Goal: Task Accomplishment & Management: Manage account settings

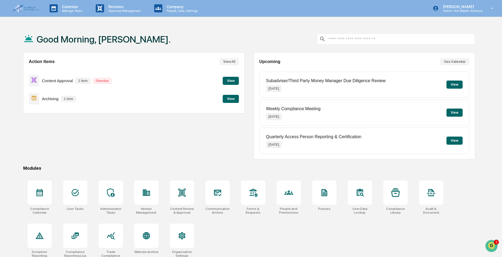
click at [191, 135] on div "Action Items View All Content Approval 1 item Overdue View Archiving 1 item View" at bounding box center [133, 106] width 221 height 107
click at [233, 101] on button "View" at bounding box center [231, 99] width 16 height 8
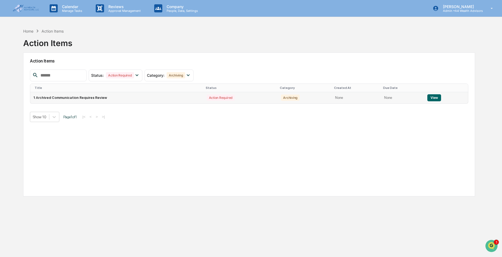
click at [431, 99] on button "View" at bounding box center [434, 97] width 14 height 7
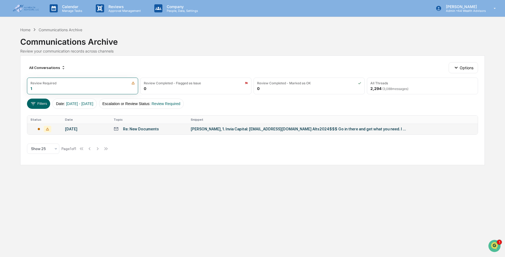
click at [140, 131] on div "Re: New Documents" at bounding box center [141, 129] width 36 height 4
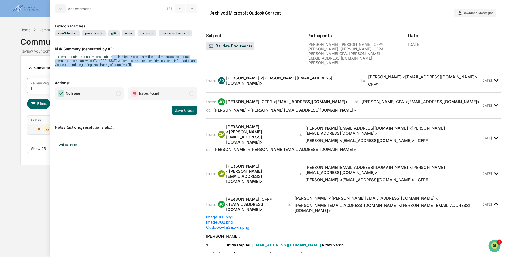
drag, startPoint x: 111, startPoint y: 56, endPoint x: 148, endPoint y: 65, distance: 38.1
click at [148, 65] on div "The email contains sensitive credentials in plain text. Specifically, the final…" at bounding box center [126, 61] width 142 height 12
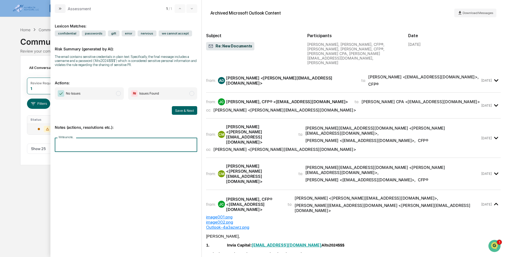
click at [105, 149] on input "Write a note..." at bounding box center [126, 145] width 142 height 14
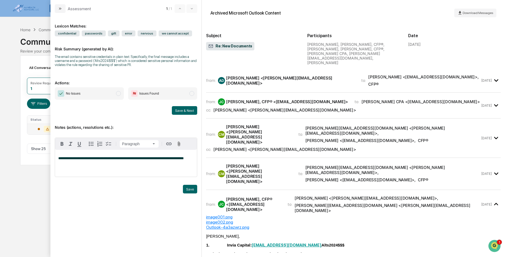
click at [272, 74] on div "from: AD Ana DeLeon <ana@invia-capital.com> to: John Balcerzak <jbalcerzak@a4we…" at bounding box center [353, 80] width 294 height 15
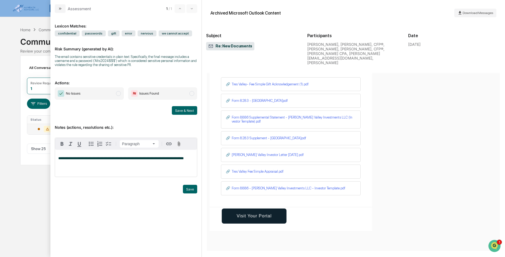
scroll to position [243, 0]
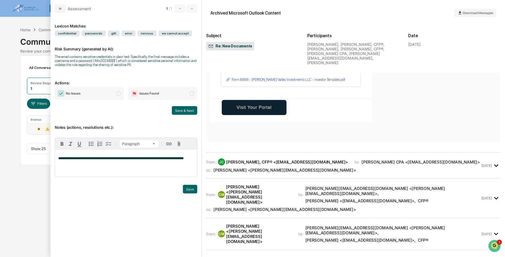
click at [302, 159] on div "JC John Balcerzak, CFP® <jbalcerzak@a4wealth.com>" at bounding box center [283, 162] width 130 height 7
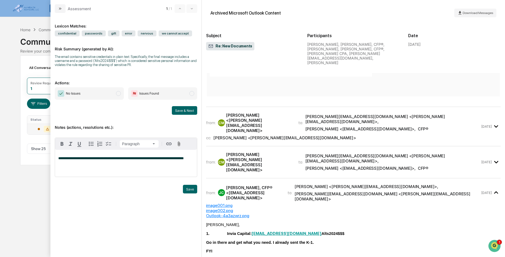
scroll to position [755, 0]
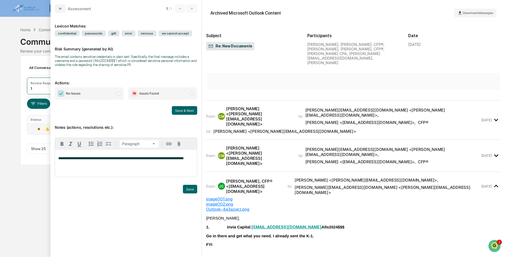
click at [297, 129] on div "cc: Megan <megan@manesscpa.com>" at bounding box center [343, 131] width 274 height 5
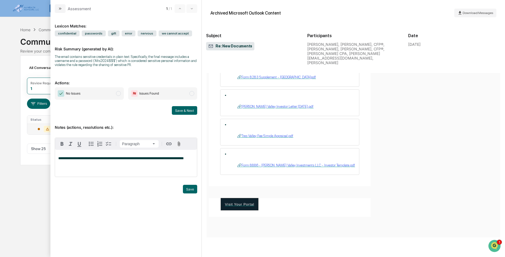
scroll to position [1537, 0]
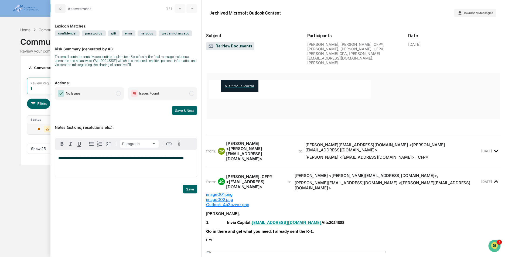
click at [291, 145] on div "Chuck Maness <chuck@manesscpa.com>" at bounding box center [259, 151] width 66 height 20
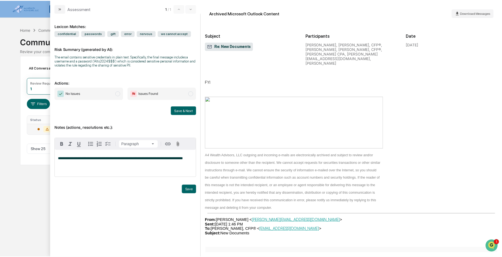
scroll to position [3046, 0]
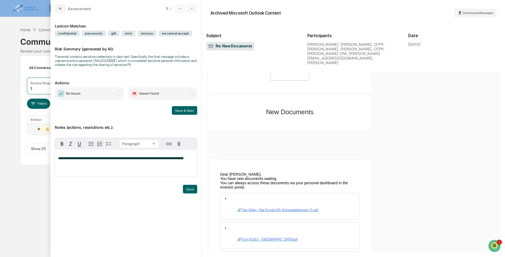
click at [191, 160] on p "**********" at bounding box center [125, 159] width 135 height 4
click at [109, 93] on span "No Issues" at bounding box center [89, 93] width 69 height 12
drag, startPoint x: 193, startPoint y: 191, endPoint x: 181, endPoint y: 128, distance: 64.5
click at [192, 191] on button "Save" at bounding box center [190, 189] width 14 height 9
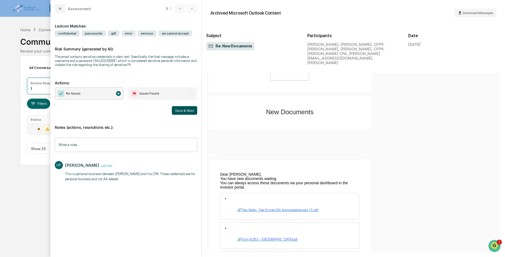
click at [176, 108] on button "Save & Next" at bounding box center [184, 110] width 25 height 9
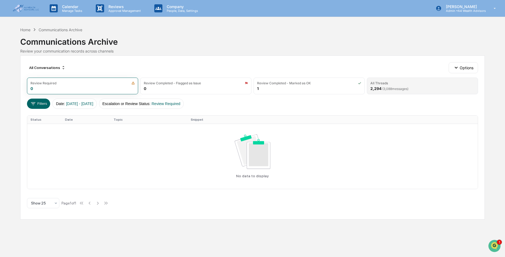
click at [417, 88] on div "All Threads 2,294 ( 3,088 messages)" at bounding box center [422, 86] width 111 height 17
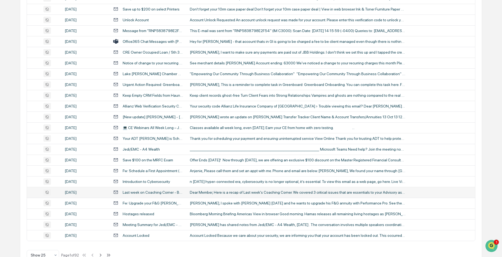
scroll to position [167, 0]
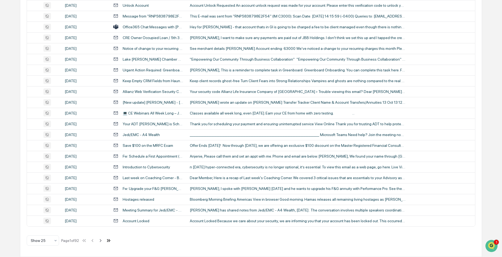
click at [109, 241] on icon at bounding box center [109, 241] width 6 height 6
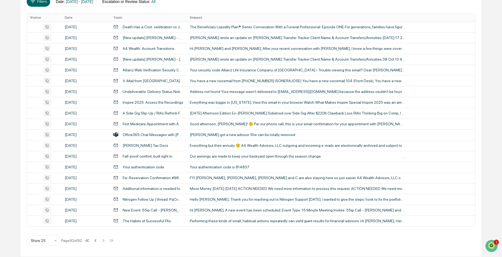
scroll to position [102, 0]
click at [89, 239] on icon at bounding box center [87, 241] width 6 height 6
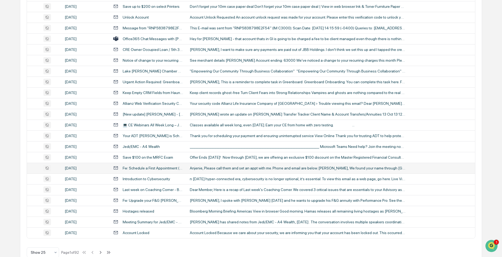
scroll to position [167, 0]
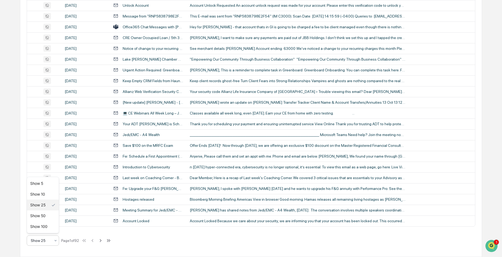
click at [46, 243] on div at bounding box center [41, 240] width 20 height 5
click at [173, 246] on div "All Conversations Options Review Required 0 Review Completed - Flagged as Issue…" at bounding box center [251, 73] width 462 height 369
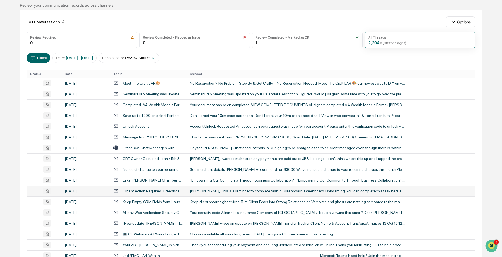
scroll to position [0, 0]
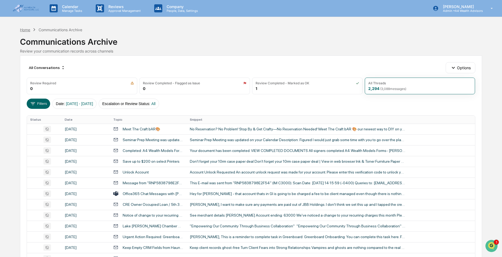
click at [25, 29] on div "Home" at bounding box center [25, 29] width 10 height 5
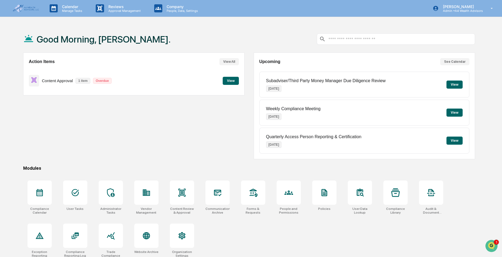
click at [202, 84] on div "Content Approval 1 item Overdue View" at bounding box center [134, 81] width 210 height 18
click at [235, 84] on button "View" at bounding box center [231, 81] width 16 height 8
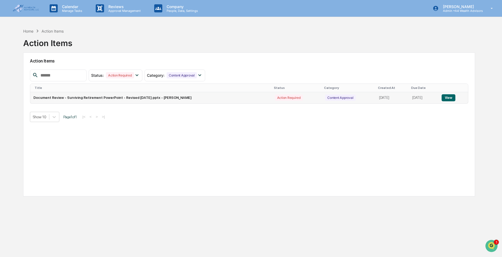
click at [446, 98] on button "View" at bounding box center [449, 97] width 14 height 7
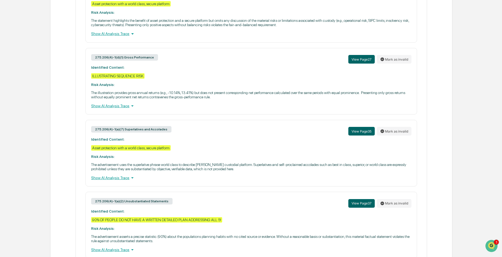
scroll to position [1898, 0]
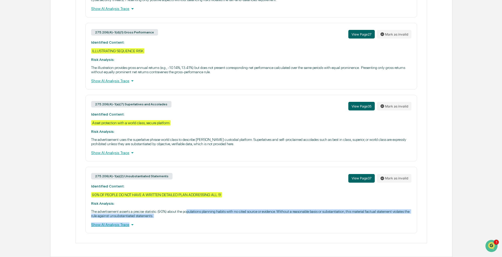
drag, startPoint x: 190, startPoint y: 211, endPoint x: 221, endPoint y: 221, distance: 33.0
click at [221, 221] on div "275.206(4)-1(a)(2) Unsubstantiated Statements View Page 37 Mark as invalid Iden…" at bounding box center [250, 200] width 331 height 67
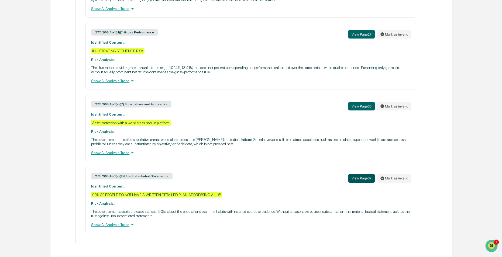
click at [359, 176] on button "View Page 37" at bounding box center [361, 178] width 26 height 9
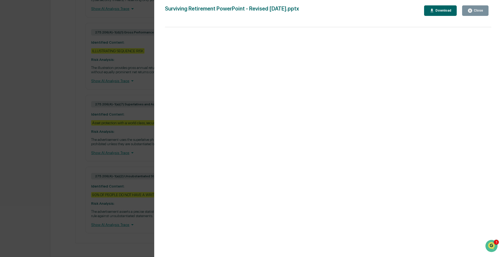
click at [475, 11] on div "Close" at bounding box center [478, 11] width 11 height 4
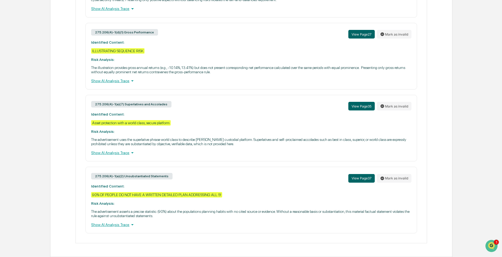
click at [115, 224] on div "Show AI Analysis Trace" at bounding box center [251, 225] width 320 height 6
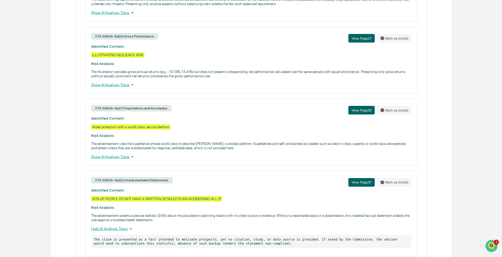
scroll to position [1864, 0]
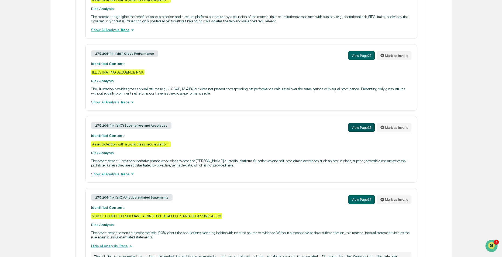
click at [359, 132] on button "View Page 35" at bounding box center [361, 127] width 26 height 9
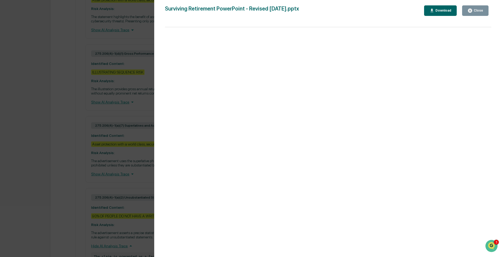
click at [484, 12] on button "Close" at bounding box center [475, 10] width 26 height 11
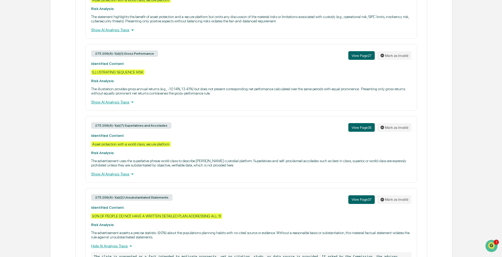
drag, startPoint x: 95, startPoint y: 174, endPoint x: 260, endPoint y: 178, distance: 165.6
click at [260, 167] on p "The advertisement uses the superlative phrase world class to describe Charles S…" at bounding box center [251, 163] width 320 height 9
drag, startPoint x: 146, startPoint y: 180, endPoint x: 70, endPoint y: 173, distance: 76.1
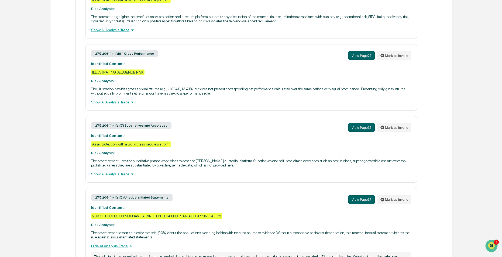
click at [123, 177] on div "Show AI Analysis Trace" at bounding box center [251, 174] width 320 height 6
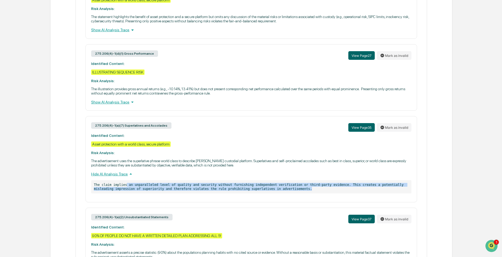
drag, startPoint x: 227, startPoint y: 211, endPoint x: 295, endPoint y: 211, distance: 67.4
click at [295, 202] on div "275.206(4)-1(a)(7) Superlatives and Accolades View Page 35 Mark as invalid Iden…" at bounding box center [250, 159] width 331 height 86
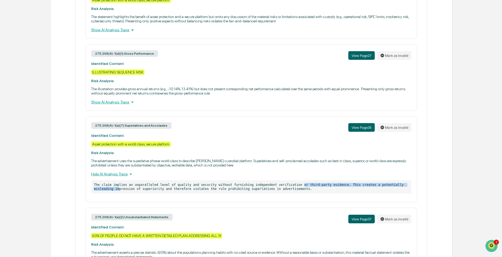
drag, startPoint x: 183, startPoint y: 199, endPoint x: 98, endPoint y: 202, distance: 85.0
click at [98, 194] on p "The claim implies an unparalleled level of quality and security without furnish…" at bounding box center [251, 186] width 320 height 13
click at [277, 194] on p "The claim implies an unparalleled level of quality and security without furnish…" at bounding box center [251, 186] width 320 height 13
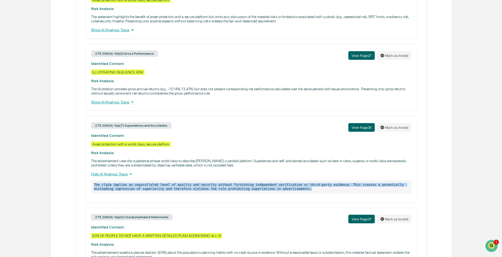
drag, startPoint x: 177, startPoint y: 201, endPoint x: 90, endPoint y: 197, distance: 86.7
click at [90, 197] on div "275.206(4)-1(a)(7) Superlatives and Accolades View Page 35 Mark as invalid Iden…" at bounding box center [250, 159] width 331 height 86
drag, startPoint x: 90, startPoint y: 197, endPoint x: 118, endPoint y: 201, distance: 28.1
click at [118, 194] on p "The claim implies an unparalleled level of quality and security without furnish…" at bounding box center [251, 186] width 320 height 13
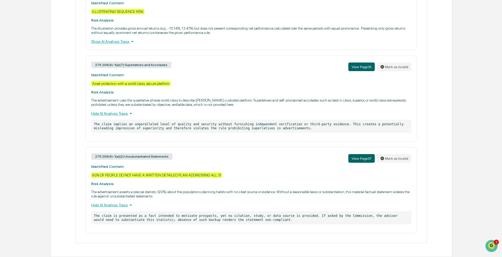
scroll to position [1938, 0]
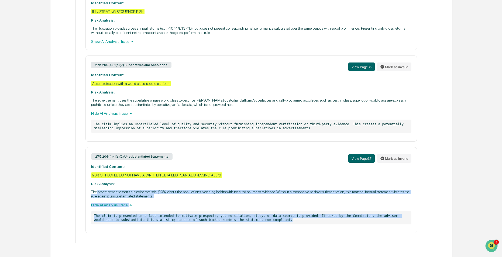
drag, startPoint x: 259, startPoint y: 219, endPoint x: 97, endPoint y: 191, distance: 164.5
click at [97, 191] on div "275.206(4)-1(a)(2) Unsubstantiated Statements View Page 37 Mark as invalid Iden…" at bounding box center [250, 190] width 331 height 86
drag, startPoint x: 97, startPoint y: 191, endPoint x: 111, endPoint y: 191, distance: 14.0
click at [111, 191] on p "The advertisement asserts a precise statistic (90%) about the populations plann…" at bounding box center [251, 194] width 320 height 9
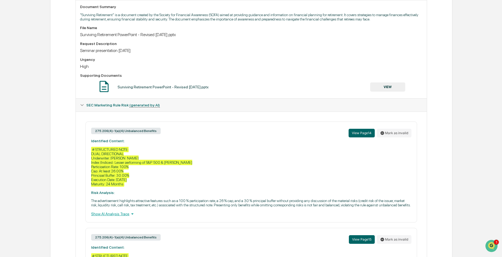
scroll to position [243, 0]
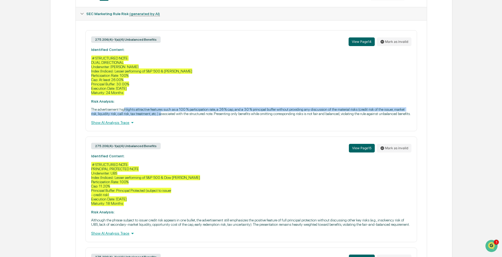
drag, startPoint x: 125, startPoint y: 113, endPoint x: 162, endPoint y: 120, distance: 37.4
click at [162, 116] on p "The advertisement highlights attractive features such as a 100 % participation …" at bounding box center [251, 111] width 320 height 9
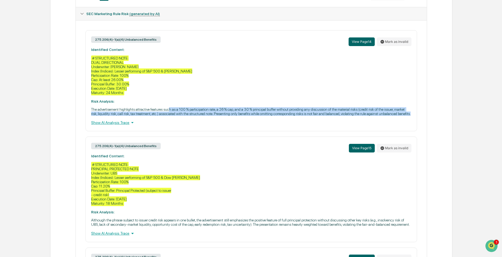
drag, startPoint x: 171, startPoint y: 114, endPoint x: 190, endPoint y: 122, distance: 20.7
click at [190, 116] on p "The advertisement highlights attractive features such as a 100 % participation …" at bounding box center [251, 111] width 320 height 9
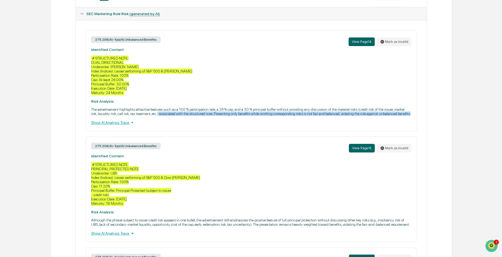
drag, startPoint x: 158, startPoint y: 120, endPoint x: 182, endPoint y: 121, distance: 23.8
click at [182, 116] on p "The advertisement highlights attractive features such as a 100 % participation …" at bounding box center [251, 111] width 320 height 9
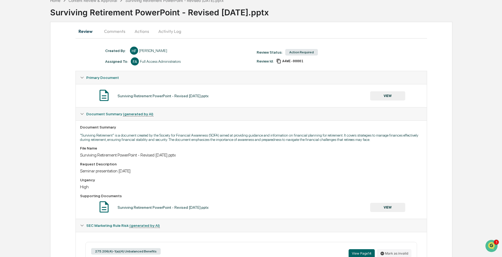
scroll to position [0, 0]
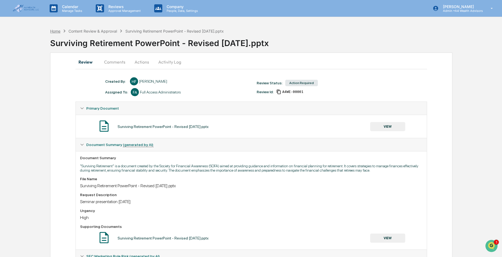
click at [58, 32] on div "Home" at bounding box center [55, 31] width 10 height 5
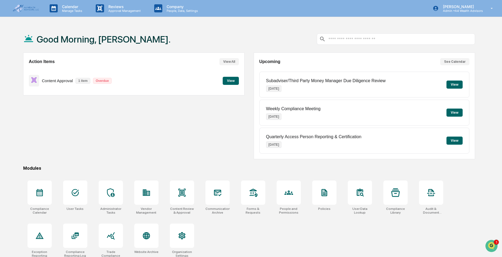
click at [453, 83] on button "View" at bounding box center [454, 85] width 16 height 8
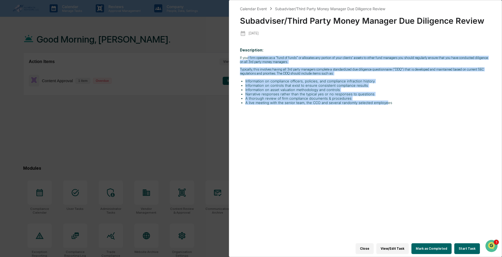
drag, startPoint x: 248, startPoint y: 57, endPoint x: 385, endPoint y: 102, distance: 143.8
click at [385, 102] on div "If your firm operates as a "fund of funds" or allocates any portion of your cli…" at bounding box center [365, 80] width 251 height 49
click at [385, 102] on li "A live meeting with the senior team, the CCO and several randomly selected empl…" at bounding box center [368, 103] width 246 height 4
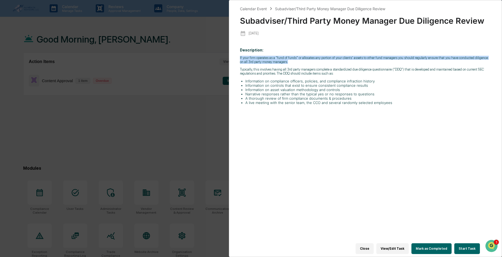
drag, startPoint x: 239, startPoint y: 55, endPoint x: 319, endPoint y: 62, distance: 80.9
click at [319, 62] on div "Calendar Event Subadviser/Third Party Money Manager Due Diligence Review Subadv…" at bounding box center [365, 128] width 273 height 257
click at [319, 62] on p "If your firm operates as a "fund of funds" or allocates any portion of your cli…" at bounding box center [365, 60] width 251 height 8
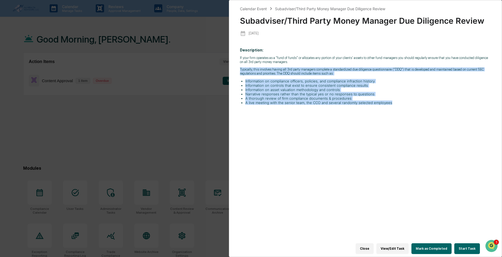
drag, startPoint x: 240, startPoint y: 67, endPoint x: 394, endPoint y: 105, distance: 158.0
click at [394, 105] on div "Description: If your firm operates as a "fund of funds" or allocates any portio…" at bounding box center [365, 146] width 251 height 205
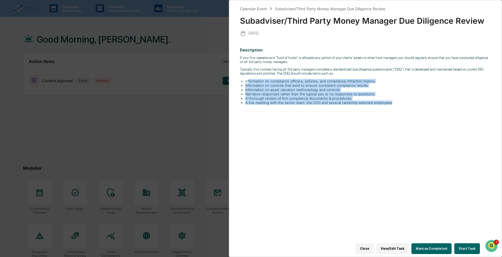
drag, startPoint x: 319, startPoint y: 91, endPoint x: 388, endPoint y: 104, distance: 70.8
click at [388, 104] on div "If your firm operates as a "fund of funds" or allocates any portion of your cli…" at bounding box center [365, 80] width 251 height 49
click at [388, 104] on li "A live meeting with the senior team, the CCO and several randomly selected empl…" at bounding box center [368, 103] width 246 height 4
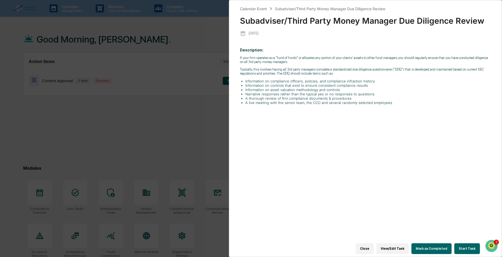
click at [399, 246] on button "View/Edit Task" at bounding box center [392, 248] width 32 height 11
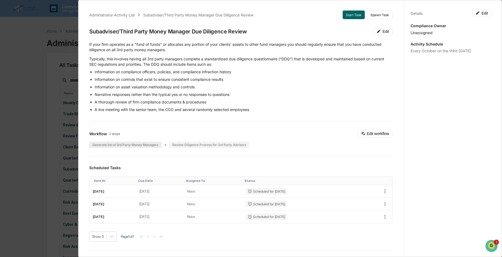
click at [144, 145] on div "Generate list of 3rd Party Money Managers" at bounding box center [125, 145] width 72 height 6
click at [205, 147] on div "Review Diligence Process for 3rd Party Advisors" at bounding box center [209, 145] width 80 height 6
click at [348, 12] on button "Start Task" at bounding box center [354, 15] width 22 height 9
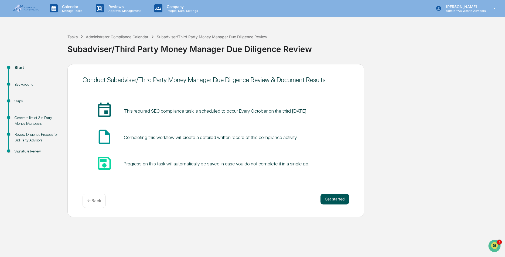
click at [332, 199] on button "Get started" at bounding box center [334, 199] width 29 height 11
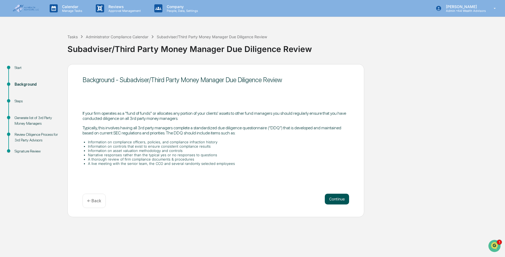
click at [338, 202] on button "Continue" at bounding box center [337, 199] width 24 height 11
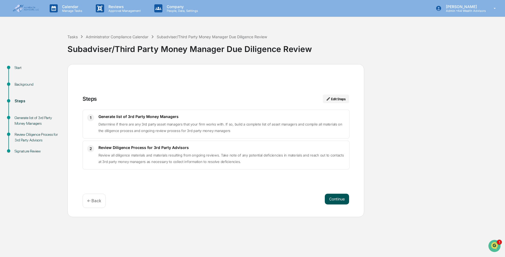
click at [334, 201] on button "Continue" at bounding box center [337, 199] width 24 height 11
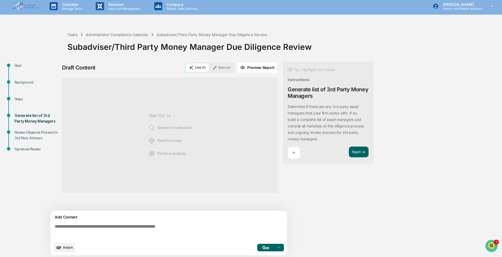
scroll to position [4, 0]
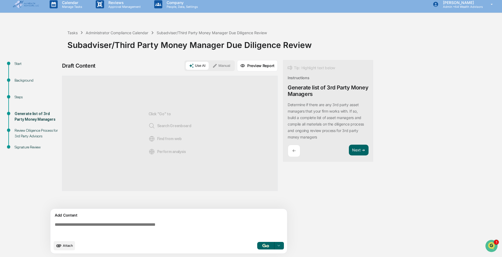
click at [84, 226] on textarea at bounding box center [170, 229] width 235 height 19
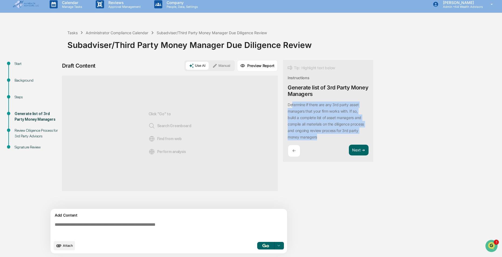
drag, startPoint x: 293, startPoint y: 103, endPoint x: 336, endPoint y: 142, distance: 58.0
click at [336, 142] on div "Tip: Highlight text below Instructions Generate list of 3rd Party Money Manager…" at bounding box center [328, 111] width 90 height 102
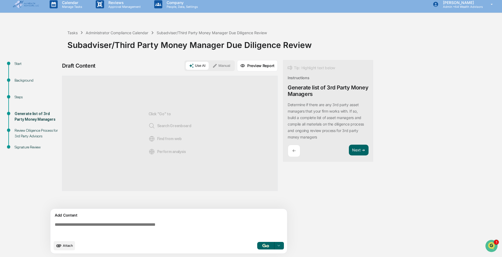
drag, startPoint x: 102, startPoint y: 217, endPoint x: 96, endPoint y: 223, distance: 8.8
click at [101, 218] on div "Add Content" at bounding box center [169, 215] width 230 height 6
click at [93, 223] on textarea at bounding box center [170, 229] width 235 height 19
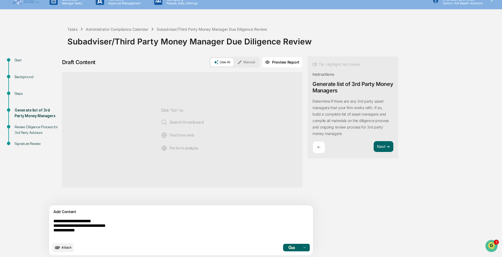
scroll to position [9, 0]
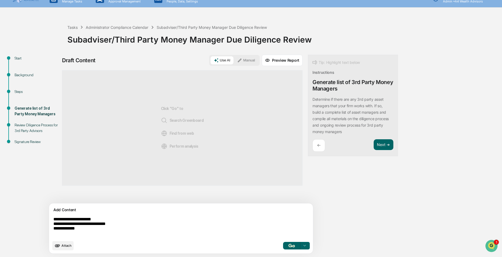
type textarea "**********"
click at [283, 248] on button "button" at bounding box center [291, 246] width 17 height 8
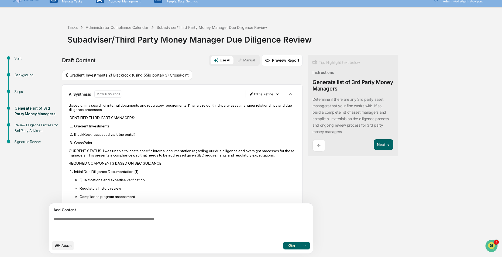
scroll to position [0, 0]
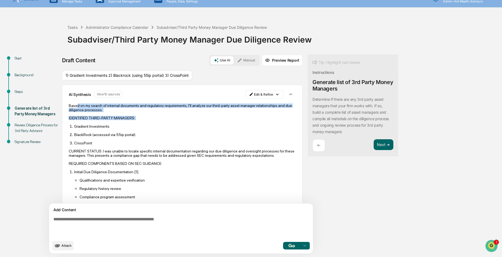
drag, startPoint x: 76, startPoint y: 106, endPoint x: 124, endPoint y: 120, distance: 50.3
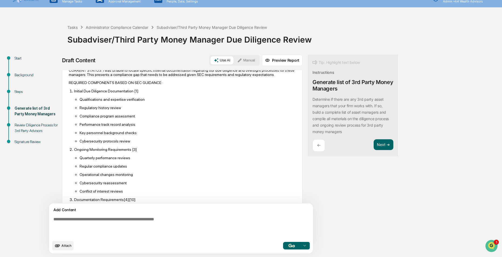
scroll to position [54, 0]
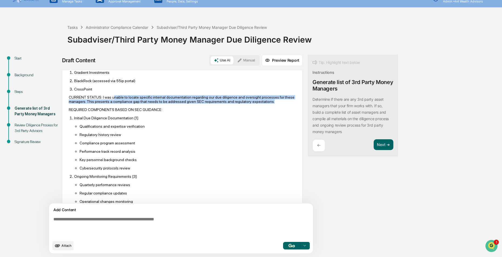
drag, startPoint x: 111, startPoint y: 95, endPoint x: 127, endPoint y: 108, distance: 20.4
click at [127, 104] on p "CURRENT STATUS: I was unable to locate specific internal documentation regardin…" at bounding box center [182, 99] width 227 height 9
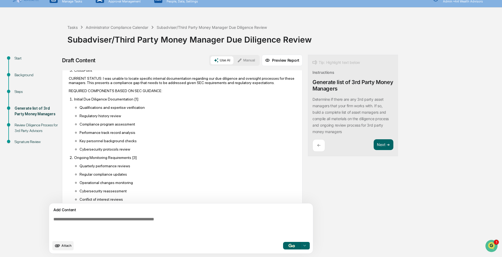
scroll to position [81, 0]
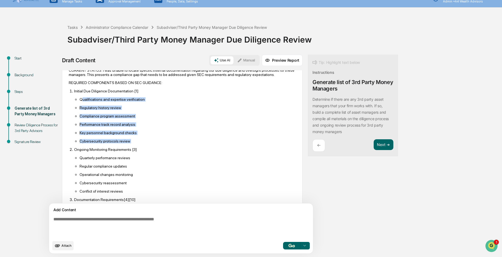
drag, startPoint x: 82, startPoint y: 103, endPoint x: 153, endPoint y: 148, distance: 84.1
click at [153, 148] on ol "Initial Due Diligence Documentation [1] Qualifications and expertise verificati…" at bounding box center [182, 162] width 227 height 147
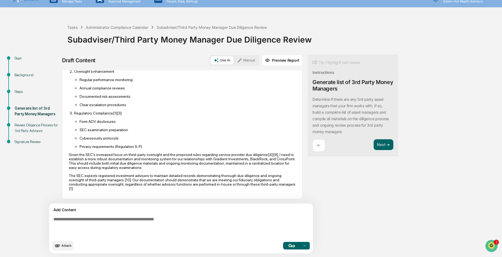
scroll to position [497, 0]
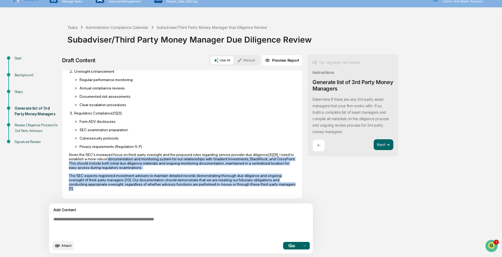
drag, startPoint x: 119, startPoint y: 159, endPoint x: 156, endPoint y: 192, distance: 50.0
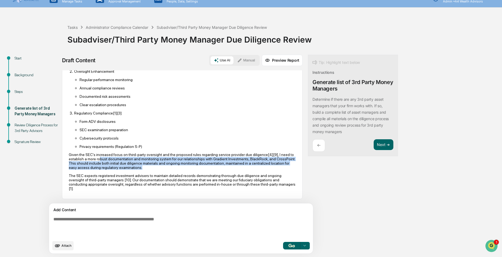
drag, startPoint x: 113, startPoint y: 160, endPoint x: 209, endPoint y: 167, distance: 95.9
click at [209, 167] on p "Given the SEC's increased focus on third-party oversight and the proposed rules…" at bounding box center [182, 161] width 227 height 17
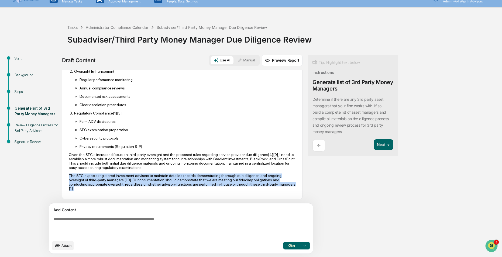
drag, startPoint x: 68, startPoint y: 175, endPoint x: 125, endPoint y: 195, distance: 59.7
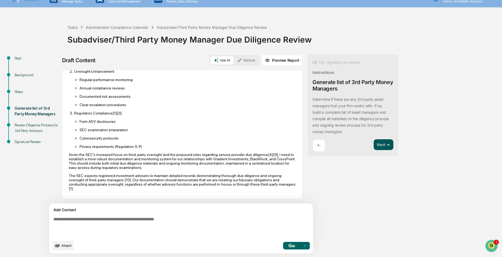
click at [374, 145] on button "Next ➔" at bounding box center [384, 144] width 20 height 11
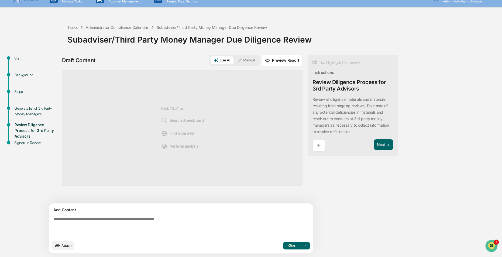
scroll to position [0, 0]
drag, startPoint x: 198, startPoint y: 59, endPoint x: 199, endPoint y: 55, distance: 3.5
click at [211, 57] on button "Use AI" at bounding box center [222, 60] width 23 height 8
drag, startPoint x: 214, startPoint y: 61, endPoint x: 208, endPoint y: 61, distance: 6.8
click at [237, 61] on icon at bounding box center [239, 60] width 5 height 5
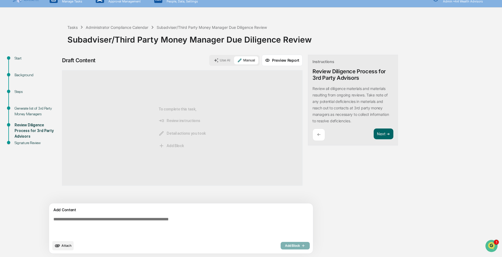
click at [211, 59] on button "Use AI" at bounding box center [222, 60] width 23 height 8
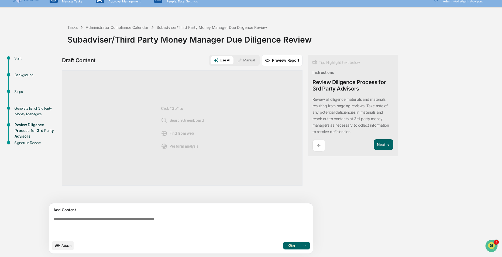
click at [214, 59] on icon at bounding box center [216, 60] width 5 height 5
click at [288, 245] on img "button" at bounding box center [291, 246] width 6 height 4
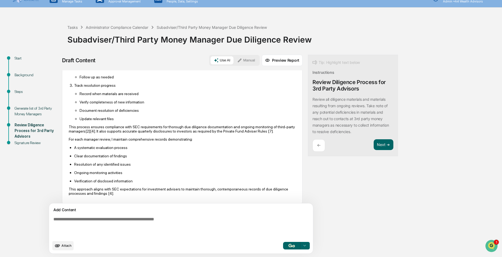
scroll to position [377, 0]
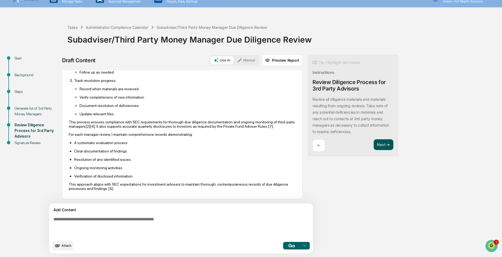
click at [374, 143] on button "Next ➔" at bounding box center [384, 144] width 20 height 11
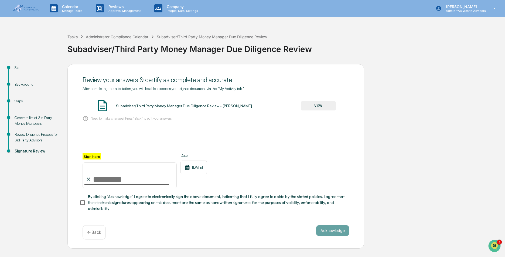
click at [106, 180] on input "Sign here" at bounding box center [129, 176] width 94 height 26
type input "**********"
click at [338, 232] on button "Acknowledge" at bounding box center [332, 230] width 33 height 11
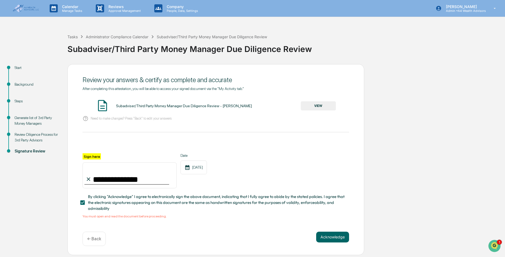
click at [331, 104] on button "VIEW" at bounding box center [318, 105] width 35 height 9
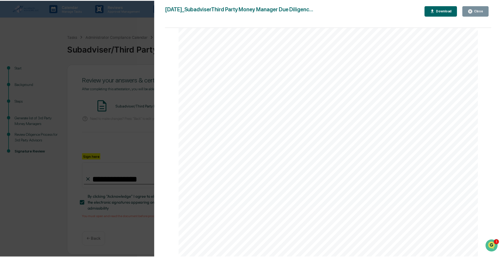
scroll to position [2426, 0]
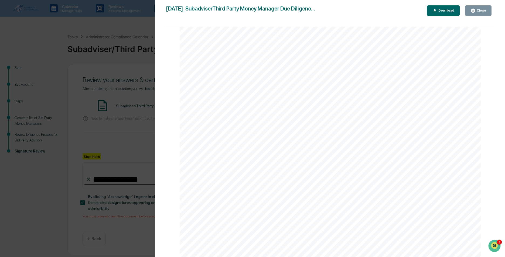
click at [490, 10] on button "Close" at bounding box center [478, 10] width 26 height 11
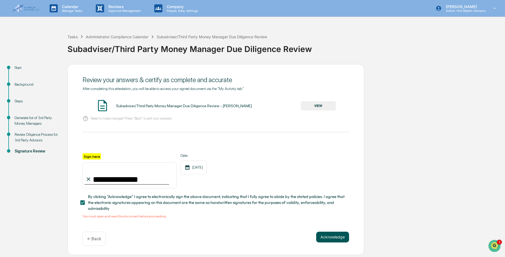
click at [332, 234] on button "Acknowledge" at bounding box center [332, 237] width 33 height 11
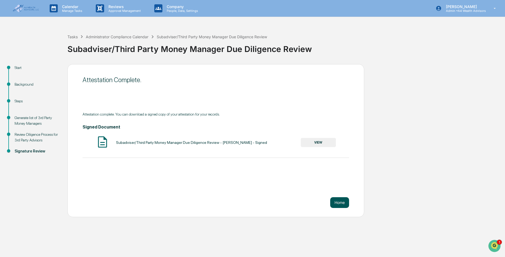
click at [338, 204] on button "Home" at bounding box center [339, 202] width 19 height 11
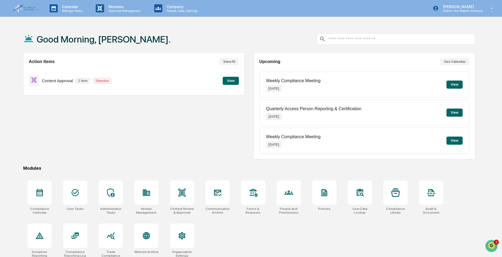
click at [455, 112] on button "View" at bounding box center [454, 113] width 16 height 8
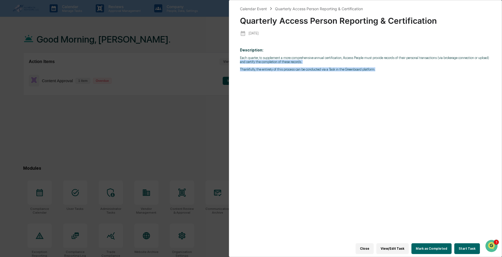
drag, startPoint x: 252, startPoint y: 61, endPoint x: 382, endPoint y: 74, distance: 130.9
click at [382, 74] on div "Description: Each quarter, to supplement a more comprehensive annual certificat…" at bounding box center [365, 146] width 251 height 205
click at [471, 248] on button "Start Task" at bounding box center [467, 248] width 26 height 11
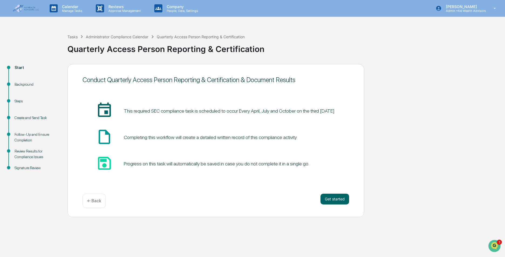
click at [348, 190] on div "Conduct Quarterly Access Person Reporting & Certification & Document Results in…" at bounding box center [215, 140] width 297 height 153
click at [334, 198] on button "Get started" at bounding box center [334, 199] width 29 height 11
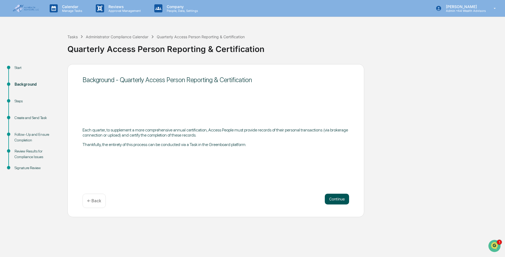
click at [335, 199] on button "Continue" at bounding box center [337, 199] width 24 height 11
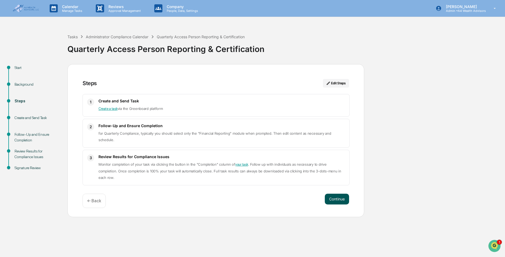
click at [335, 201] on button "Continue" at bounding box center [337, 199] width 24 height 11
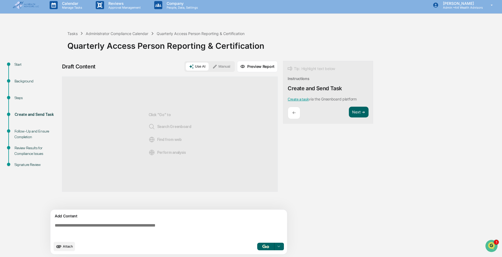
scroll to position [4, 0]
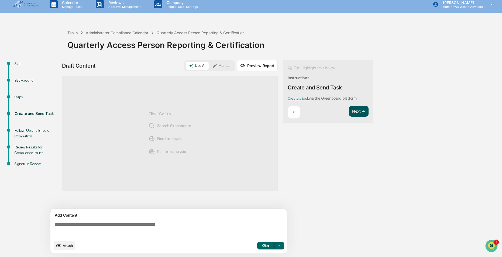
click at [362, 112] on button "Next ➔" at bounding box center [359, 111] width 20 height 11
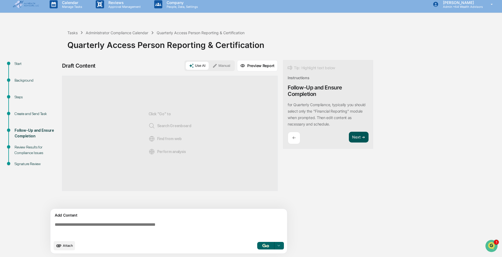
click at [359, 140] on button "Next ➔" at bounding box center [359, 137] width 20 height 11
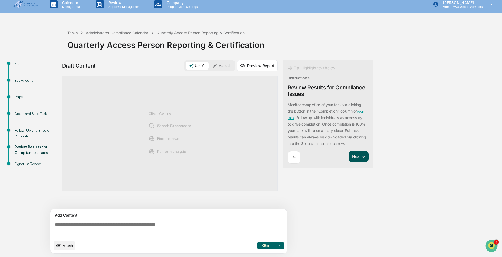
click at [359, 158] on button "Next ➔" at bounding box center [359, 156] width 20 height 11
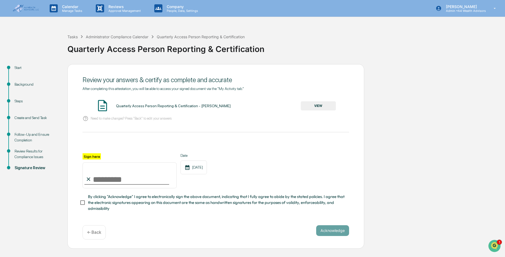
drag, startPoint x: 121, startPoint y: 180, endPoint x: 123, endPoint y: 180, distance: 2.7
click at [121, 180] on input "Sign here" at bounding box center [129, 176] width 94 height 26
type input "**********"
click at [23, 8] on img at bounding box center [26, 9] width 26 height 8
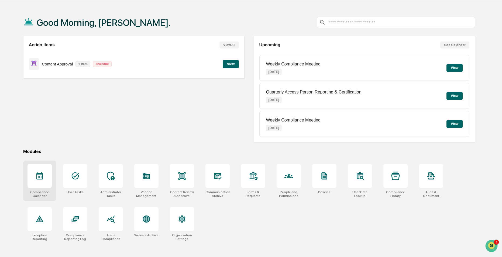
scroll to position [26, 0]
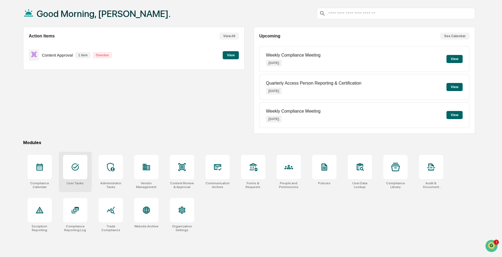
click at [73, 171] on icon at bounding box center [75, 167] width 9 height 9
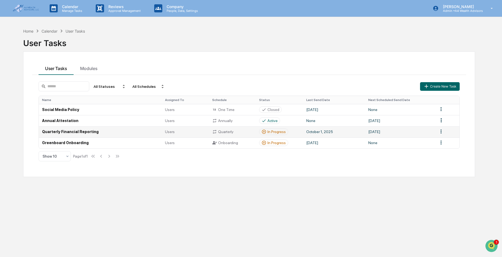
click at [59, 130] on td "Quarterly Financial Reporting" at bounding box center [100, 131] width 123 height 11
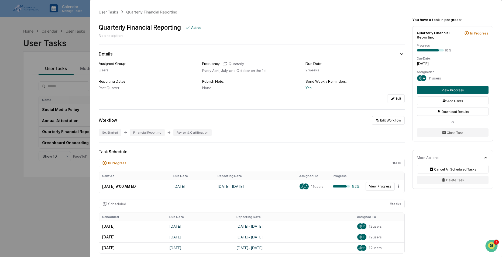
scroll to position [27, 0]
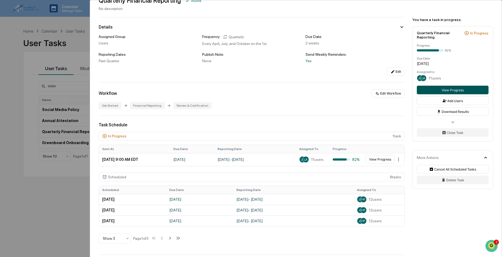
click at [440, 92] on button "View Progress" at bounding box center [453, 90] width 72 height 9
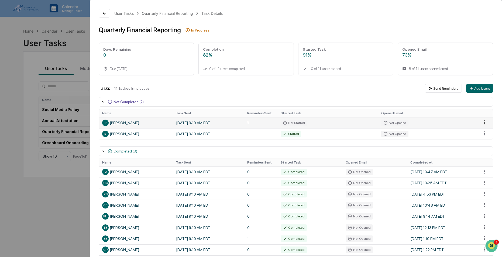
click at [480, 123] on html "Calendar Manage Tasks Reviews Approval Management Company People, Data, Setting…" at bounding box center [251, 128] width 502 height 257
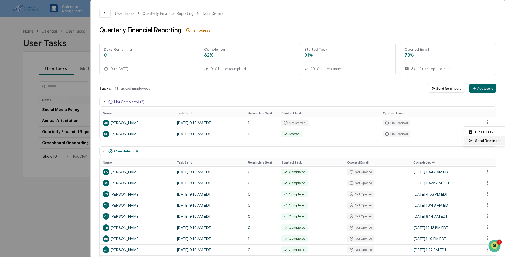
click at [483, 140] on div "Send Reminder" at bounding box center [484, 140] width 41 height 9
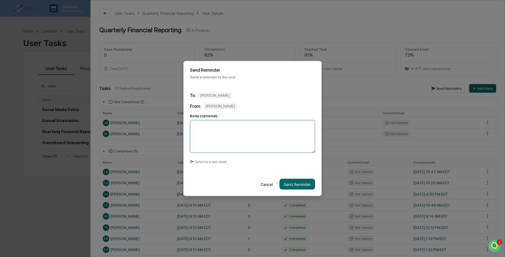
click at [213, 128] on textarea at bounding box center [252, 136] width 125 height 33
type textarea "**********"
click at [294, 185] on button "Send Reminder" at bounding box center [297, 184] width 36 height 11
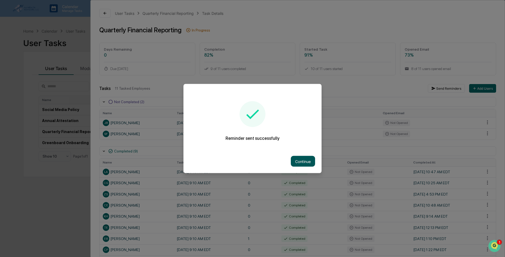
click at [298, 159] on button "Continue" at bounding box center [303, 161] width 24 height 11
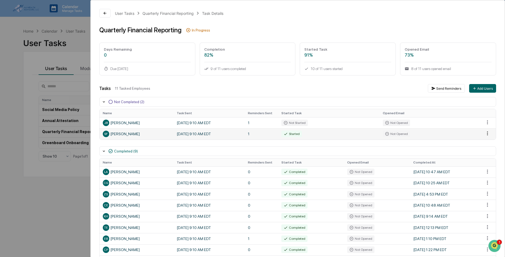
click at [480, 132] on html "Calendar Manage Tasks Reviews Approval Management Company People, Data, Setting…" at bounding box center [252, 128] width 505 height 257
click at [481, 151] on div "Send Reminder" at bounding box center [484, 152] width 41 height 9
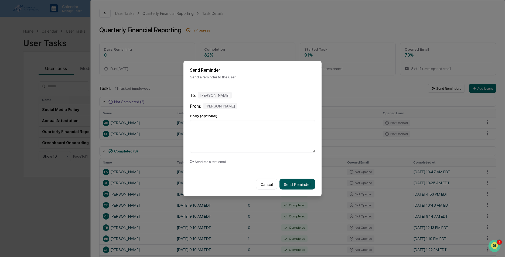
click at [293, 185] on button "Send Reminder" at bounding box center [297, 184] width 36 height 11
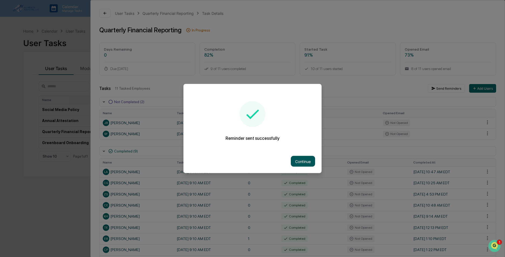
click at [306, 159] on button "Continue" at bounding box center [303, 161] width 24 height 11
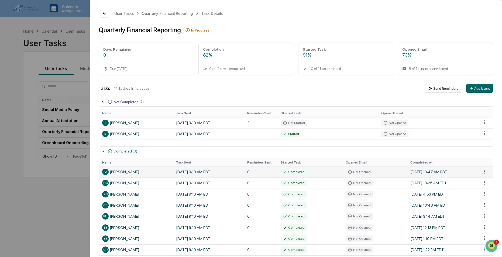
click at [194, 174] on td "October 1, 2025 9:10 AM EDT" at bounding box center [208, 172] width 71 height 11
click at [480, 172] on html "Calendar Manage Tasks Reviews Approval Management Company People, Data, Setting…" at bounding box center [252, 128] width 505 height 257
click at [319, 175] on html "Calendar Manage Tasks Reviews Approval Management Company People, Data, Setting…" at bounding box center [252, 128] width 505 height 257
click at [293, 174] on div "Completed" at bounding box center [294, 172] width 26 height 6
click at [293, 173] on div "Completed" at bounding box center [294, 172] width 26 height 6
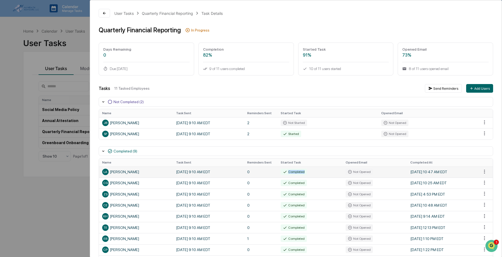
click at [293, 173] on div "Completed" at bounding box center [294, 172] width 26 height 6
drag, startPoint x: 293, startPoint y: 173, endPoint x: 325, endPoint y: 174, distance: 32.7
click at [325, 174] on td "Completed" at bounding box center [309, 172] width 65 height 11
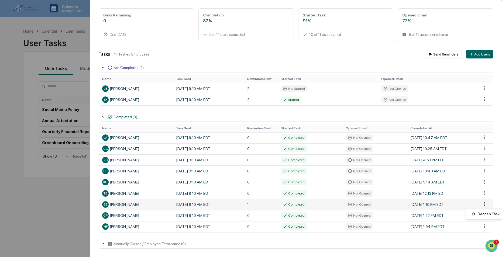
click at [481, 206] on html "Calendar Manage Tasks Reviews Approval Management Company People, Data, Setting…" at bounding box center [251, 128] width 502 height 257
click at [191, 240] on html "Calendar Manage Tasks Reviews Approval Management Company People, Data, Setting…" at bounding box center [252, 128] width 505 height 257
click at [125, 245] on div "Manually Closed / Employee Terminated (0)" at bounding box center [149, 244] width 72 height 4
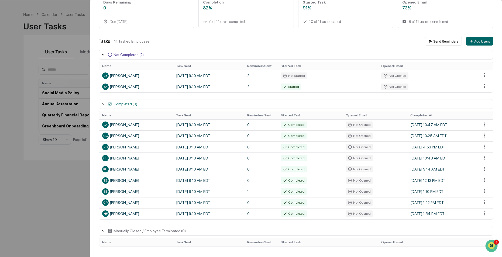
scroll to position [26, 0]
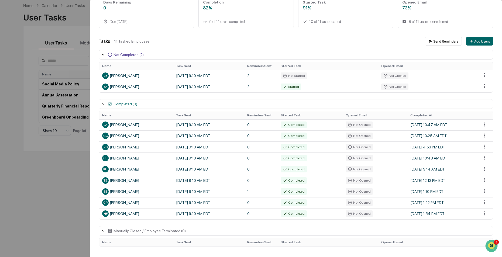
click at [116, 232] on div "Manually Closed / Employee Terminated (0)" at bounding box center [149, 231] width 72 height 4
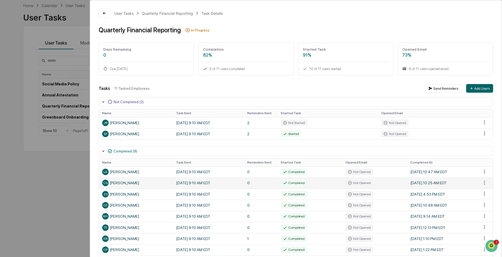
scroll to position [0, 0]
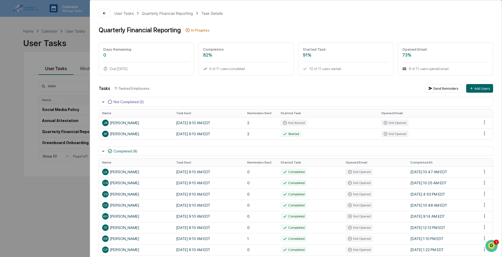
click at [48, 210] on div "User Tasks Quarterly Financial Reporting Task Details Quarterly Financial Repor…" at bounding box center [251, 128] width 502 height 257
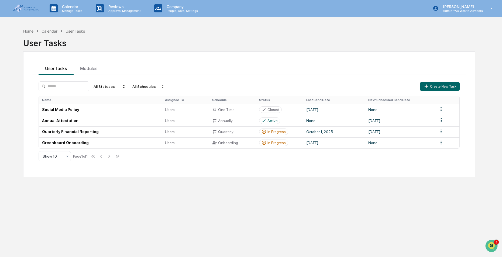
click at [29, 32] on div "Home" at bounding box center [28, 31] width 10 height 5
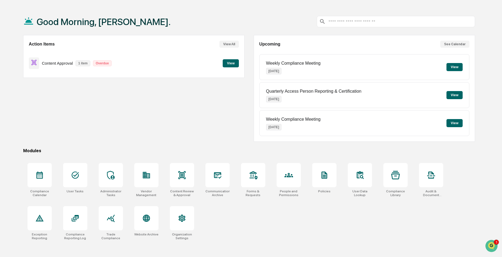
scroll to position [26, 0]
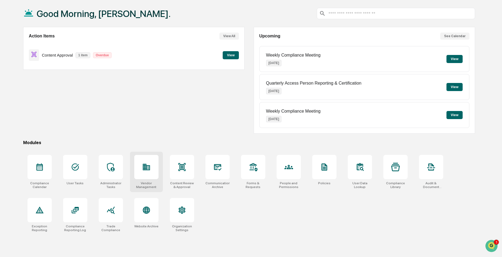
click at [149, 161] on div at bounding box center [146, 167] width 24 height 24
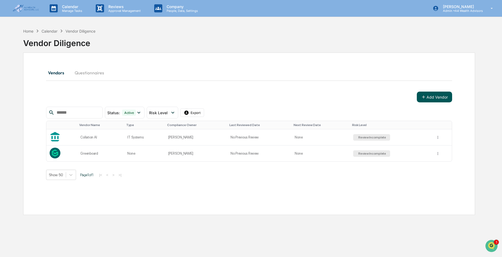
click at [437, 97] on button "Add Vendor" at bounding box center [434, 97] width 35 height 11
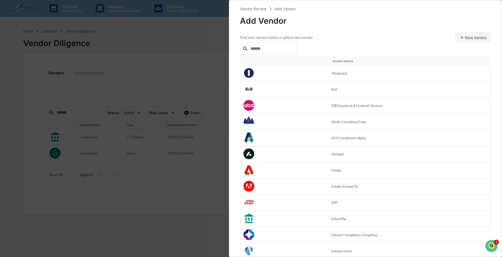
click at [279, 45] on input "text" at bounding box center [271, 48] width 46 height 7
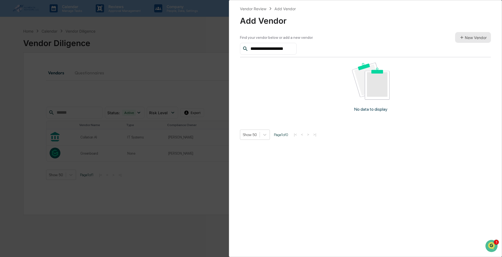
type input "**********"
click at [466, 39] on button "New Vendor" at bounding box center [473, 37] width 36 height 11
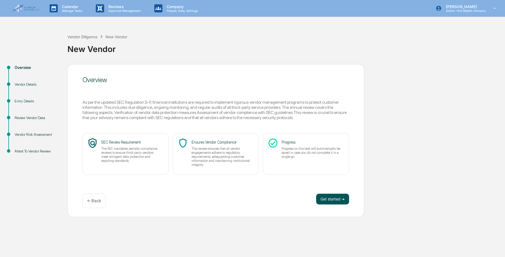
click at [331, 198] on button "Get started ➔" at bounding box center [332, 199] width 33 height 11
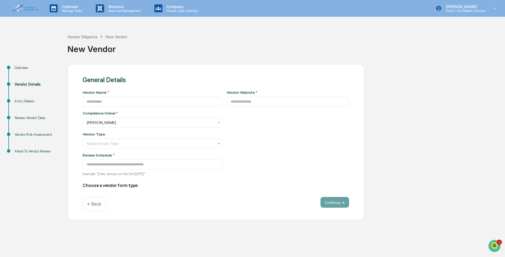
type input "**********"
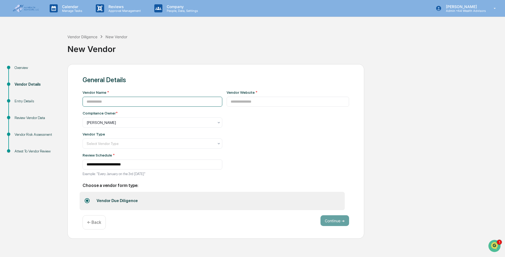
click at [115, 102] on input at bounding box center [152, 102] width 140 height 10
type input "**********"
click at [125, 146] on div at bounding box center [150, 143] width 127 height 5
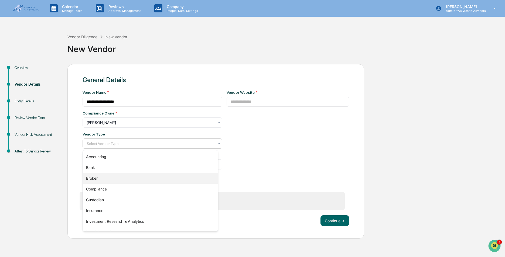
click at [102, 178] on div "Broker" at bounding box center [150, 178] width 135 height 11
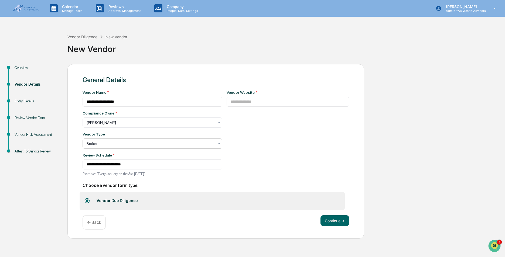
click at [279, 164] on div "Vendor Website *" at bounding box center [287, 134] width 123 height 89
click at [259, 103] on input at bounding box center [287, 102] width 123 height 10
click at [253, 100] on input at bounding box center [287, 102] width 123 height 10
paste input "**********"
type input "**********"
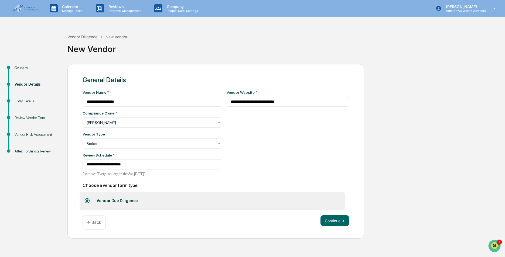
click at [253, 166] on div "**********" at bounding box center [287, 134] width 123 height 89
click at [333, 222] on button "Continue ➔" at bounding box center [334, 220] width 29 height 11
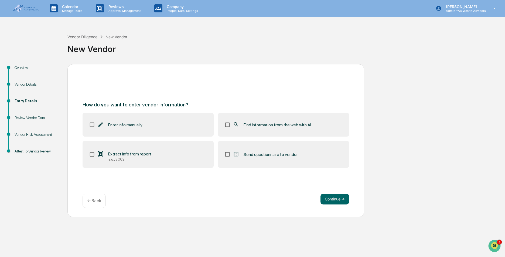
click at [270, 125] on span "Find information from the web with AI" at bounding box center [276, 124] width 67 height 5
click at [246, 150] on label "Send questionnaire to vendor" at bounding box center [283, 154] width 131 height 27
click at [334, 201] on button "Continue ➔" at bounding box center [334, 199] width 29 height 11
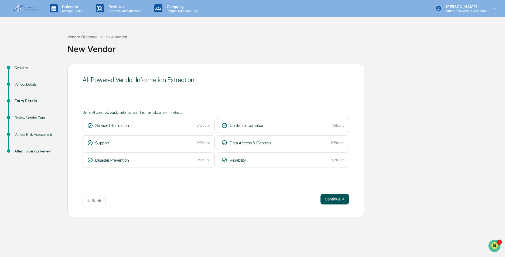
click at [326, 198] on button "Continue ➔" at bounding box center [334, 199] width 29 height 11
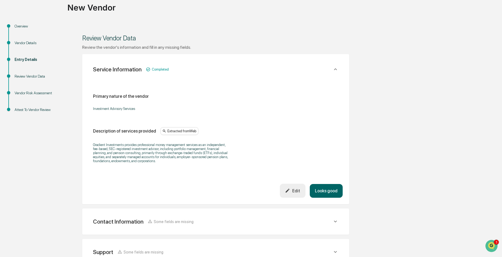
scroll to position [54, 0]
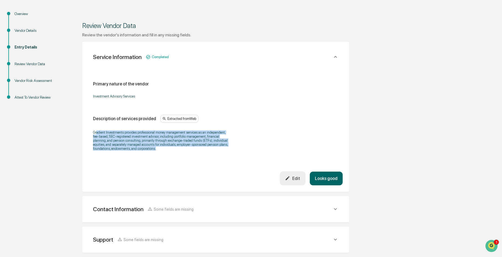
drag, startPoint x: 96, startPoint y: 132, endPoint x: 157, endPoint y: 150, distance: 63.4
click at [157, 150] on p "Gradient Investments provides professional money management services as an inde…" at bounding box center [160, 140] width 135 height 20
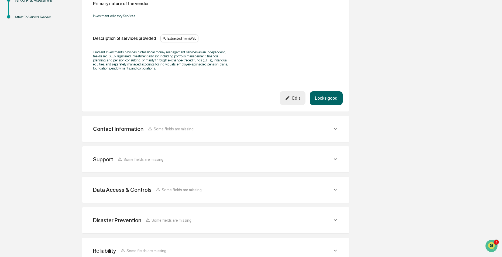
scroll to position [135, 0]
click at [226, 137] on div "Contact Information Some fields are missing Vendor Address Extracted from Web 4…" at bounding box center [215, 128] width 267 height 26
click at [335, 126] on icon at bounding box center [335, 128] width 6 height 6
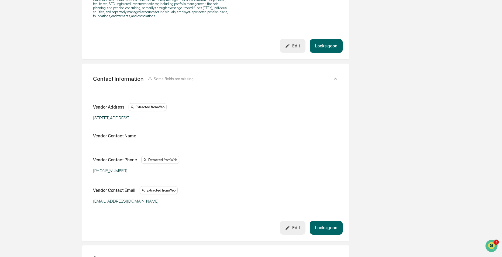
scroll to position [189, 0]
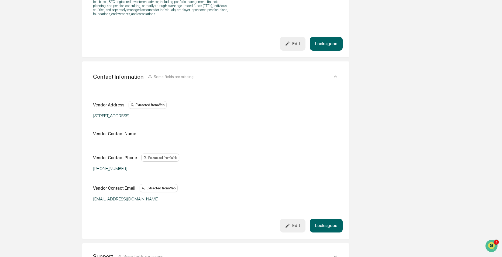
click at [297, 222] on button "Edit" at bounding box center [293, 226] width 26 height 14
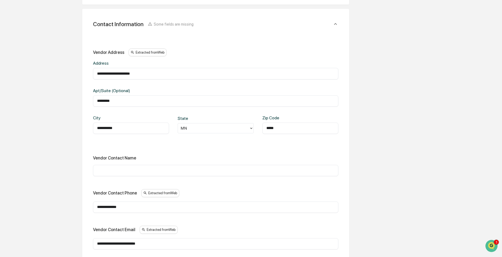
scroll to position [243, 0]
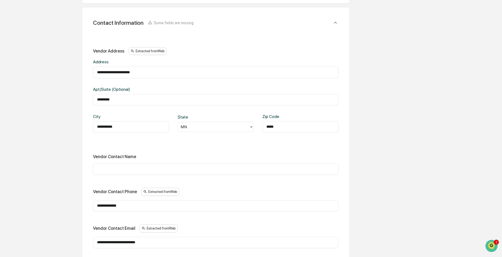
click at [110, 171] on input "text" at bounding box center [215, 169] width 237 height 5
type input "**********"
click at [209, 181] on div "**********" at bounding box center [215, 147] width 245 height 201
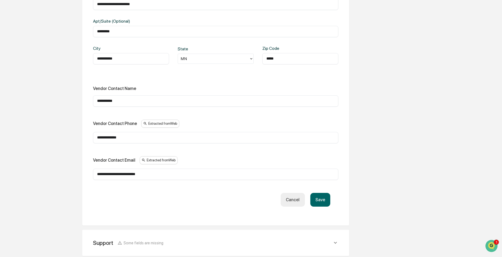
scroll to position [324, 0]
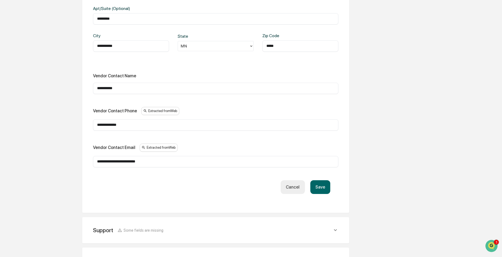
click at [325, 187] on button "Save" at bounding box center [320, 187] width 20 height 14
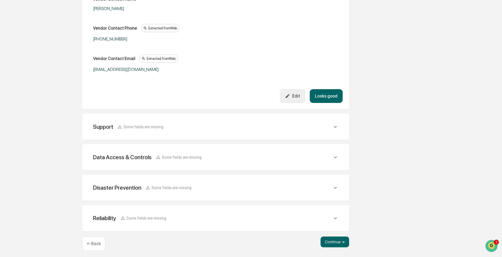
scroll to position [326, 0]
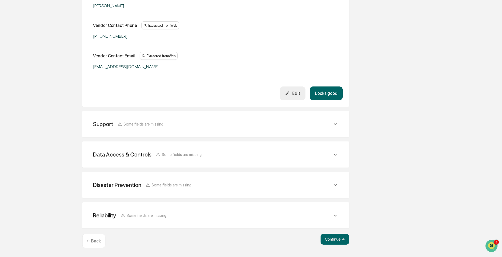
click at [272, 118] on div "Support Some fields are missing" at bounding box center [216, 124] width 254 height 13
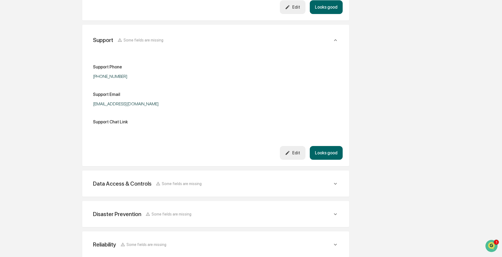
scroll to position [442, 0]
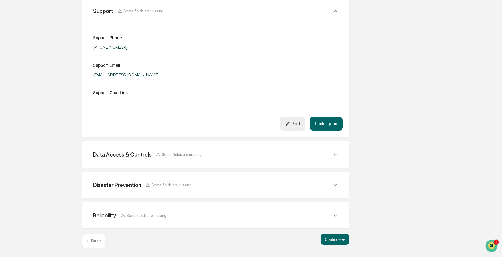
click at [242, 155] on div "Data Access & Controls Some fields are missing" at bounding box center [212, 154] width 239 height 7
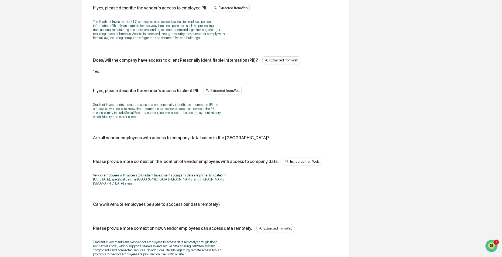
scroll to position [900, 0]
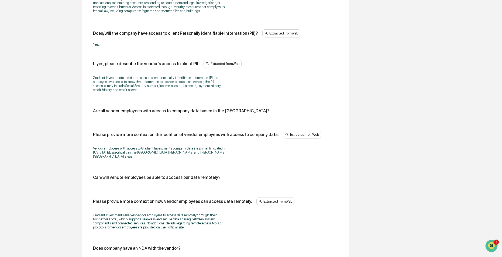
click at [161, 113] on div "Are all vendor employees with access to company data based in the [GEOGRAPHIC_D…" at bounding box center [215, 112] width 245 height 9
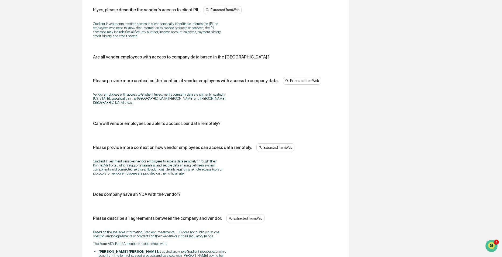
scroll to position [1008, 0]
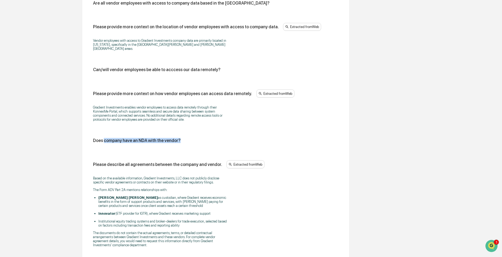
drag, startPoint x: 104, startPoint y: 132, endPoint x: 180, endPoint y: 139, distance: 76.7
click at [180, 139] on div "Does company have an NDA with the vendor?" at bounding box center [215, 142] width 245 height 9
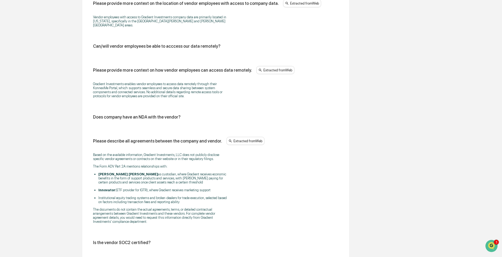
scroll to position [1116, 0]
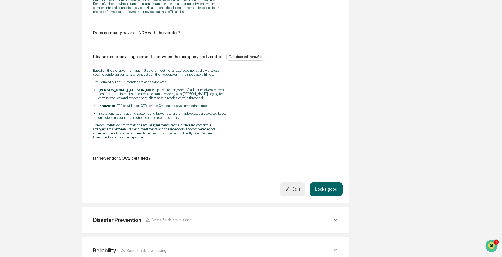
click at [325, 187] on button "Looks good" at bounding box center [326, 190] width 33 height 14
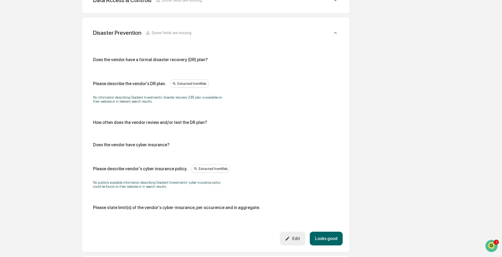
scroll to position [499, 0]
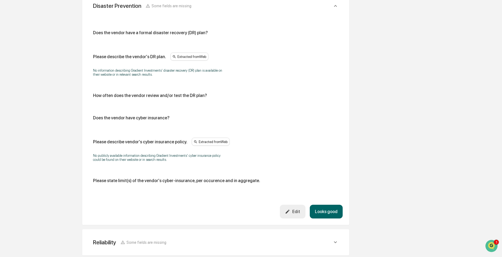
click at [323, 215] on button "Looks good" at bounding box center [326, 212] width 33 height 14
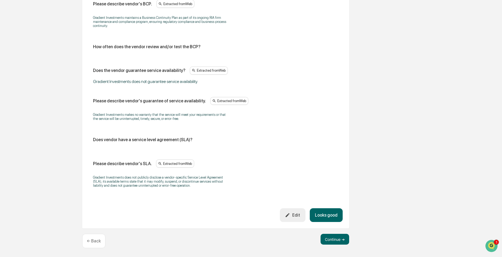
click at [322, 219] on button "Looks good" at bounding box center [326, 215] width 33 height 14
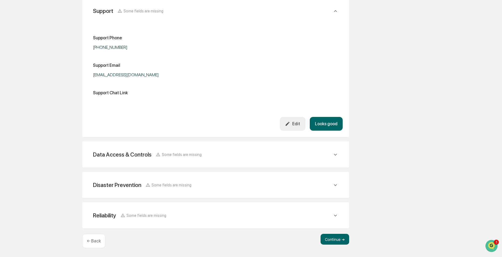
scroll to position [318, 0]
click at [329, 244] on button "Continue ➔" at bounding box center [335, 239] width 29 height 11
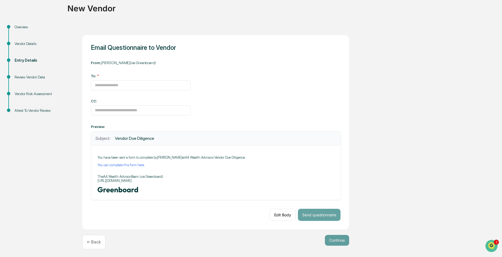
scroll to position [42, 0]
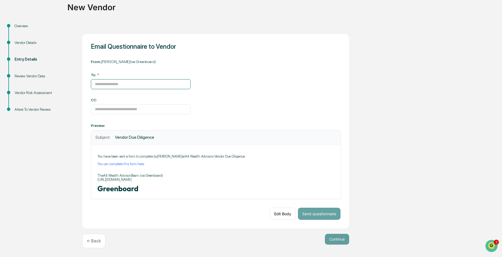
click at [148, 82] on input at bounding box center [141, 84] width 100 height 10
click at [128, 87] on input at bounding box center [141, 84] width 100 height 10
paste input "**********"
type input "**********"
click at [243, 101] on div "**********" at bounding box center [215, 131] width 267 height 195
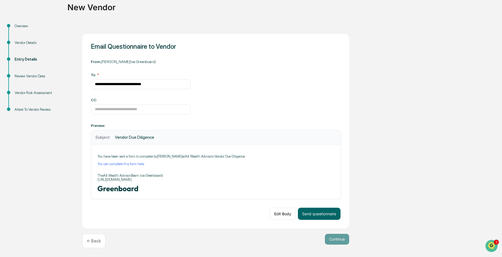
click at [96, 156] on div "You have been sent a form to complete by Heather Fowler at A4 Wealth Advisors :…" at bounding box center [216, 172] width 250 height 54
click at [99, 156] on p "You have been sent a form to complete by Heather Fowler at A4 Wealth Advisors :…" at bounding box center [216, 156] width 237 height 4
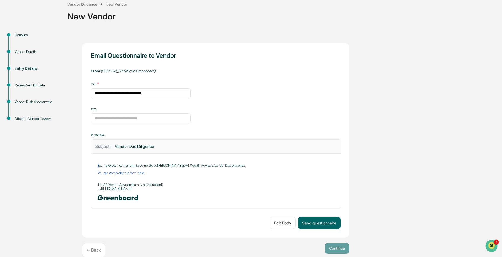
scroll to position [32, 0]
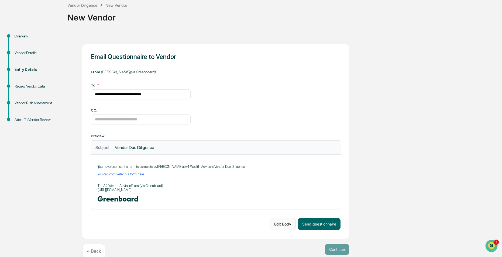
click at [285, 228] on button "Edit Body" at bounding box center [283, 224] width 26 height 12
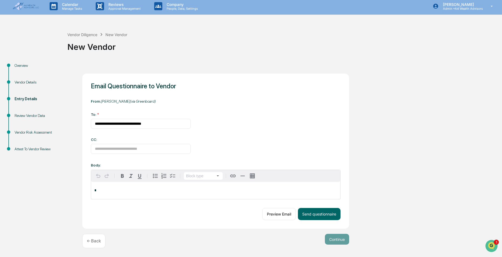
click at [96, 193] on div "*" at bounding box center [215, 190] width 249 height 17
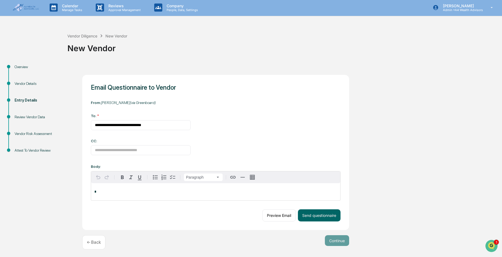
scroll to position [0, 0]
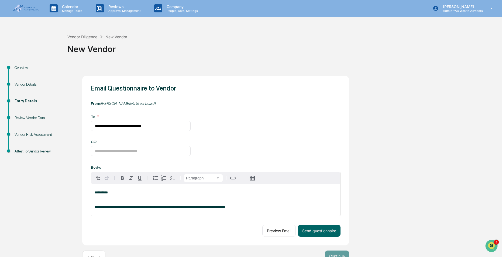
click at [293, 212] on div "**********" at bounding box center [215, 200] width 249 height 32
click at [271, 235] on button "Preview Email" at bounding box center [278, 231] width 33 height 12
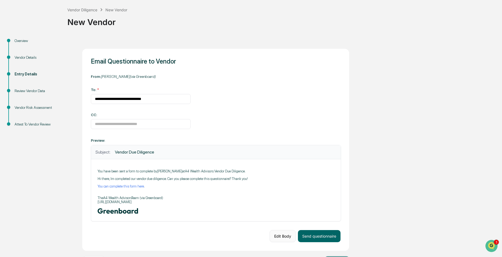
click at [277, 238] on button "Edit Body" at bounding box center [283, 236] width 26 height 12
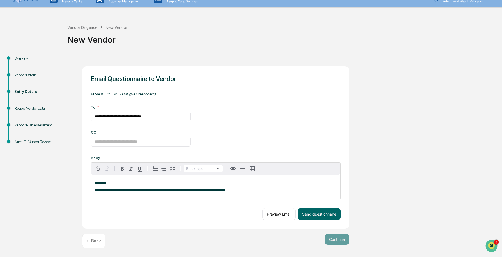
scroll to position [11, 0]
click at [114, 191] on span "**********" at bounding box center [159, 191] width 131 height 4
click at [273, 214] on button "Preview Email" at bounding box center [278, 214] width 33 height 12
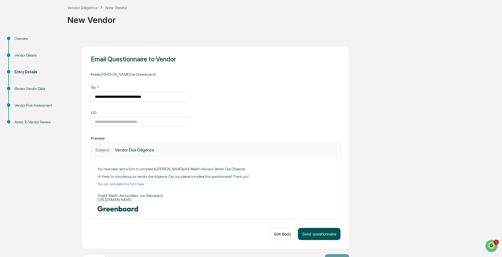
scroll to position [37, 0]
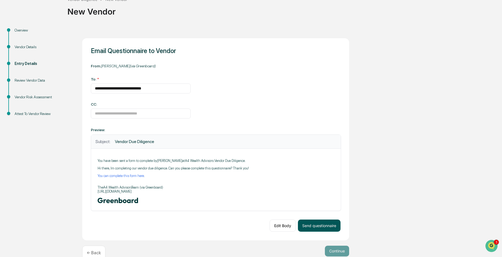
click at [327, 227] on button "Send questionnaire" at bounding box center [319, 226] width 43 height 12
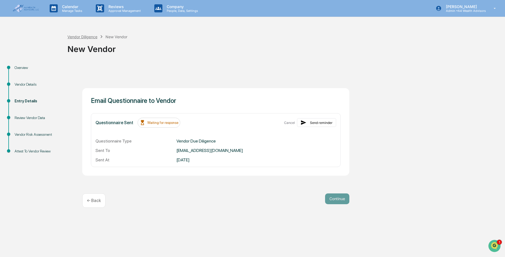
click at [83, 37] on div "Vendor Diligence" at bounding box center [82, 37] width 30 height 5
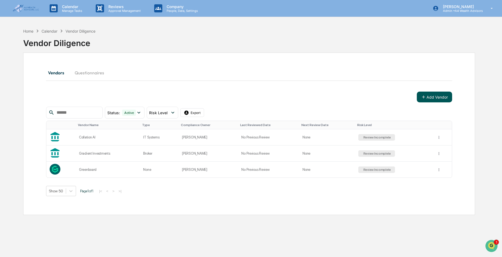
click at [418, 96] on button "Add Vendor" at bounding box center [434, 97] width 35 height 11
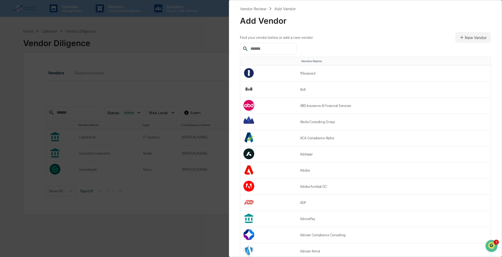
click at [285, 47] on input "text" at bounding box center [271, 48] width 46 height 7
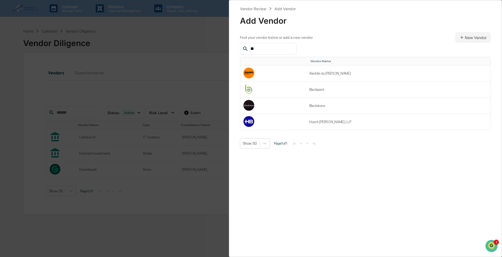
type input "*"
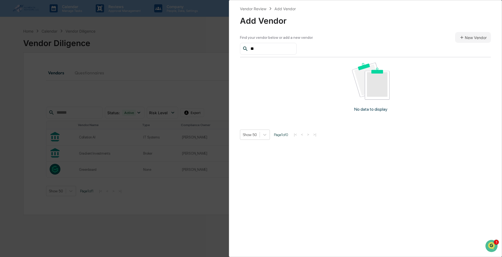
type input "*"
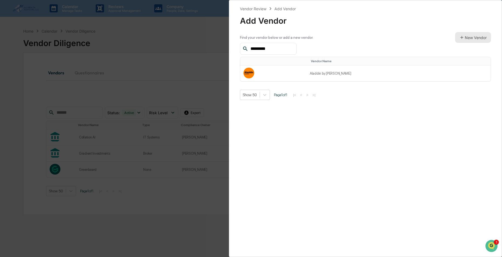
type input "*********"
click at [467, 34] on button "New Vendor" at bounding box center [473, 37] width 36 height 11
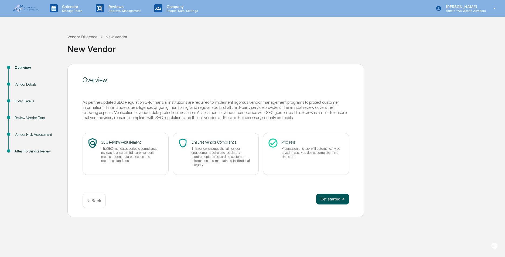
click at [332, 198] on button "Get started ➔" at bounding box center [332, 199] width 33 height 11
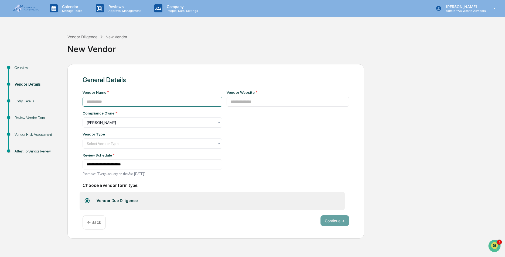
click at [104, 101] on input at bounding box center [152, 102] width 140 height 10
type input "*********"
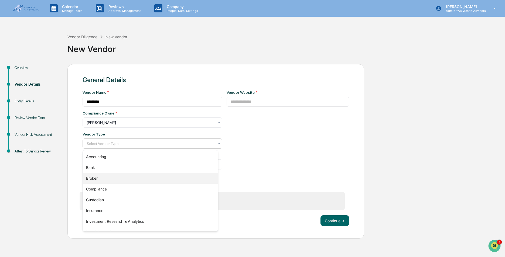
click at [105, 181] on div "Broker" at bounding box center [150, 178] width 135 height 11
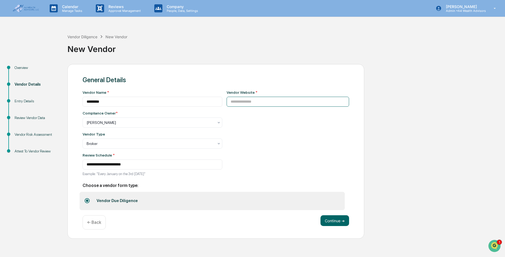
click at [242, 103] on input at bounding box center [287, 102] width 123 height 10
type input "**********"
click at [325, 219] on button "Continue ➔" at bounding box center [334, 220] width 29 height 11
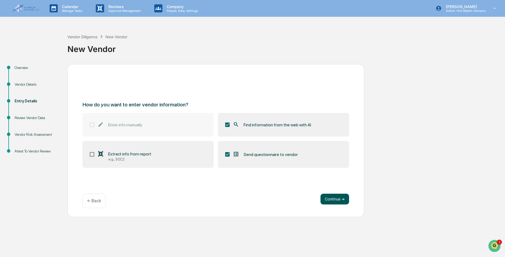
click at [334, 203] on button "Continue ➔" at bounding box center [334, 199] width 29 height 11
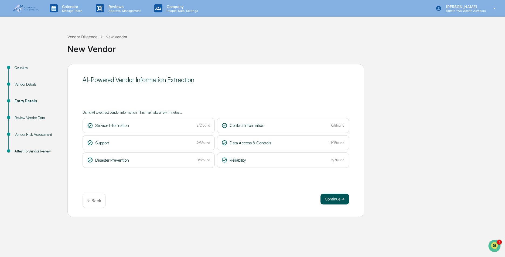
click at [331, 199] on button "Continue ➔" at bounding box center [334, 199] width 29 height 11
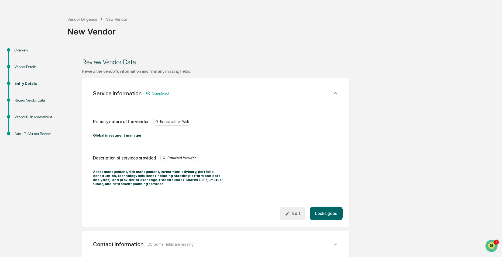
scroll to position [27, 0]
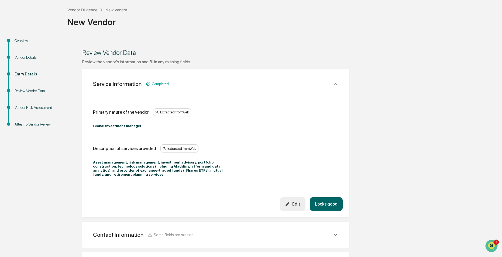
click at [329, 199] on button "Looks good" at bounding box center [326, 204] width 33 height 14
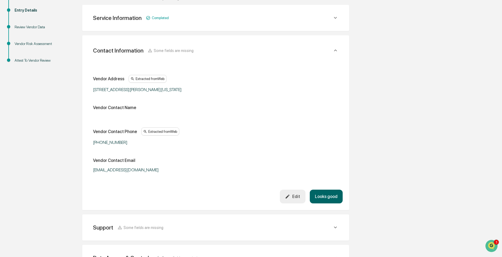
scroll to position [96, 0]
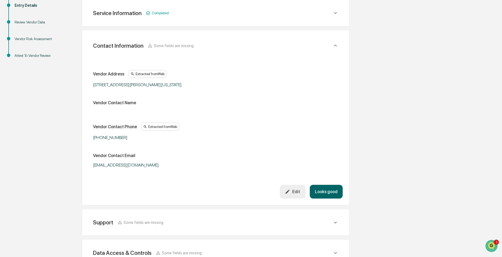
click at [289, 192] on icon "button" at bounding box center [288, 192] width 4 height 4
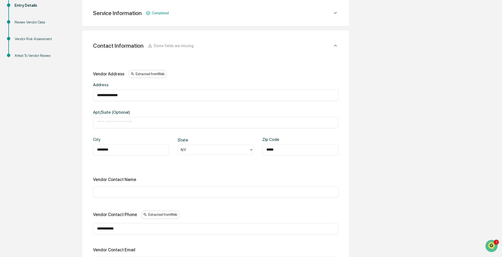
click at [113, 195] on div "​" at bounding box center [215, 192] width 245 height 11
click at [110, 194] on input "text" at bounding box center [215, 192] width 237 height 5
paste input "**********"
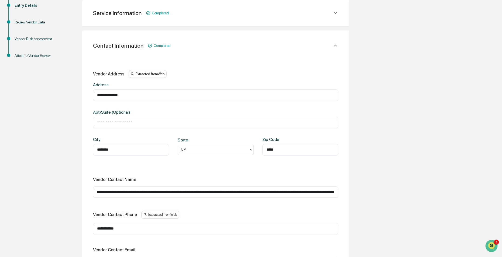
scroll to position [0, 0]
drag, startPoint x: 333, startPoint y: 191, endPoint x: -1, endPoint y: 159, distance: 335.3
click at [0, 159] on html "**********" at bounding box center [251, 32] width 502 height 257
type input "*"
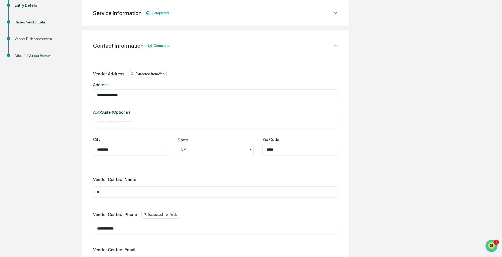
drag, startPoint x: 104, startPoint y: 191, endPoint x: 39, endPoint y: 179, distance: 65.5
click at [43, 183] on div "**********" at bounding box center [251, 216] width 497 height 496
click at [103, 194] on input "text" at bounding box center [215, 192] width 237 height 5
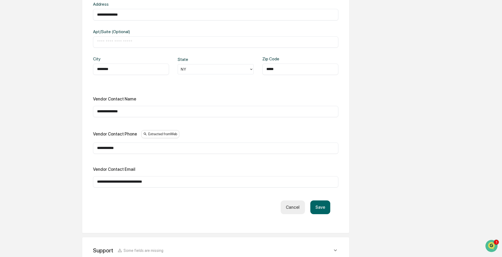
scroll to position [177, 0]
type input "**********"
click at [319, 208] on button "Save" at bounding box center [320, 207] width 20 height 14
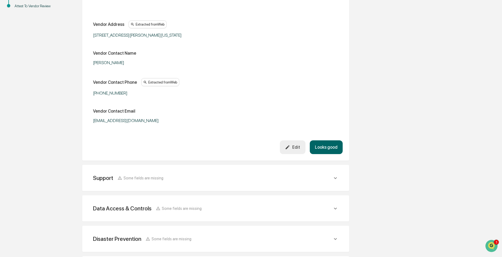
click at [322, 171] on div "Support Some fields are missing" at bounding box center [216, 177] width 254 height 13
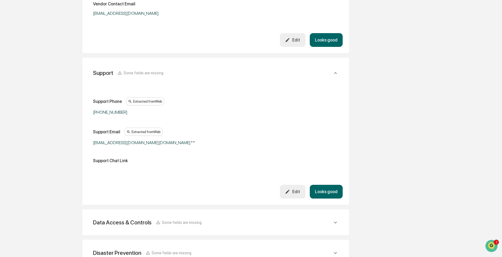
scroll to position [253, 0]
click at [328, 192] on button "Looks good" at bounding box center [326, 191] width 33 height 14
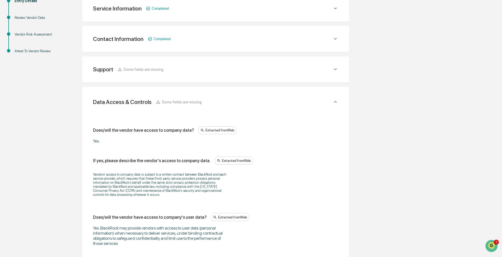
scroll to position [94, 0]
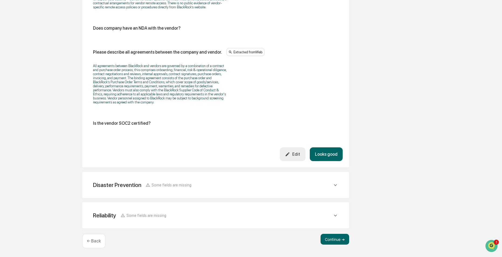
click at [333, 157] on button "Looks good" at bounding box center [326, 154] width 33 height 14
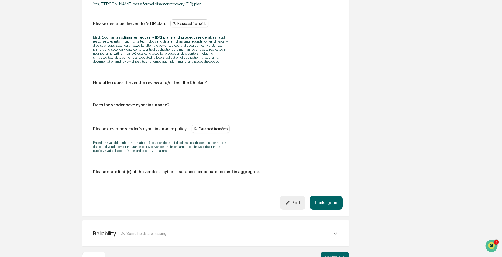
click at [335, 203] on button "Looks good" at bounding box center [326, 203] width 33 height 14
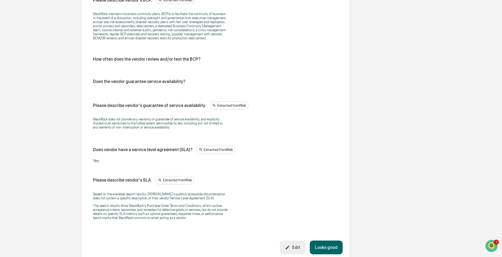
scroll to position [324, 0]
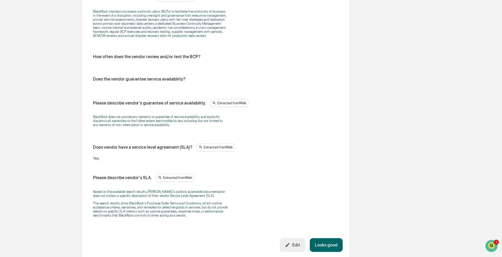
click at [330, 252] on div "Reliability Some fields are missing Does the vendor has a formal business conti…" at bounding box center [215, 91] width 267 height 335
click at [331, 246] on button "Looks good" at bounding box center [326, 245] width 33 height 14
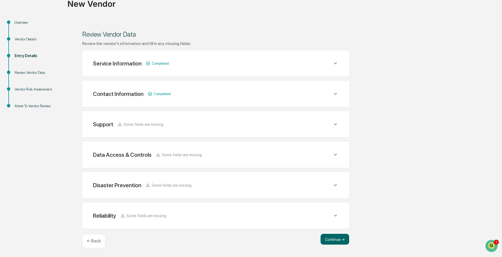
drag, startPoint x: 331, startPoint y: 238, endPoint x: 390, endPoint y: 222, distance: 61.3
click at [332, 238] on button "Continue ➔" at bounding box center [335, 239] width 29 height 11
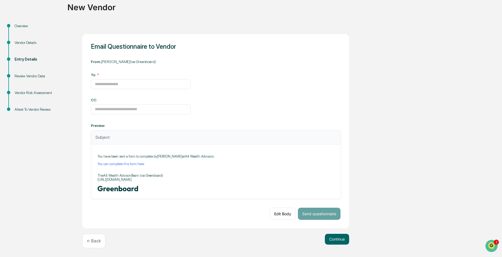
scroll to position [42, 0]
click at [128, 78] on div "To: *" at bounding box center [141, 81] width 100 height 16
click at [132, 83] on input at bounding box center [141, 84] width 100 height 10
click at [108, 83] on input at bounding box center [141, 84] width 100 height 10
paste input "**********"
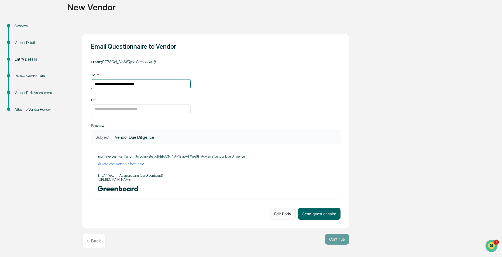
type input "**********"
click at [281, 208] on button "Edit Body" at bounding box center [283, 214] width 26 height 12
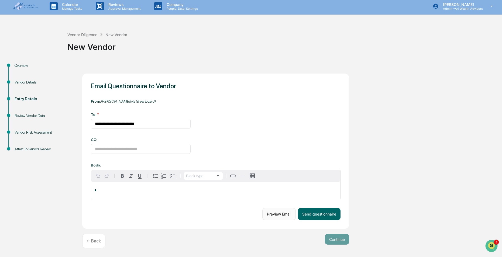
scroll to position [3, 0]
click at [112, 189] on p "*" at bounding box center [215, 191] width 243 height 4
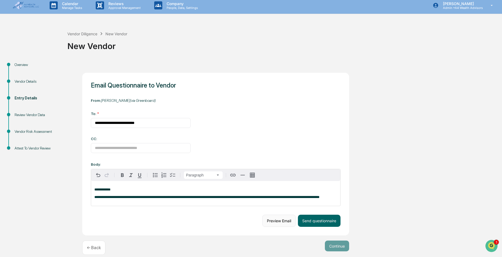
click at [284, 224] on button "Preview Email" at bounding box center [278, 221] width 33 height 12
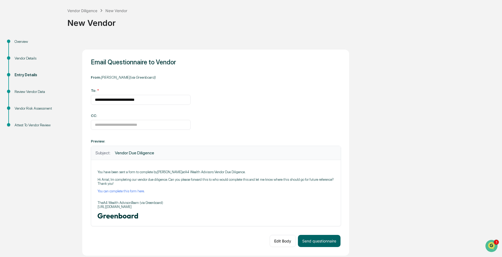
scroll to position [54, 0]
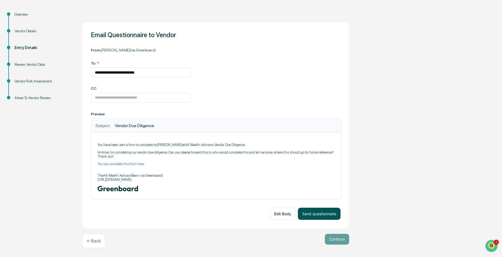
click at [322, 214] on button "Send questionnaire" at bounding box center [319, 214] width 43 height 12
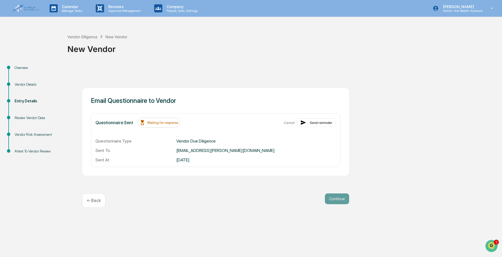
scroll to position [0, 0]
click at [81, 34] on div "Vendor Diligence New Vendor" at bounding box center [97, 37] width 60 height 6
click at [93, 38] on div "Vendor Diligence" at bounding box center [82, 37] width 30 height 5
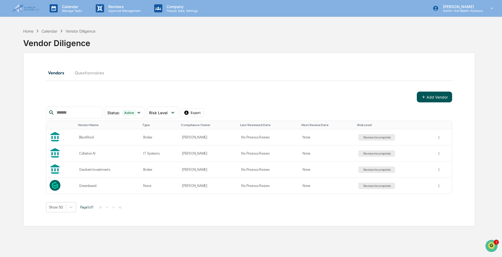
click at [418, 98] on button "Add Vendor" at bounding box center [434, 97] width 35 height 11
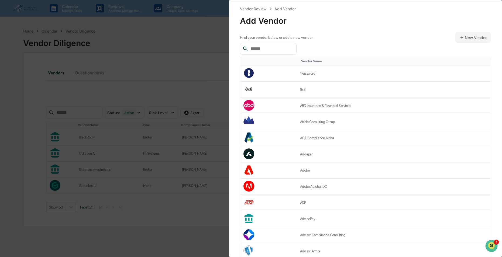
click at [270, 46] on input "text" at bounding box center [271, 48] width 46 height 7
paste input "**********"
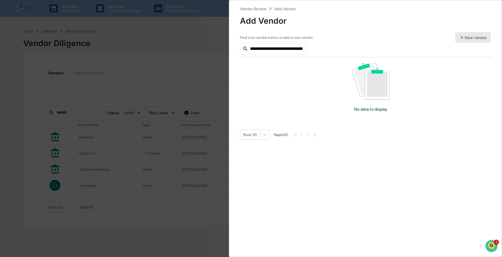
type input "**********"
click at [470, 40] on button "New Vendor" at bounding box center [473, 37] width 36 height 11
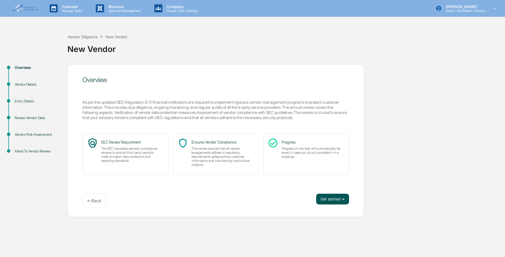
click at [332, 200] on button "Get started ➔" at bounding box center [332, 199] width 33 height 11
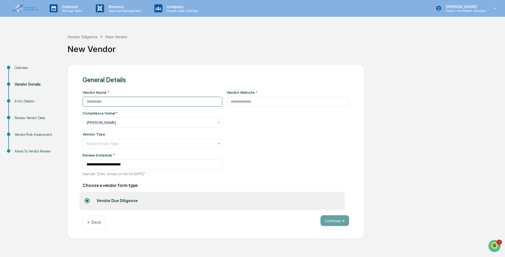
click at [97, 99] on input at bounding box center [152, 102] width 140 height 10
paste input "**********"
type input "**********"
click at [108, 122] on div at bounding box center [150, 122] width 127 height 5
click at [297, 154] on div "Vendor Website *" at bounding box center [287, 134] width 123 height 89
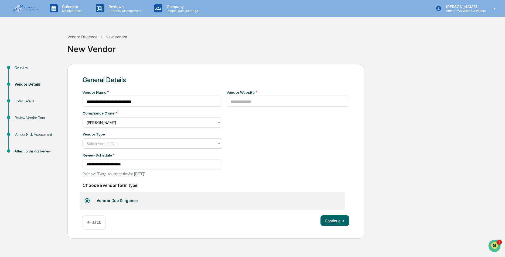
click at [127, 144] on div at bounding box center [150, 143] width 127 height 5
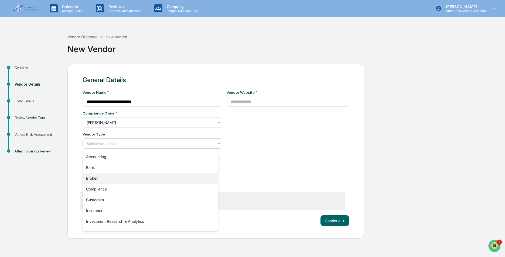
click at [100, 180] on div "Broker" at bounding box center [150, 178] width 135 height 11
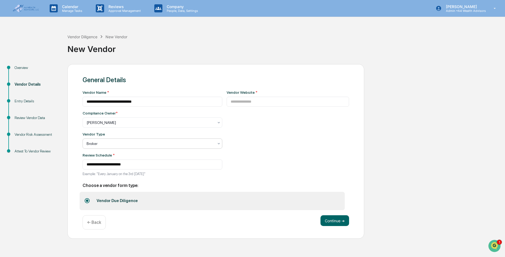
click at [257, 156] on div "Vendor Website *" at bounding box center [287, 134] width 123 height 89
click at [241, 105] on input at bounding box center [287, 102] width 123 height 10
paste input "**********"
type input "**********"
click at [339, 220] on button "Continue ➔" at bounding box center [334, 220] width 29 height 11
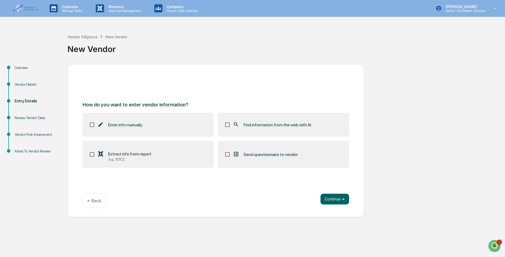
click at [242, 126] on div "Find information from the web with AI" at bounding box center [272, 125] width 78 height 6
click at [235, 156] on icon at bounding box center [236, 154] width 6 height 6
click at [335, 201] on button "Continue ➔" at bounding box center [334, 199] width 29 height 11
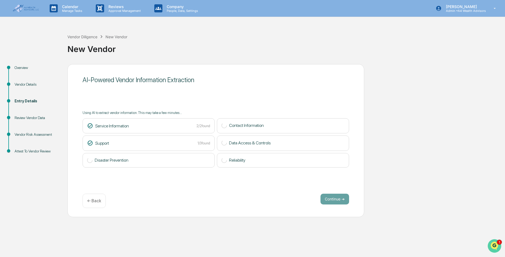
click at [491, 246] on icon "Open customer support" at bounding box center [493, 252] width 13 height 13
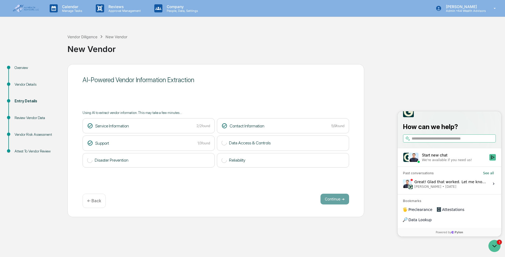
click at [494, 186] on icon at bounding box center [493, 184] width 4 height 4
click at [403, 184] on button "View issue" at bounding box center [402, 184] width 0 height 0
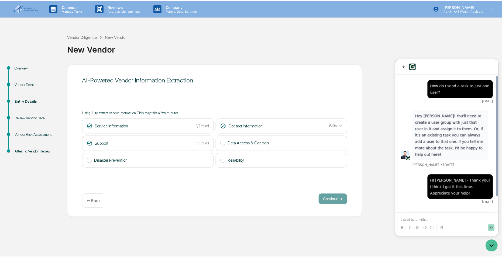
scroll to position [17, 0]
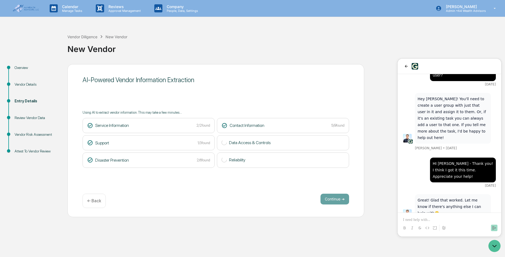
click at [438, 37] on div "Vendor Diligence New Vendor New Vendor" at bounding box center [284, 45] width 435 height 22
click at [493, 247] on icon "Open customer support" at bounding box center [493, 245] width 13 height 13
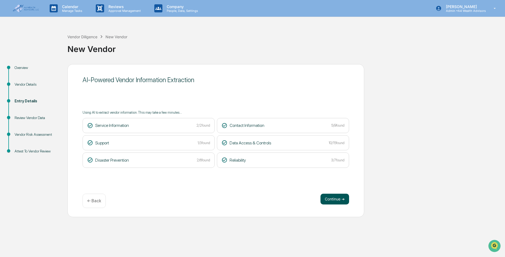
click at [329, 202] on button "Continue ➔" at bounding box center [334, 199] width 29 height 11
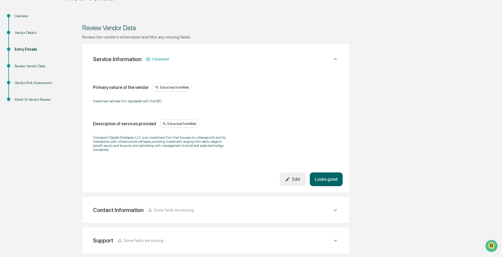
scroll to position [54, 0]
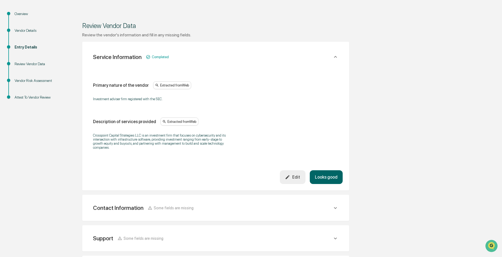
click at [323, 180] on button "Looks good" at bounding box center [326, 177] width 33 height 14
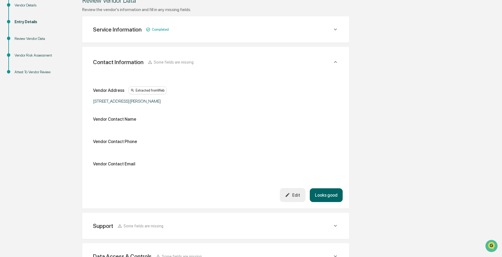
scroll to position [96, 0]
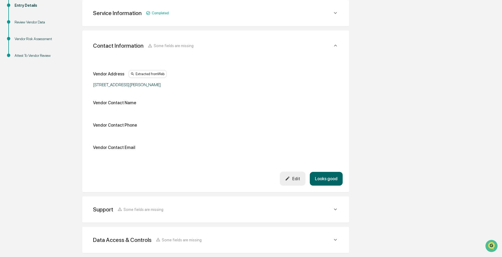
click at [296, 179] on div "Edit" at bounding box center [292, 178] width 15 height 5
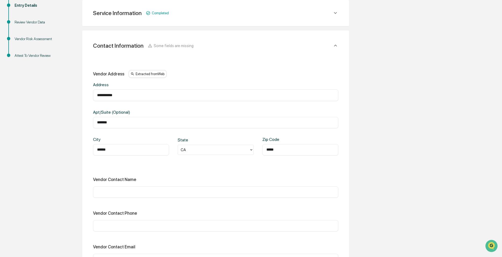
click at [126, 190] on input "text" at bounding box center [215, 192] width 237 height 5
click at [95, 226] on div "​" at bounding box center [215, 225] width 245 height 11
click at [102, 225] on input "text" at bounding box center [215, 225] width 237 height 5
paste input "**********"
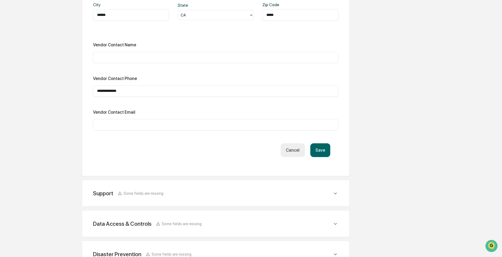
type input "**********"
click at [320, 150] on button "Save" at bounding box center [320, 150] width 20 height 14
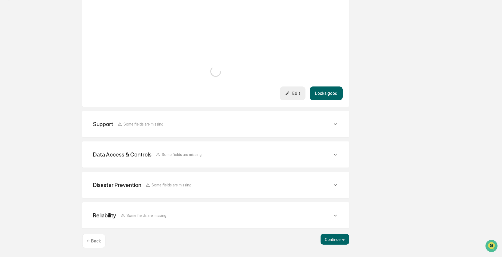
scroll to position [186, 0]
click at [186, 130] on div "Support Some fields are missing" at bounding box center [216, 124] width 254 height 13
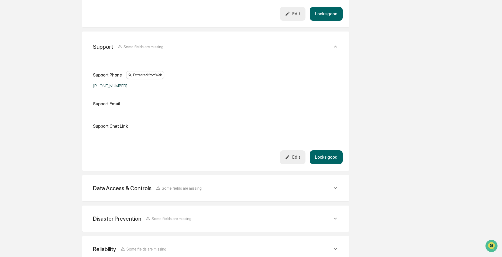
scroll to position [299, 0]
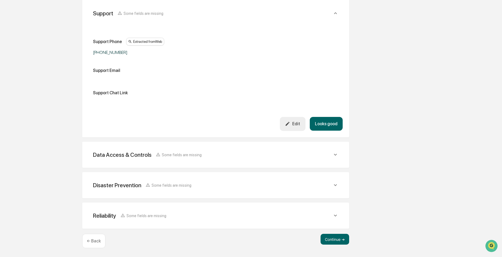
click at [191, 153] on span "Some fields are missing" at bounding box center [182, 155] width 40 height 5
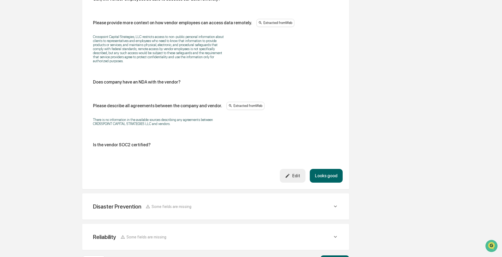
scroll to position [877, 0]
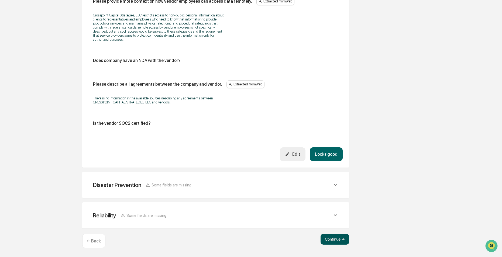
click at [335, 235] on button "Continue ➔" at bounding box center [335, 239] width 29 height 11
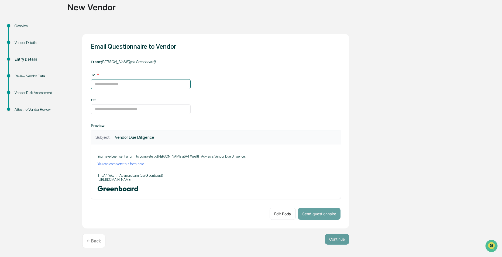
click at [119, 86] on input at bounding box center [141, 84] width 100 height 10
paste input "**********"
type input "**********"
click at [286, 210] on button "Edit Body" at bounding box center [283, 214] width 26 height 12
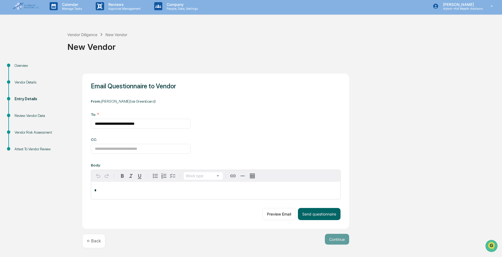
scroll to position [3, 0]
click at [117, 198] on div "*" at bounding box center [215, 190] width 249 height 17
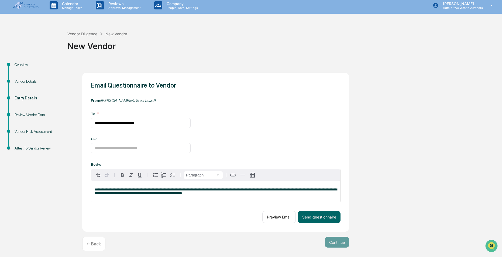
click at [177, 192] on span "**********" at bounding box center [215, 191] width 243 height 7
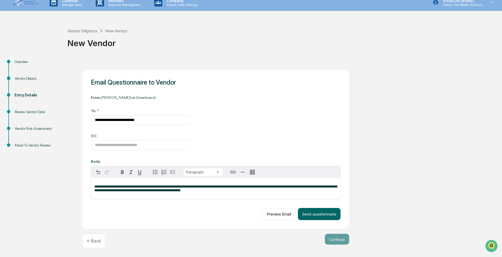
scroll to position [7, 0]
click at [280, 216] on button "Preview Email" at bounding box center [278, 214] width 33 height 12
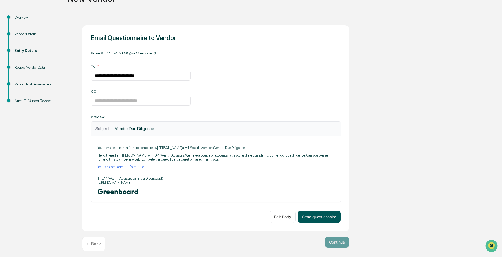
scroll to position [54, 0]
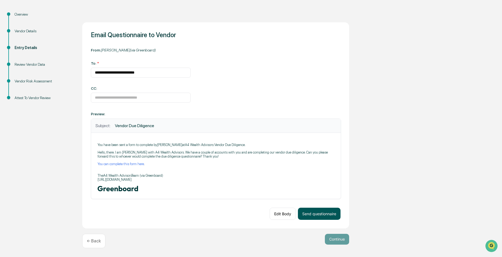
click at [318, 213] on button "Send questionnaire" at bounding box center [319, 214] width 43 height 12
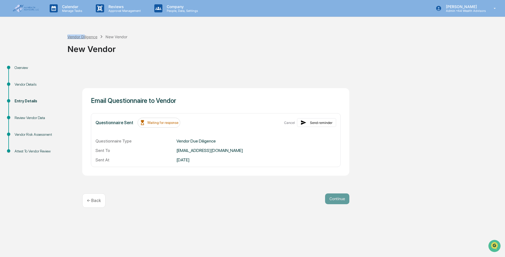
click at [85, 37] on div "Vendor Diligence New Vendor New Vendor" at bounding box center [284, 45] width 435 height 39
click at [85, 37] on div "Vendor Diligence" at bounding box center [82, 37] width 30 height 5
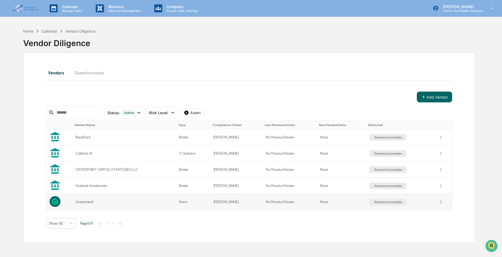
click at [87, 202] on div "Greenboard" at bounding box center [123, 202] width 97 height 4
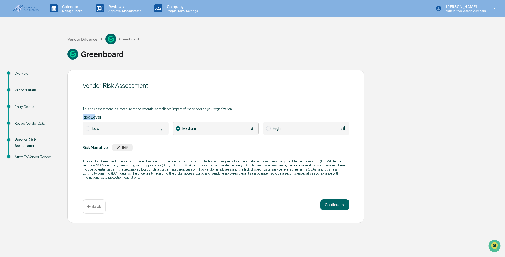
drag, startPoint x: 125, startPoint y: 113, endPoint x: 234, endPoint y: 108, distance: 109.6
click at [234, 108] on div "This risk assessment is a measure of the potential compliance impact of the ven…" at bounding box center [215, 144] width 266 height 80
click at [326, 205] on button "Continue ➔" at bounding box center [334, 204] width 29 height 11
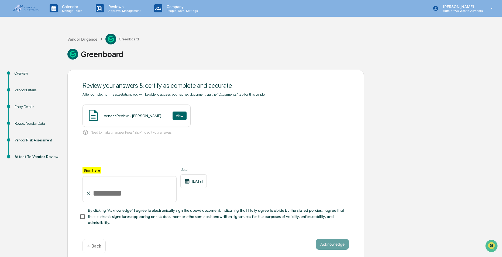
drag, startPoint x: 105, startPoint y: 191, endPoint x: 109, endPoint y: 191, distance: 4.3
click at [105, 191] on input "Sign here" at bounding box center [129, 189] width 94 height 26
type input "**********"
click at [176, 114] on button "View" at bounding box center [180, 116] width 14 height 9
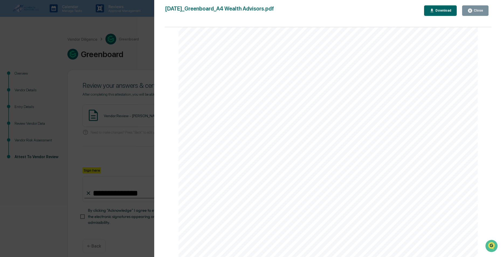
scroll to position [1088, 0]
click at [476, 11] on div "Close" at bounding box center [478, 11] width 11 height 4
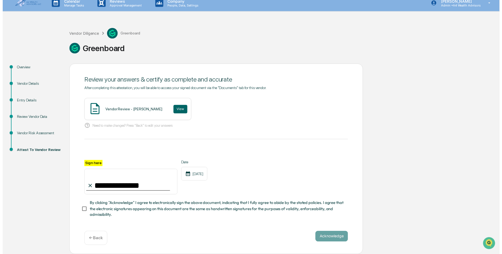
scroll to position [7, 0]
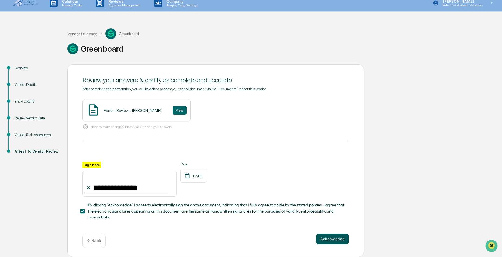
click at [335, 236] on button "Acknowledge" at bounding box center [332, 239] width 33 height 11
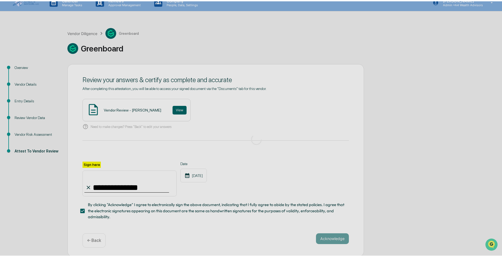
scroll to position [0, 0]
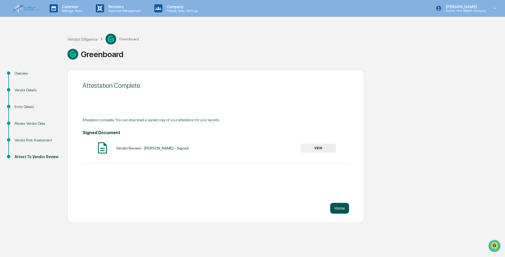
click at [342, 210] on button "Home" at bounding box center [339, 208] width 19 height 11
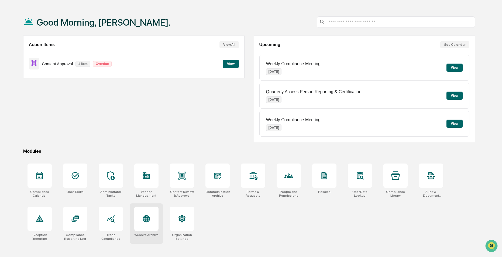
scroll to position [26, 0]
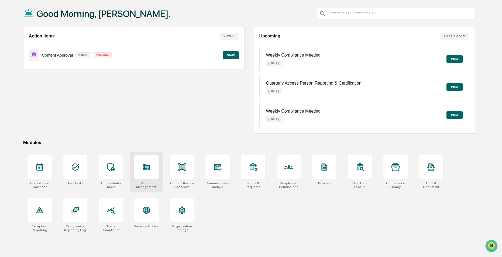
click at [139, 161] on div at bounding box center [146, 167] width 24 height 24
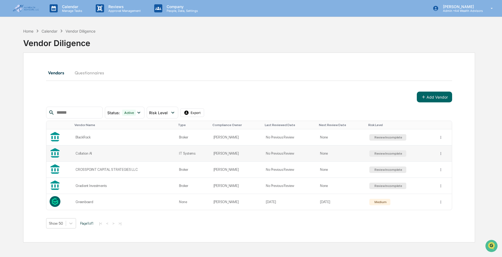
click at [84, 154] on div "Collation AI" at bounding box center [123, 154] width 97 height 4
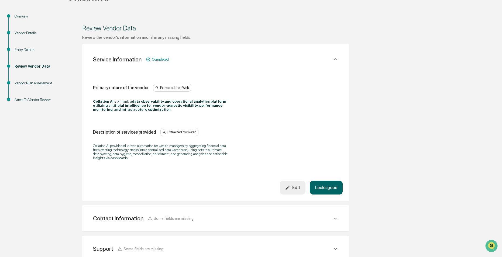
scroll to position [54, 0]
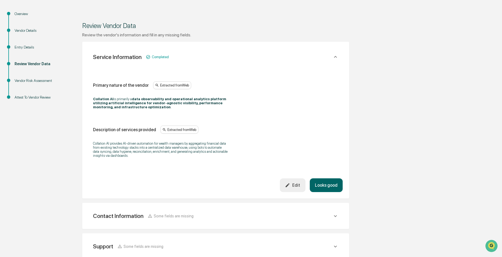
click at [331, 185] on button "Looks good" at bounding box center [326, 185] width 33 height 14
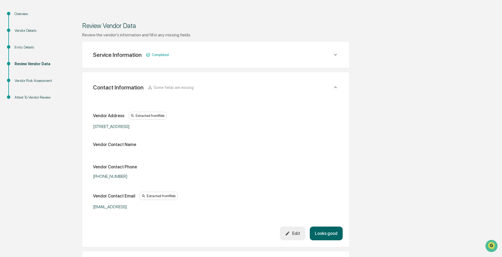
scroll to position [96, 0]
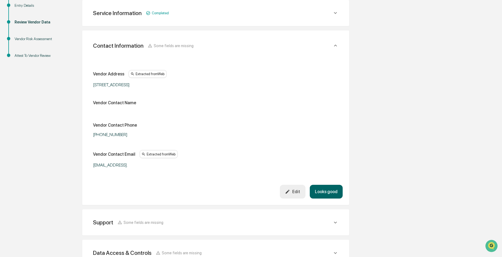
click at [327, 195] on button "Looks good" at bounding box center [326, 192] width 33 height 14
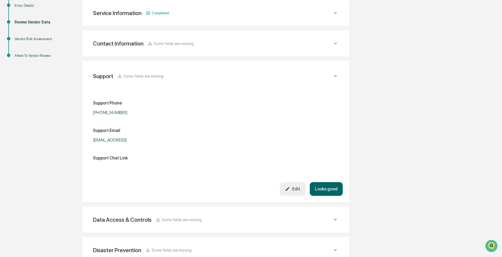
scroll to position [126, 0]
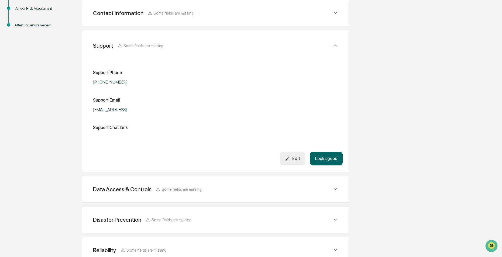
click at [335, 183] on div "Data Access & Controls Some fields are missing" at bounding box center [216, 189] width 254 height 13
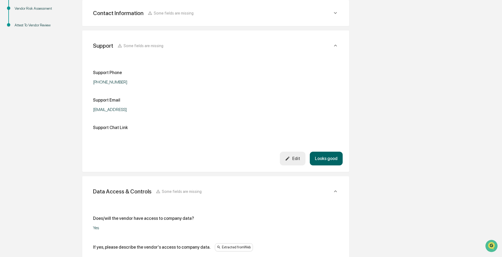
click at [328, 166] on div "Support Some fields are missing Support Phone [PHONE_NUMBER] Support Email [EMA…" at bounding box center [215, 101] width 267 height 142
click at [327, 158] on button "Looks good" at bounding box center [326, 159] width 33 height 14
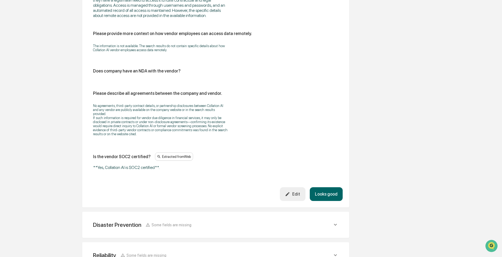
scroll to position [730, 0]
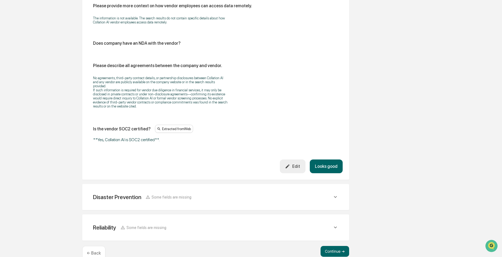
click at [324, 160] on button "Looks good" at bounding box center [326, 167] width 33 height 14
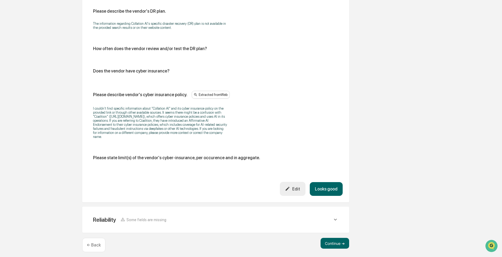
click at [328, 182] on button "Looks good" at bounding box center [326, 189] width 33 height 14
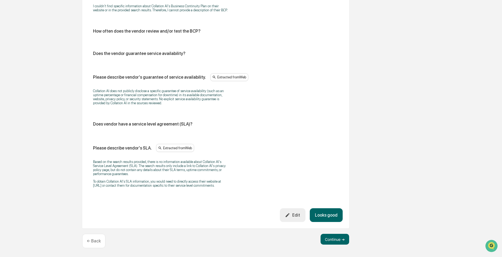
click at [331, 215] on button "Looks good" at bounding box center [326, 215] width 33 height 14
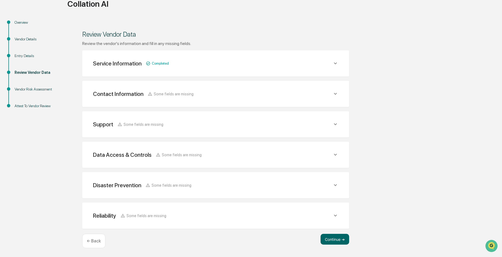
scroll to position [45, 0]
click at [337, 244] on button "Continue ➔" at bounding box center [335, 239] width 29 height 11
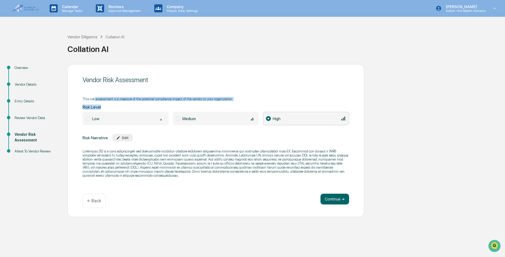
drag, startPoint x: 94, startPoint y: 100, endPoint x: 246, endPoint y: 108, distance: 152.0
click at [246, 108] on div "This risk assessment is a measure of the potential compliance impact of the ven…" at bounding box center [215, 138] width 266 height 88
drag, startPoint x: 246, startPoint y: 108, endPoint x: 245, endPoint y: 105, distance: 3.3
click at [245, 105] on div "This risk assessment is a measure of the potential compliance impact of the ven…" at bounding box center [215, 138] width 266 height 88
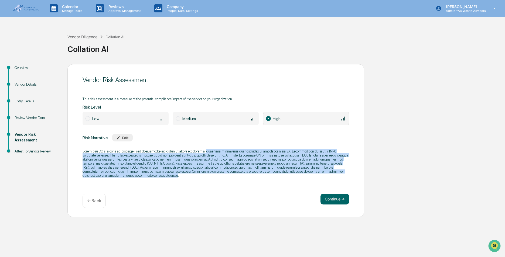
drag, startPoint x: 198, startPoint y: 155, endPoint x: 330, endPoint y: 175, distance: 133.4
click at [330, 175] on p at bounding box center [215, 163] width 266 height 28
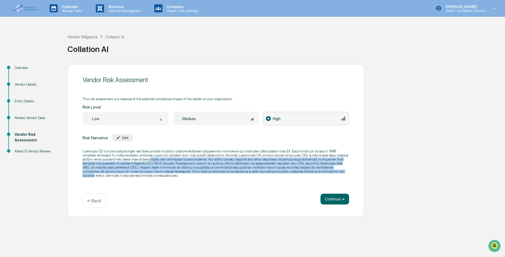
drag, startPoint x: 135, startPoint y: 161, endPoint x: 259, endPoint y: 173, distance: 124.8
click at [259, 173] on p at bounding box center [215, 163] width 266 height 28
drag, startPoint x: 213, startPoint y: 157, endPoint x: 285, endPoint y: 172, distance: 73.6
click at [285, 172] on p at bounding box center [215, 163] width 266 height 28
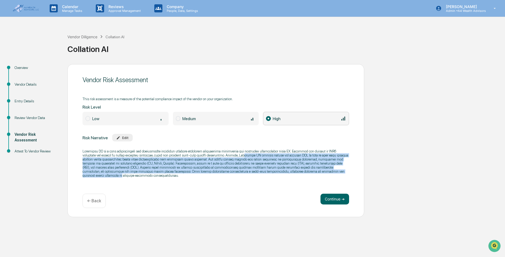
click at [285, 172] on p at bounding box center [215, 163] width 266 height 28
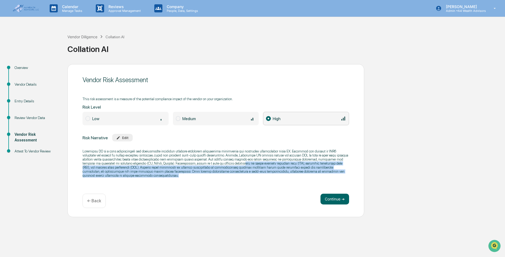
drag, startPoint x: 203, startPoint y: 166, endPoint x: 333, endPoint y: 175, distance: 130.7
click at [333, 175] on p at bounding box center [215, 163] width 266 height 28
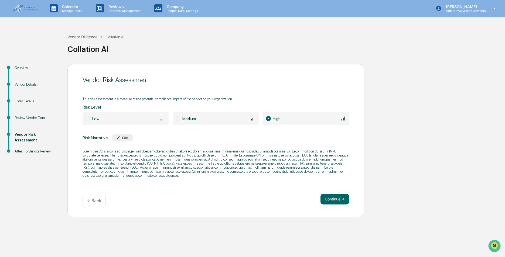
click at [333, 175] on p at bounding box center [215, 163] width 266 height 28
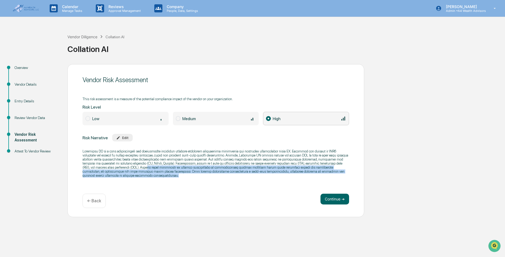
drag, startPoint x: 172, startPoint y: 173, endPoint x: 335, endPoint y: 179, distance: 162.7
click at [335, 179] on div at bounding box center [215, 163] width 266 height 35
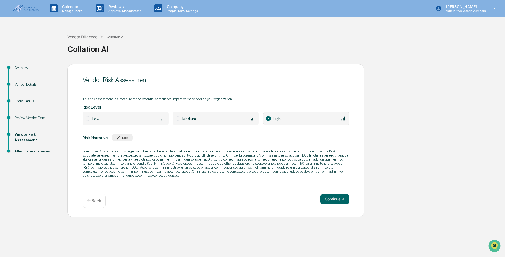
click at [18, 67] on div "Overview" at bounding box center [37, 68] width 44 height 6
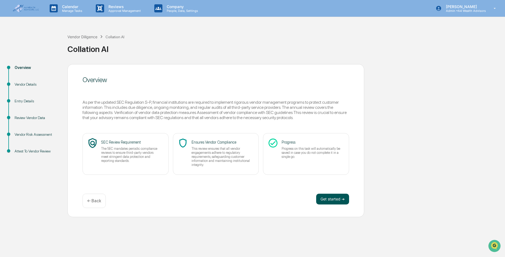
click at [331, 200] on button "Get started ➔" at bounding box center [332, 199] width 33 height 11
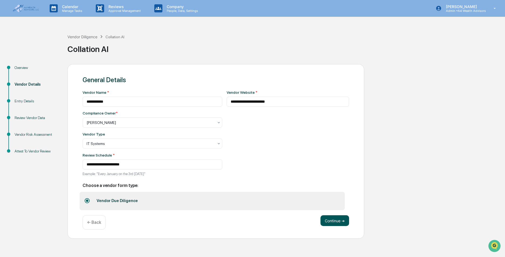
click at [328, 223] on button "Continue ➔" at bounding box center [334, 220] width 29 height 11
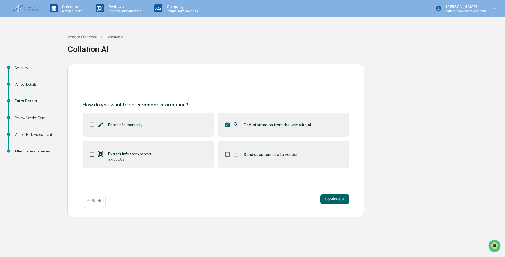
click at [223, 155] on label "Send questionnaire to vendor" at bounding box center [283, 154] width 131 height 27
click at [340, 201] on button "Continue ➔" at bounding box center [334, 199] width 29 height 11
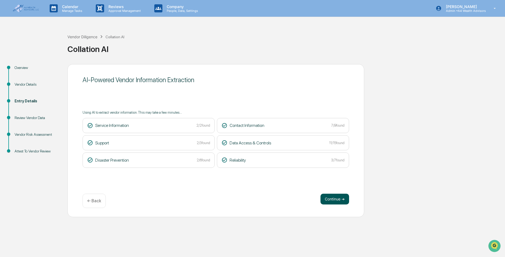
click at [329, 195] on button "Continue ➔" at bounding box center [334, 199] width 29 height 11
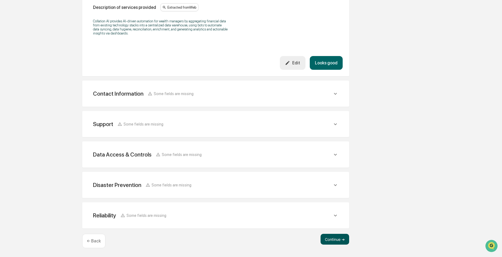
click at [329, 242] on button "Continue ➔" at bounding box center [335, 239] width 29 height 11
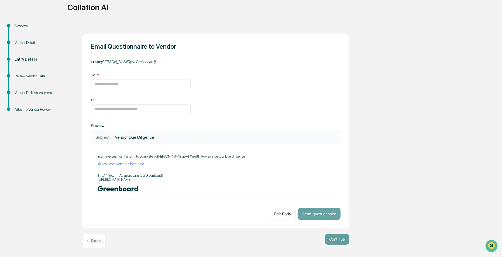
scroll to position [42, 0]
click at [126, 84] on input at bounding box center [141, 84] width 100 height 10
paste input "**********"
type input "**********"
click at [245, 98] on div "**********" at bounding box center [215, 131] width 267 height 195
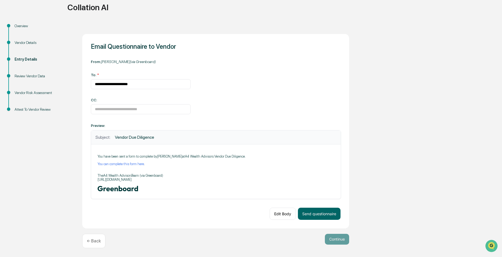
drag, startPoint x: 283, startPoint y: 215, endPoint x: 268, endPoint y: 201, distance: 20.8
click at [283, 215] on button "Edit Body" at bounding box center [283, 214] width 26 height 12
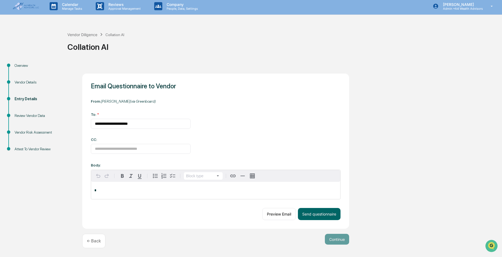
scroll to position [3, 0]
click at [277, 216] on button "Preview Email" at bounding box center [278, 214] width 33 height 12
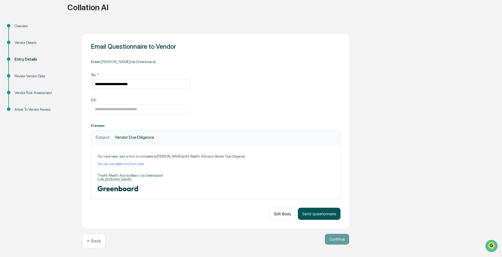
click at [322, 213] on button "Send questionnaire" at bounding box center [319, 214] width 43 height 12
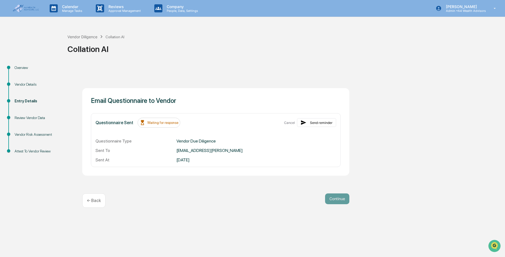
click at [78, 41] on div "Collation AI" at bounding box center [284, 47] width 435 height 14
click at [78, 39] on div "Vendor Diligence" at bounding box center [82, 37] width 30 height 5
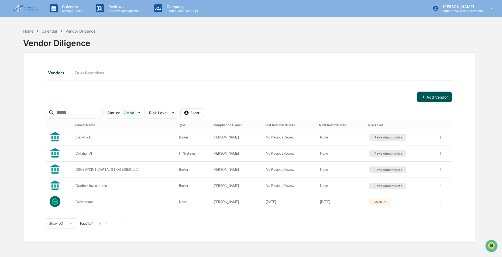
click at [431, 95] on button "Add Vendor" at bounding box center [434, 97] width 35 height 11
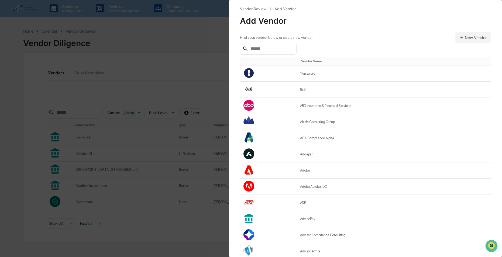
click at [266, 46] on input "text" at bounding box center [271, 48] width 46 height 7
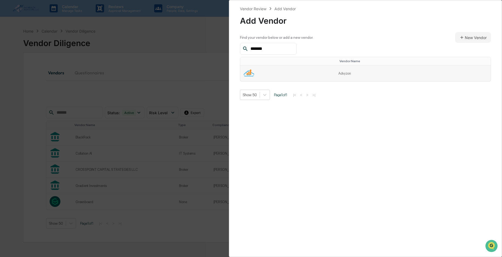
type input "*******"
click at [269, 76] on td at bounding box center [287, 74] width 95 height 16
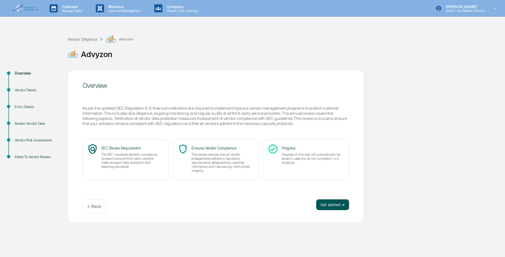
drag, startPoint x: 329, startPoint y: 196, endPoint x: 330, endPoint y: 207, distance: 10.8
click at [330, 196] on div "Overview As per the updated SEC Regulation S-P, financial institutions are requ…" at bounding box center [215, 146] width 297 height 153
click at [330, 207] on button "Get started ➔" at bounding box center [332, 204] width 33 height 11
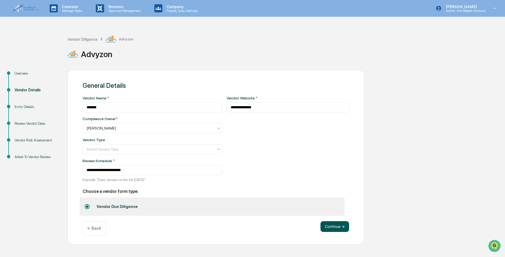
click at [327, 232] on button "Continue ➔" at bounding box center [334, 226] width 29 height 11
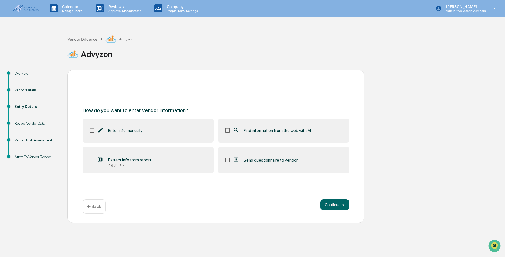
click at [265, 141] on label "Find information from the web with AI" at bounding box center [283, 131] width 131 height 24
drag, startPoint x: 330, startPoint y: 203, endPoint x: 348, endPoint y: 200, distance: 18.6
click at [331, 203] on button "Continue ➔" at bounding box center [334, 204] width 29 height 11
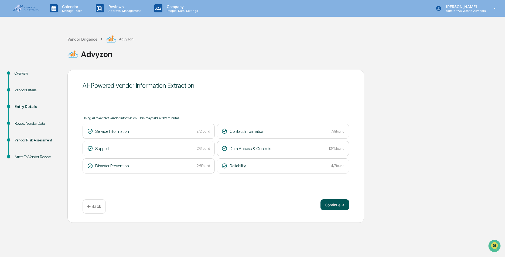
click at [340, 201] on button "Continue ➔" at bounding box center [334, 204] width 29 height 11
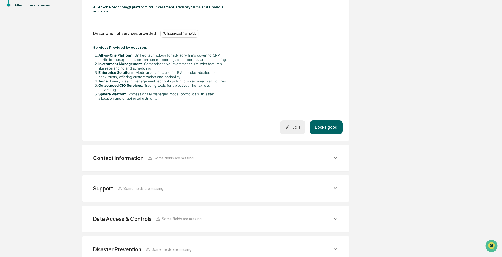
scroll to position [208, 0]
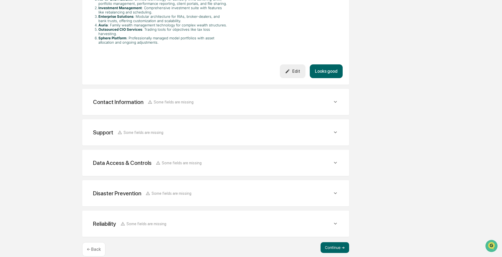
click at [325, 95] on div "Contact Information Some fields are missing" at bounding box center [216, 101] width 254 height 13
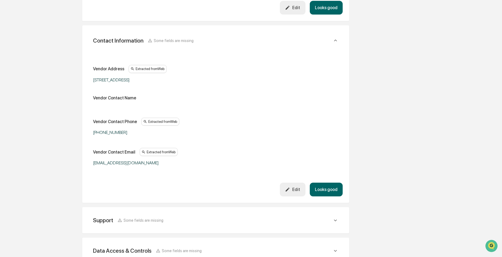
scroll to position [262, 0]
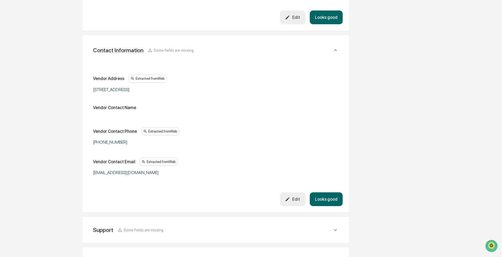
click at [296, 197] on div "Edit" at bounding box center [292, 199] width 15 height 5
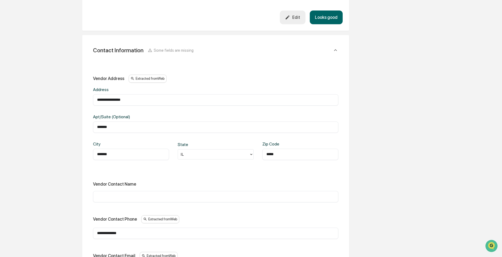
click at [116, 194] on input "text" at bounding box center [215, 196] width 237 height 5
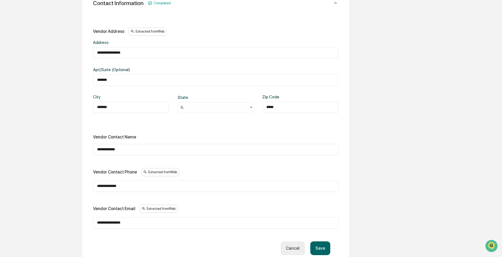
scroll to position [370, 0]
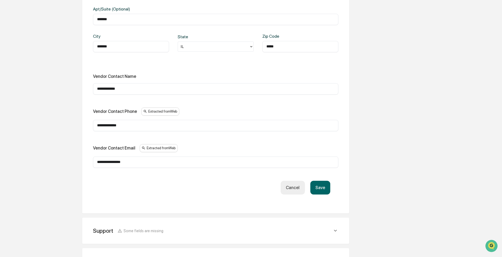
type input "**********"
click at [319, 181] on button "Save" at bounding box center [320, 188] width 20 height 14
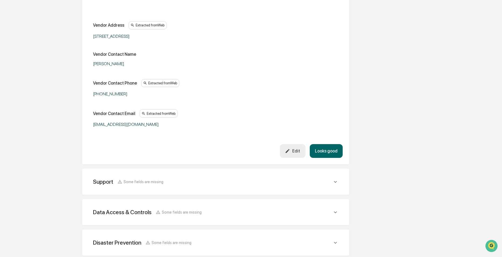
scroll to position [364, 0]
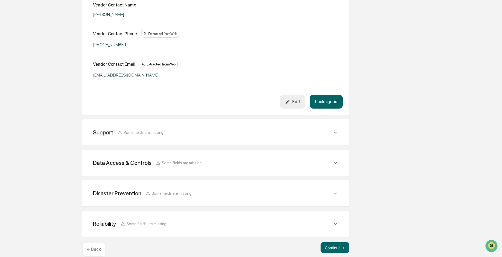
click at [183, 126] on div "Support Some fields are missing" at bounding box center [216, 132] width 254 height 13
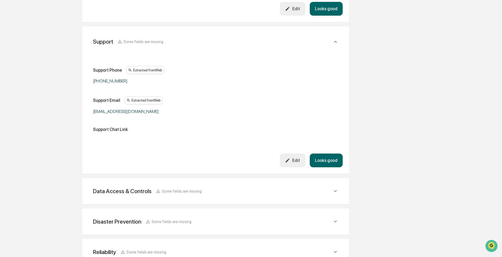
scroll to position [486, 0]
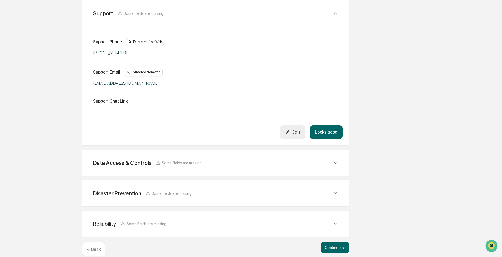
click at [288, 160] on div "Data Access & Controls Some fields are missing" at bounding box center [212, 163] width 239 height 7
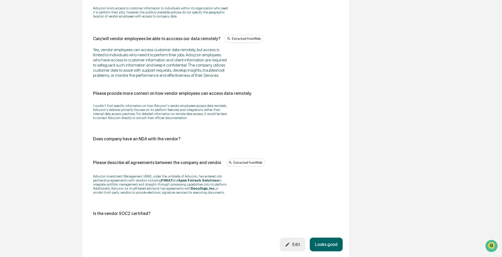
scroll to position [1086, 0]
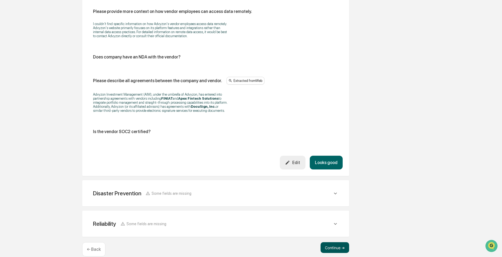
click at [334, 242] on button "Continue ➔" at bounding box center [335, 247] width 29 height 11
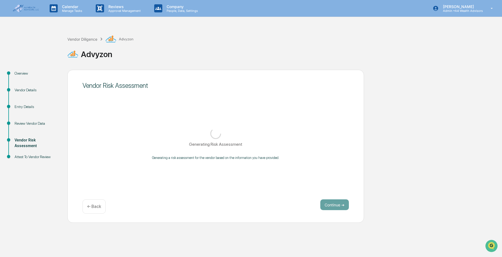
scroll to position [0, 0]
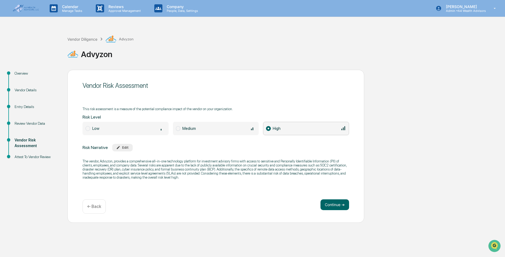
click at [28, 76] on div "Overview" at bounding box center [37, 74] width 44 height 6
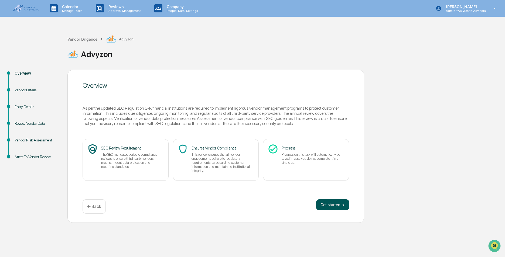
click at [335, 207] on button "Get started ➔" at bounding box center [332, 204] width 33 height 11
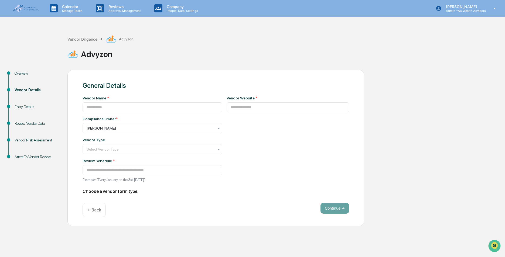
type input "*******"
type input "**********"
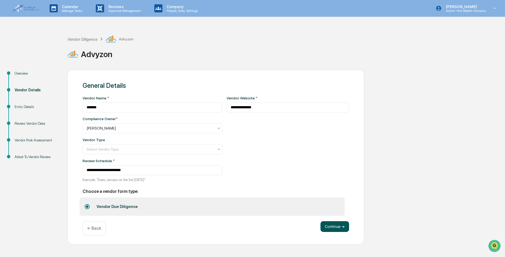
click at [334, 228] on button "Continue ➔" at bounding box center [334, 226] width 29 height 11
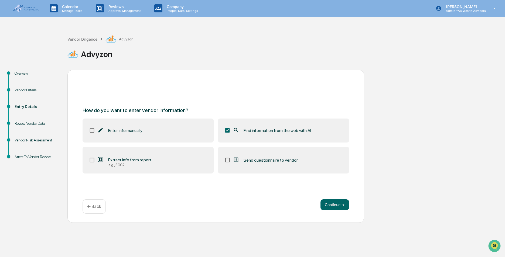
drag, startPoint x: 235, startPoint y: 158, endPoint x: 323, endPoint y: 179, distance: 90.2
click at [235, 158] on icon at bounding box center [236, 160] width 6 height 6
click at [338, 203] on button "Continue ➔" at bounding box center [334, 204] width 29 height 11
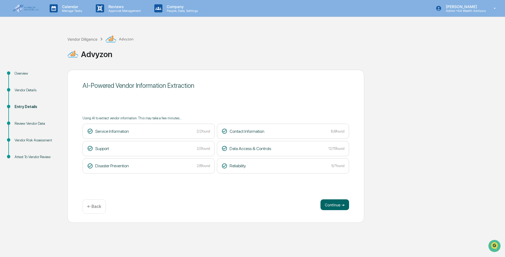
click at [334, 210] on div "Continue ➔ ← Back" at bounding box center [215, 206] width 266 height 14
click at [334, 207] on button "Continue ➔" at bounding box center [334, 204] width 29 height 11
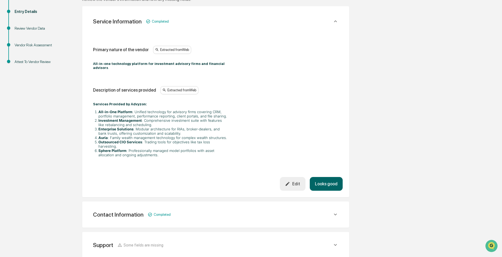
scroll to position [208, 0]
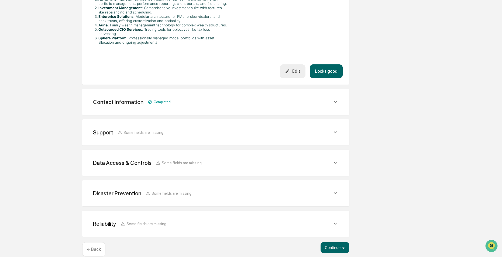
click at [337, 246] on div "Continue ➔ ← Back" at bounding box center [215, 249] width 267 height 14
click at [339, 242] on button "Continue ➔" at bounding box center [335, 247] width 29 height 11
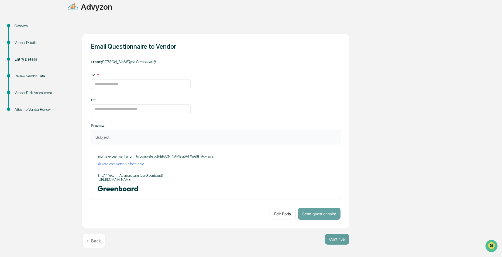
scroll to position [48, 0]
click at [122, 87] on input at bounding box center [141, 84] width 100 height 10
drag, startPoint x: 133, startPoint y: 87, endPoint x: -1, endPoint y: 71, distance: 134.6
click at [0, 71] on html "Calendar Manage Tasks Reviews Approval Management Company People, Data, Setting…" at bounding box center [251, 81] width 502 height 257
paste input "**********"
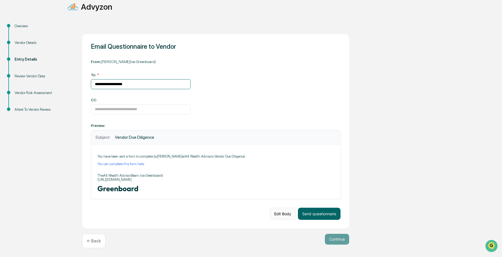
type input "**********"
click at [281, 212] on button "Edit Body" at bounding box center [283, 214] width 26 height 12
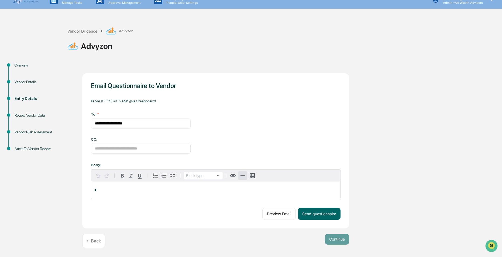
scroll to position [9, 0]
click at [104, 190] on p "*" at bounding box center [215, 190] width 243 height 4
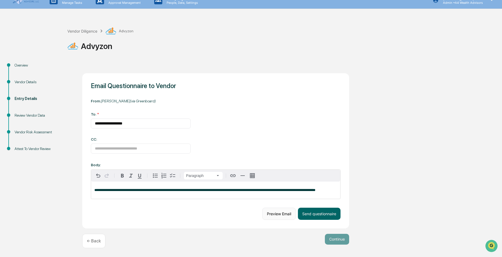
click at [279, 215] on button "Preview Email" at bounding box center [278, 214] width 33 height 12
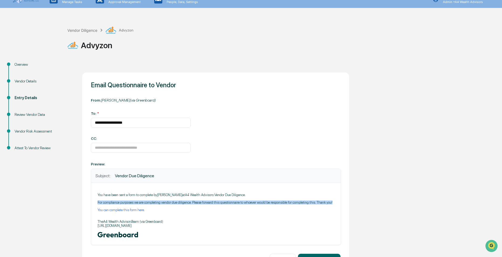
drag, startPoint x: 96, startPoint y: 202, endPoint x: 332, endPoint y: 202, distance: 236.4
click at [332, 202] on div "You have been sent a form to complete by Heather Fowler at A4 Wealth Advisors :…" at bounding box center [216, 214] width 250 height 62
copy p "For compliance purposes we are completing vendor due diligence. Please forward …"
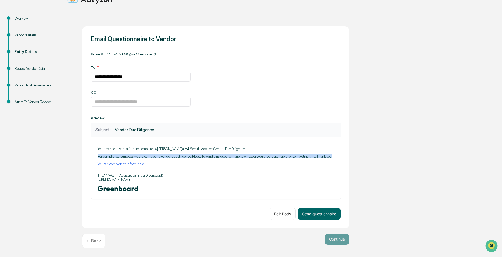
scroll to position [56, 0]
click at [316, 213] on button "Send questionnaire" at bounding box center [319, 214] width 43 height 12
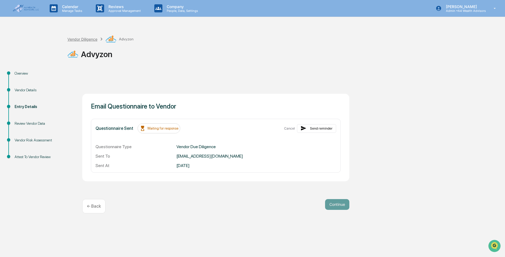
click at [83, 37] on div "Vendor Diligence" at bounding box center [82, 39] width 30 height 5
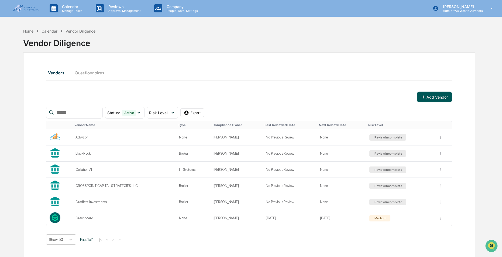
click at [425, 98] on icon at bounding box center [423, 97] width 5 height 5
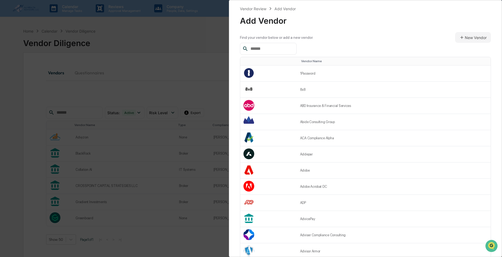
click at [264, 49] on input "text" at bounding box center [271, 48] width 46 height 7
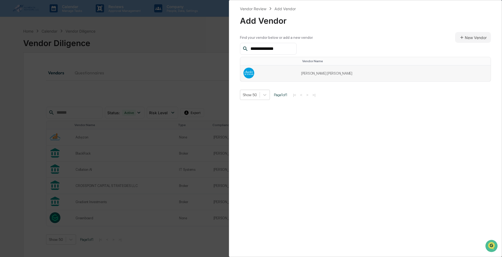
type input "**********"
click at [298, 72] on td at bounding box center [269, 74] width 58 height 16
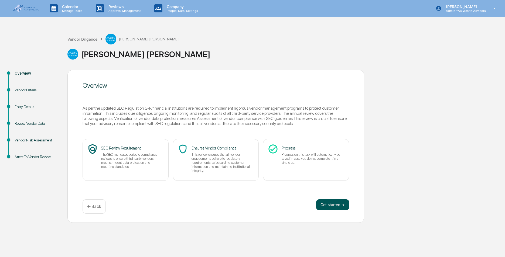
click at [331, 205] on button "Get started ➔" at bounding box center [332, 204] width 33 height 11
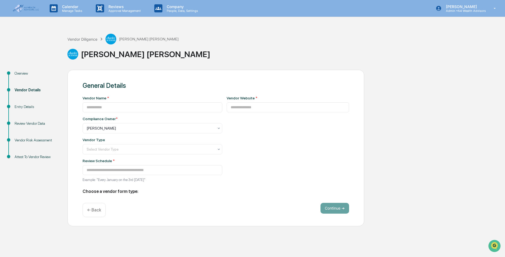
type input "**********"
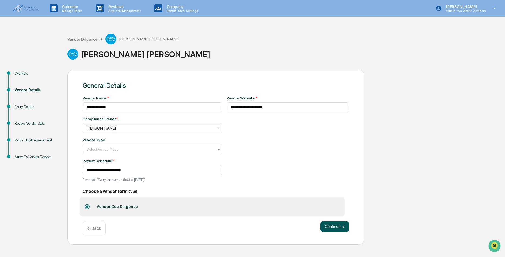
click at [332, 229] on button "Continue ➔" at bounding box center [334, 226] width 29 height 11
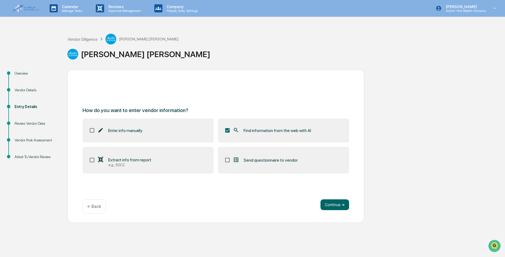
click at [335, 224] on div "Calendar Manage Tasks Reviews Approval Management Company People, Data, Setting…" at bounding box center [252, 128] width 505 height 257
click at [336, 210] on button "Continue ➔" at bounding box center [334, 204] width 29 height 11
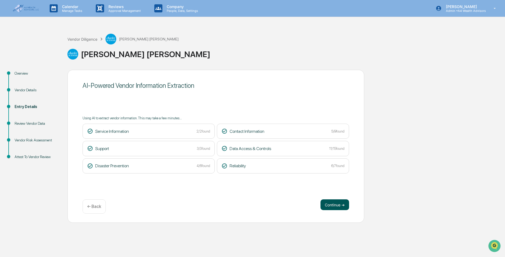
click at [332, 202] on button "Continue ➔" at bounding box center [334, 204] width 29 height 11
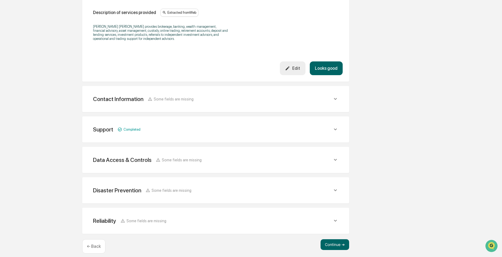
scroll to position [178, 0]
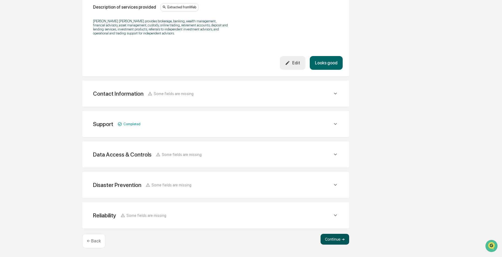
click at [331, 239] on button "Continue ➔" at bounding box center [335, 239] width 29 height 11
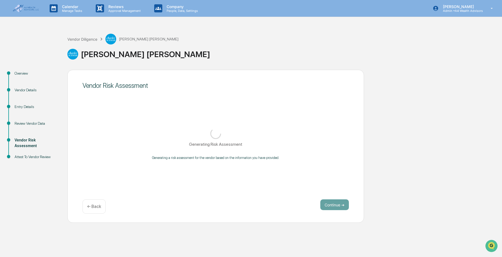
scroll to position [0, 0]
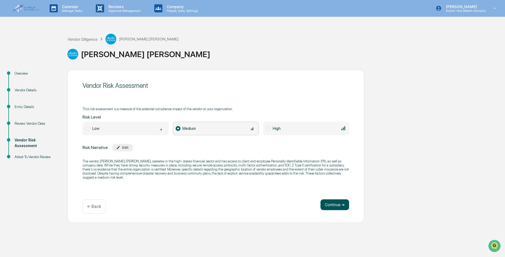
click at [333, 200] on button "Continue ➔" at bounding box center [334, 204] width 29 height 11
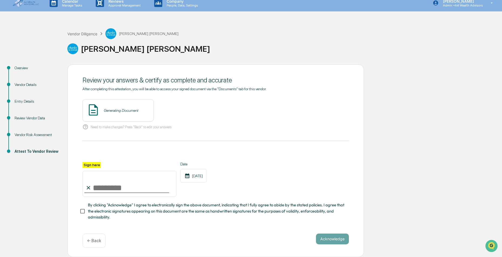
scroll to position [7, 0]
click at [103, 187] on input "Sign here" at bounding box center [129, 184] width 94 height 26
type input "**********"
click at [176, 104] on div "Vendor Review - [PERSON_NAME] View" at bounding box center [136, 110] width 108 height 22
click at [173, 107] on button "View" at bounding box center [180, 110] width 14 height 9
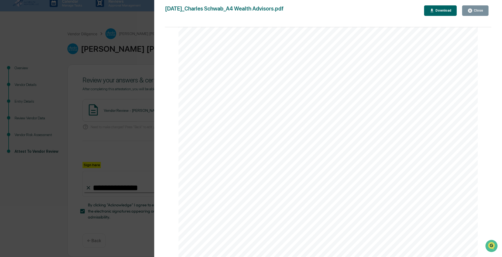
scroll to position [1088, 0]
click at [474, 12] on div "Close" at bounding box center [478, 11] width 11 height 4
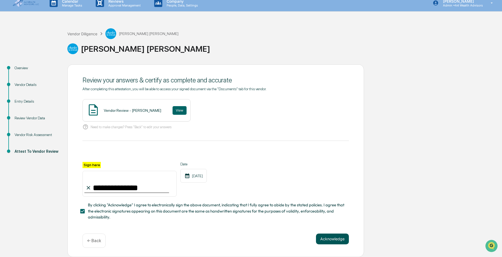
click at [338, 236] on button "Acknowledge" at bounding box center [332, 239] width 33 height 11
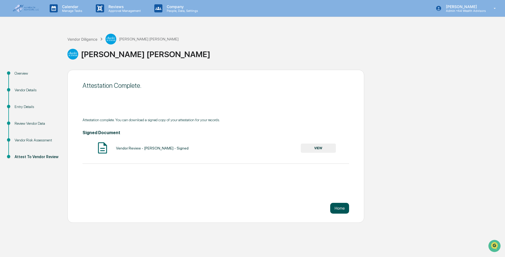
click at [347, 208] on button "Home" at bounding box center [339, 208] width 19 height 11
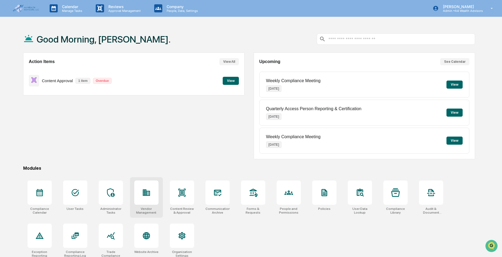
click at [147, 197] on div at bounding box center [146, 193] width 24 height 24
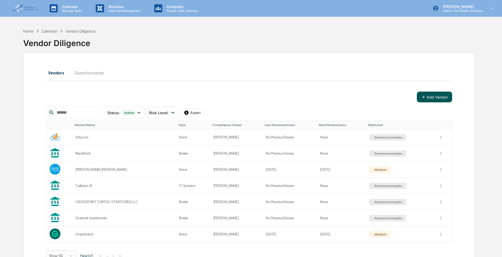
click at [434, 102] on button "Add Vendor" at bounding box center [434, 97] width 35 height 11
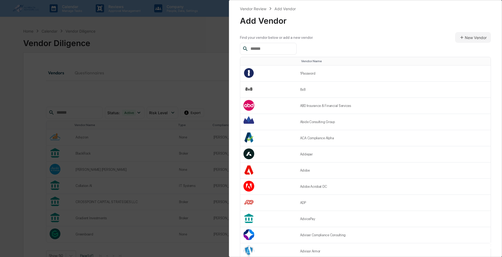
click at [268, 48] on input "text" at bounding box center [271, 48] width 46 height 7
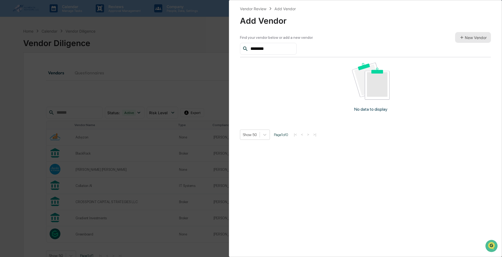
type input "********"
click at [469, 37] on button "New Vendor" at bounding box center [473, 37] width 36 height 11
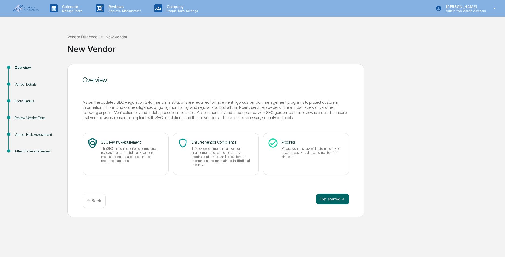
click at [326, 189] on div "Overview As per the updated SEC Regulation S-P, financial institutions are requ…" at bounding box center [215, 140] width 297 height 153
drag, startPoint x: 326, startPoint y: 189, endPoint x: 331, endPoint y: 201, distance: 12.8
click at [331, 201] on button "Get started ➔" at bounding box center [332, 199] width 33 height 11
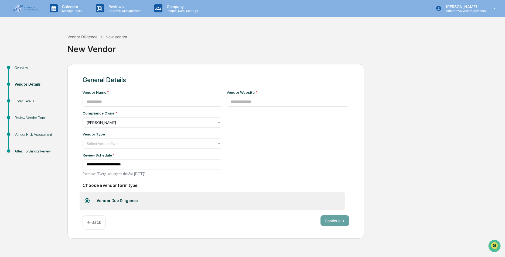
click at [117, 94] on div "Vendor Name *" at bounding box center [152, 92] width 140 height 4
click at [111, 99] on input at bounding box center [152, 102] width 140 height 10
type input "********"
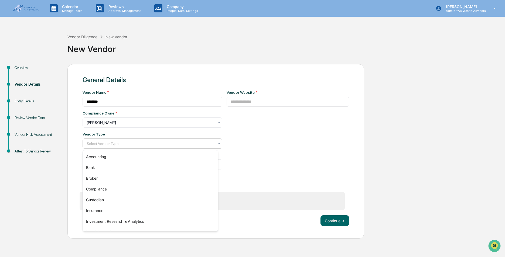
click at [135, 145] on div at bounding box center [150, 143] width 127 height 5
type input "**"
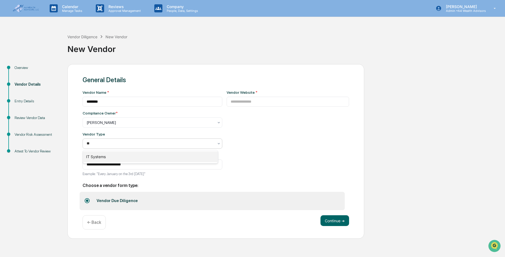
drag, startPoint x: 134, startPoint y: 160, endPoint x: 232, endPoint y: 161, distance: 97.9
click at [135, 160] on div "IT Systems" at bounding box center [150, 157] width 135 height 11
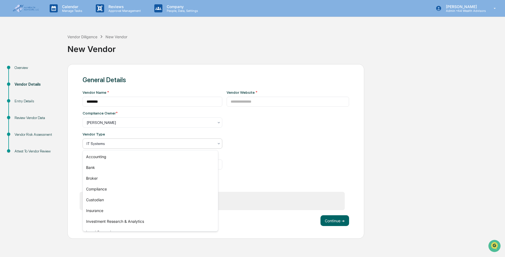
click at [117, 145] on div at bounding box center [150, 143] width 127 height 5
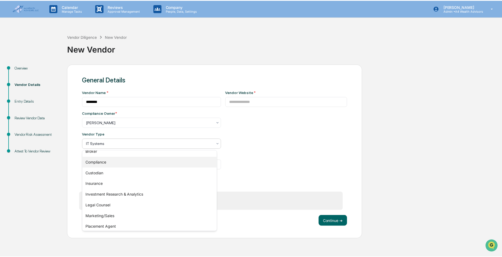
scroll to position [54, 0]
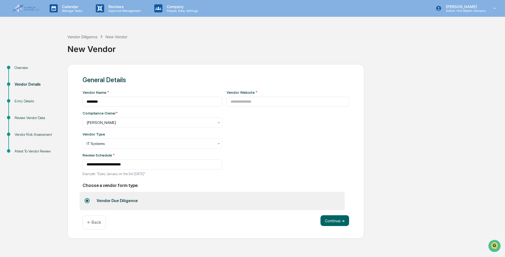
click at [297, 181] on div "**********" at bounding box center [215, 143] width 266 height 134
click at [246, 102] on input at bounding box center [287, 102] width 123 height 10
paste input "**********"
type input "**********"
click at [328, 223] on button "Continue ➔" at bounding box center [334, 220] width 29 height 11
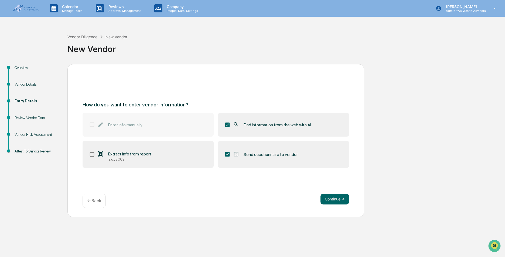
click at [335, 193] on div "How do you want to enter vendor information? Enter info manually Find informati…" at bounding box center [215, 140] width 297 height 153
click at [333, 198] on button "Continue ➔" at bounding box center [334, 199] width 29 height 11
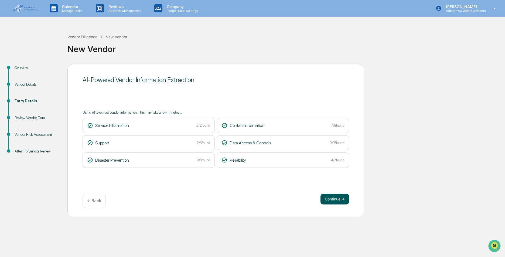
click at [341, 200] on button "Continue ➔" at bounding box center [334, 199] width 29 height 11
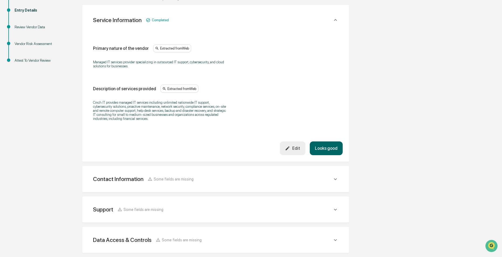
scroll to position [135, 0]
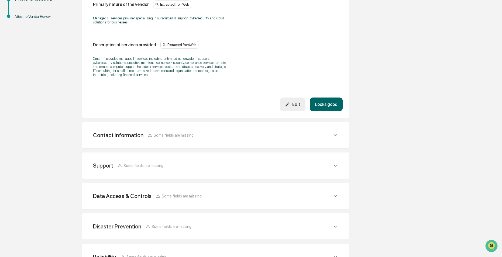
click at [302, 138] on div "Contact Information Some fields are missing" at bounding box center [212, 135] width 239 height 7
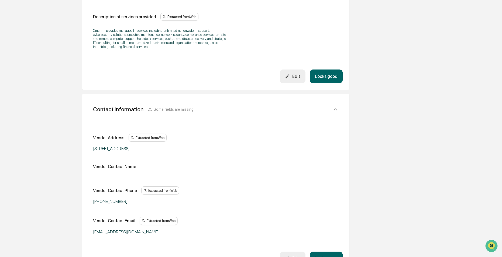
scroll to position [189, 0]
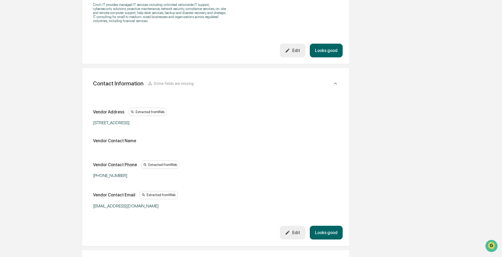
click at [300, 230] on div "Edit" at bounding box center [292, 232] width 15 height 5
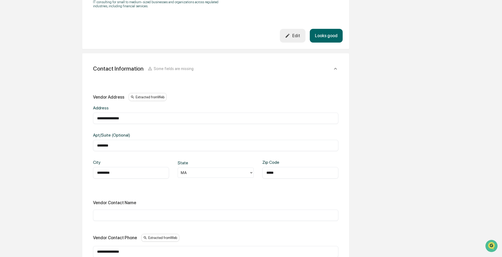
scroll to position [216, 0]
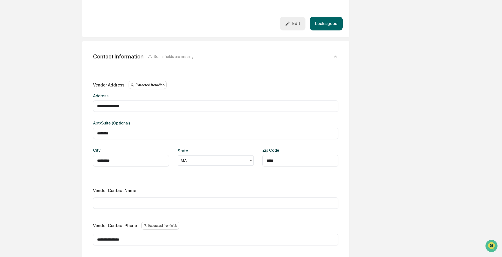
click at [123, 201] on input "text" at bounding box center [215, 203] width 237 height 5
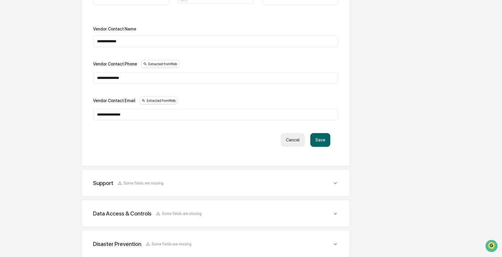
type input "**********"
click at [315, 137] on button "Save" at bounding box center [320, 140] width 20 height 14
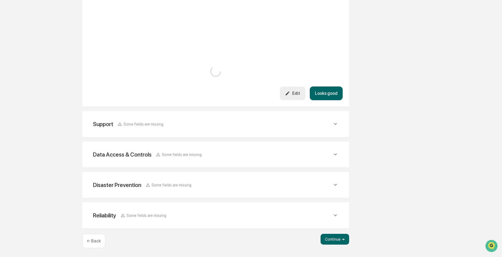
scroll to position [333, 0]
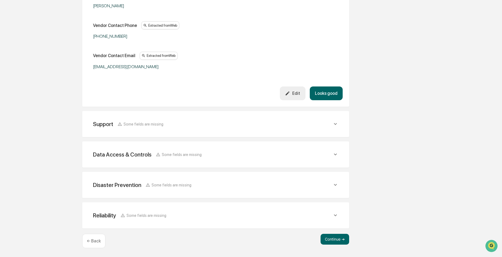
click at [181, 136] on div "Support Some fields are missing Support Phone Extracted from Web 1 (833) 246-24…" at bounding box center [215, 124] width 267 height 26
click at [185, 133] on div "Support Some fields are missing Support Phone Extracted from Web 1 (833) 246-24…" at bounding box center [215, 124] width 267 height 26
click at [287, 127] on div "Support Some fields are missing" at bounding box center [212, 124] width 239 height 7
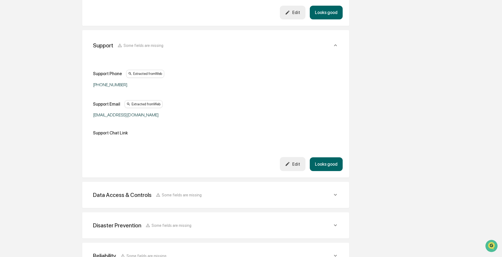
click at [249, 201] on div "Data Access & Controls Some fields are missing" at bounding box center [216, 194] width 254 height 13
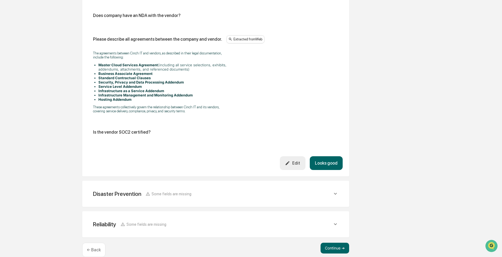
scroll to position [1033, 0]
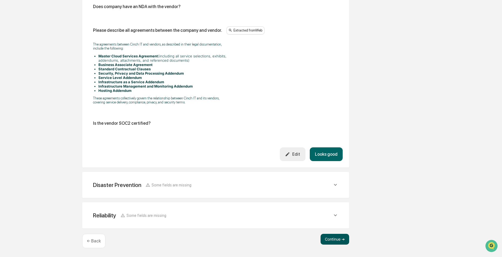
click at [331, 242] on button "Continue ➔" at bounding box center [335, 239] width 29 height 11
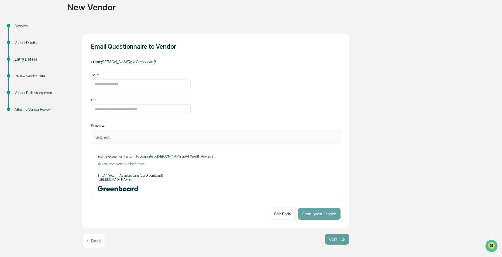
scroll to position [42, 0]
click at [110, 82] on input at bounding box center [141, 84] width 100 height 10
paste input "**********"
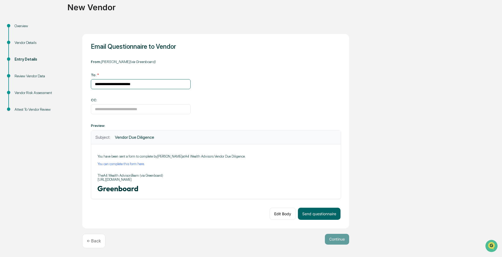
type input "**********"
click at [280, 214] on button "Edit Body" at bounding box center [283, 214] width 26 height 12
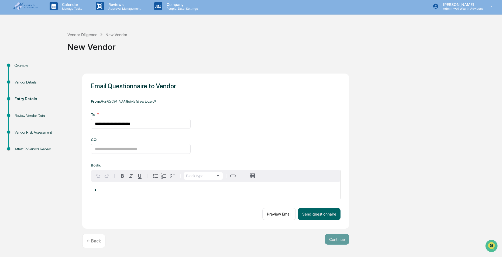
click at [105, 186] on div "*" at bounding box center [215, 190] width 249 height 17
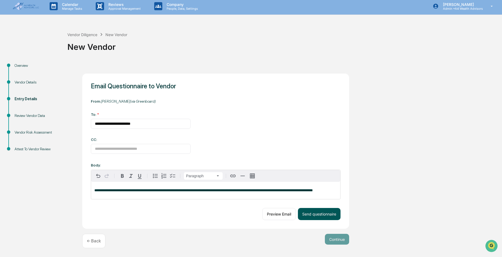
click at [309, 213] on button "Send questionnaire" at bounding box center [319, 214] width 43 height 12
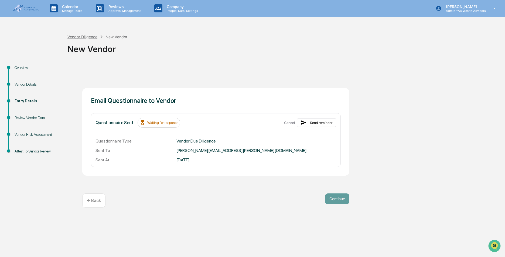
click at [83, 35] on div "Vendor Diligence" at bounding box center [82, 37] width 30 height 5
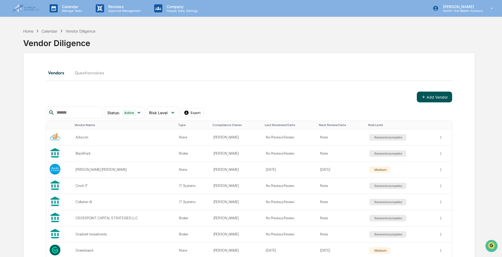
click at [435, 100] on button "Add Vendor" at bounding box center [434, 97] width 35 height 11
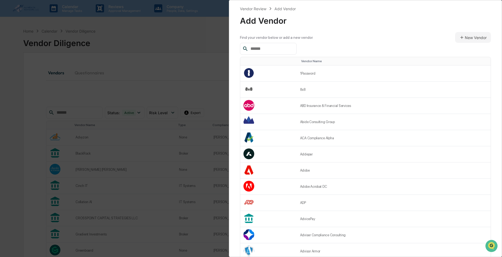
drag, startPoint x: 276, startPoint y: 47, endPoint x: 216, endPoint y: 46, distance: 59.9
click at [213, 47] on div "Vendor Review Add Vendor Add Vendor Find your vendor below or add a new vendor.…" at bounding box center [251, 128] width 502 height 257
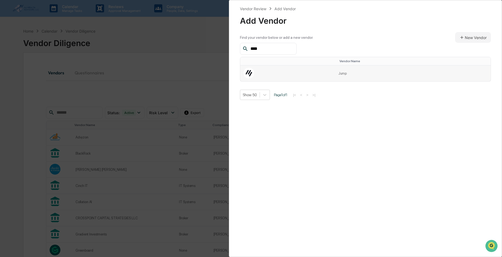
type input "****"
click at [331, 75] on td at bounding box center [287, 74] width 95 height 16
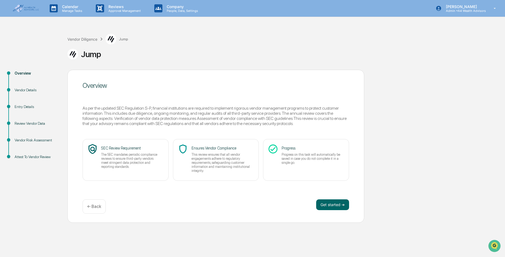
click at [325, 214] on div "Overview As per the updated SEC Regulation S-P, financial institutions are requ…" at bounding box center [215, 146] width 297 height 153
click at [330, 203] on button "Get started ➔" at bounding box center [332, 204] width 33 height 11
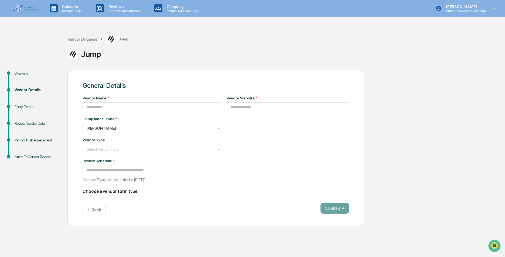
type input "****"
type input "**********"
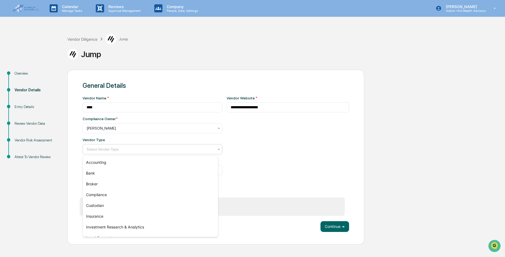
click at [173, 147] on div "Select Vendor Type" at bounding box center [150, 150] width 133 height 8
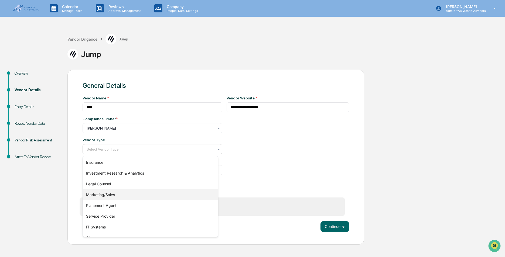
scroll to position [61, 0]
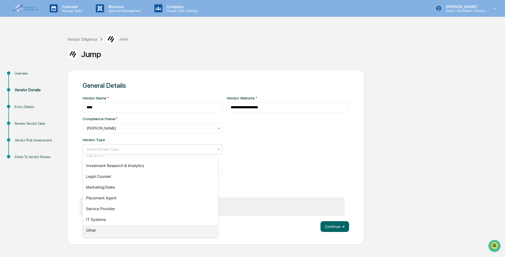
click at [96, 228] on div "Other" at bounding box center [150, 230] width 135 height 11
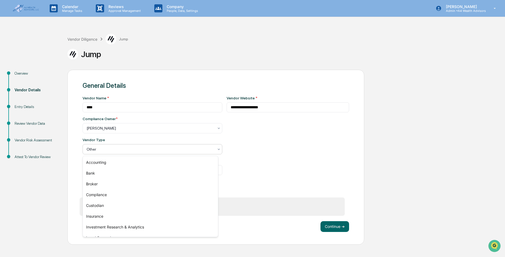
click at [117, 149] on div at bounding box center [150, 149] width 127 height 5
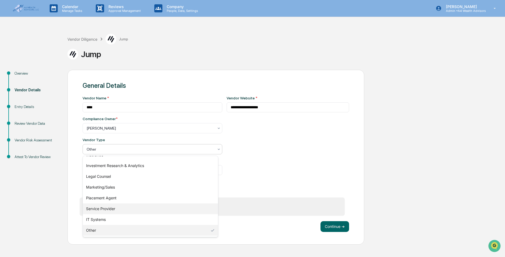
click at [115, 211] on div "Service Provider" at bounding box center [150, 209] width 135 height 11
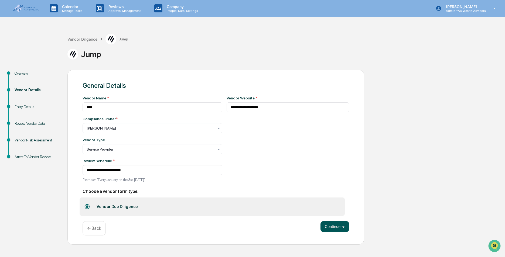
click at [328, 231] on button "Continue ➔" at bounding box center [334, 226] width 29 height 11
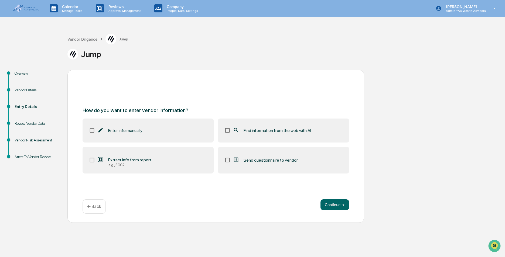
click at [271, 134] on label "Find information from the web with AI" at bounding box center [283, 131] width 131 height 24
click at [338, 208] on button "Continue ➔" at bounding box center [334, 204] width 29 height 11
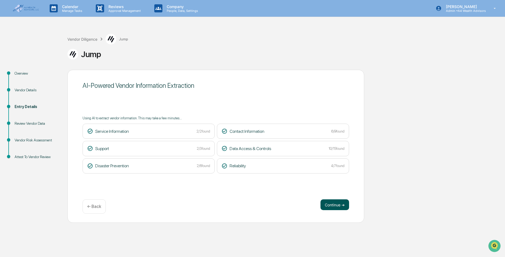
click at [328, 204] on button "Continue ➔" at bounding box center [334, 204] width 29 height 11
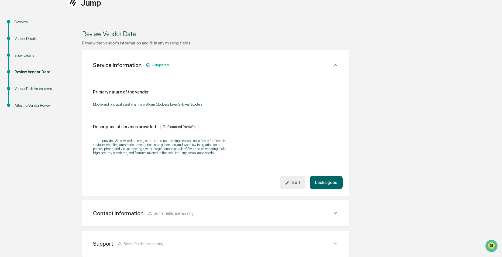
scroll to position [171, 0]
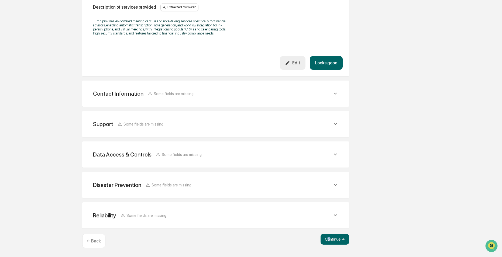
click at [328, 245] on div "Continue ➔ ← Back" at bounding box center [215, 241] width 267 height 14
drag, startPoint x: 328, startPoint y: 245, endPoint x: 327, endPoint y: 241, distance: 4.4
click at [327, 241] on button "Continue ➔" at bounding box center [335, 239] width 29 height 11
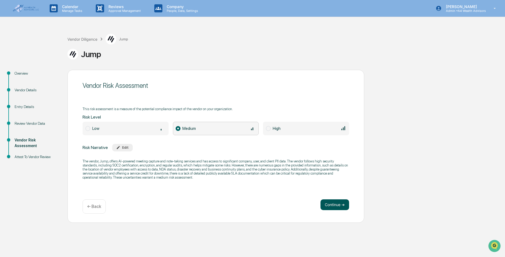
click at [335, 202] on button "Continue ➔" at bounding box center [334, 204] width 29 height 11
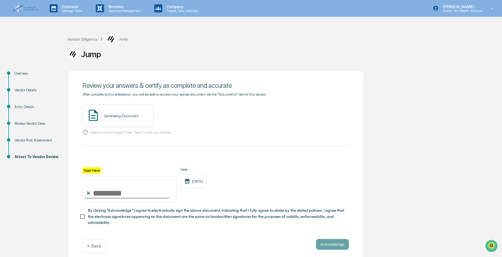
click at [113, 193] on input "Sign here" at bounding box center [129, 189] width 94 height 26
type input "**********"
click at [173, 115] on button "View" at bounding box center [180, 116] width 14 height 9
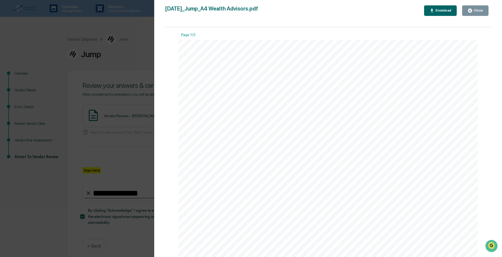
click at [474, 13] on div "Close" at bounding box center [475, 10] width 16 height 5
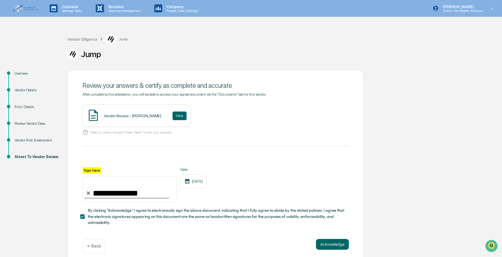
click at [332, 252] on div "Acknowledge ← Back" at bounding box center [215, 246] width 266 height 14
click at [342, 249] on button "Acknowledge" at bounding box center [332, 244] width 33 height 11
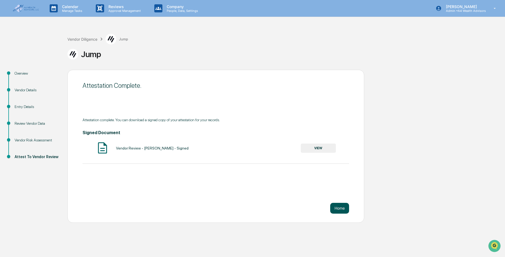
click at [345, 208] on button "Home" at bounding box center [339, 208] width 19 height 11
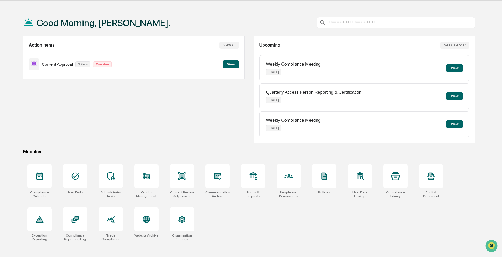
scroll to position [26, 0]
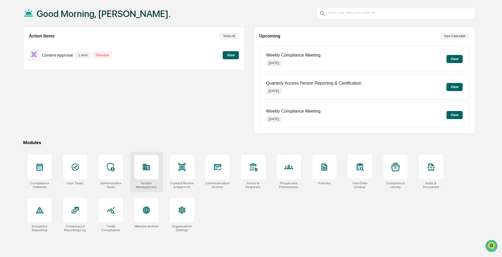
click at [152, 167] on div at bounding box center [146, 167] width 24 height 24
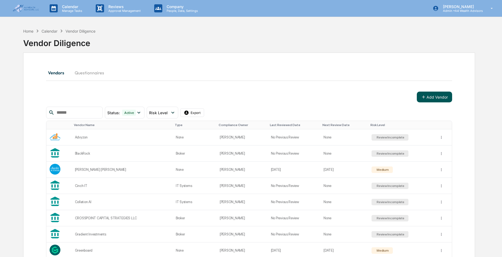
click at [432, 95] on button "Add Vendor" at bounding box center [434, 97] width 35 height 11
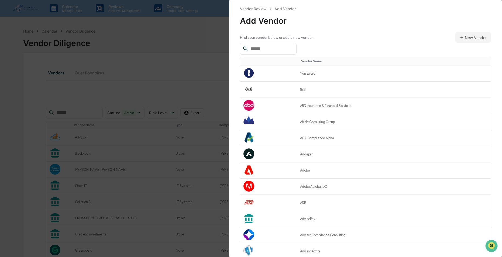
click at [284, 45] on div at bounding box center [268, 49] width 57 height 12
click at [290, 47] on input "text" at bounding box center [271, 48] width 46 height 7
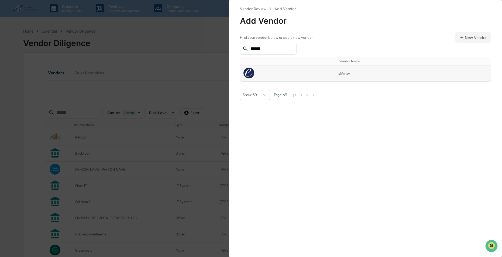
type input "******"
click at [285, 71] on td at bounding box center [287, 74] width 95 height 16
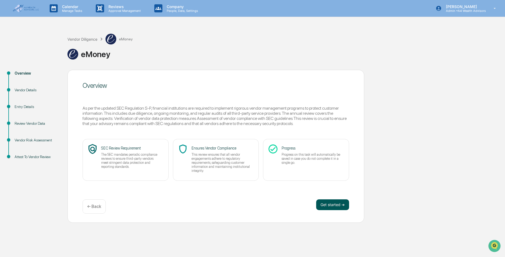
click at [335, 207] on button "Get started ➔" at bounding box center [332, 204] width 33 height 11
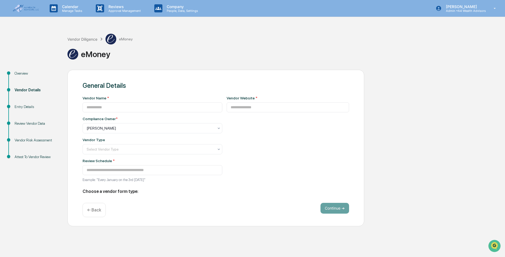
type input "******"
type input "**********"
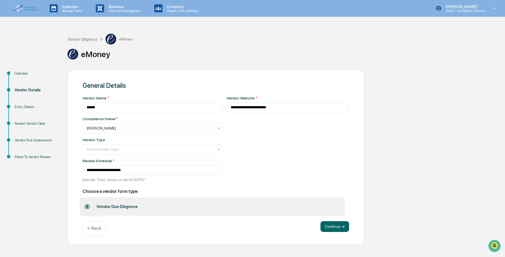
click at [335, 206] on label "Vendor Due Diligence" at bounding box center [212, 207] width 265 height 18
click at [337, 228] on button "Continue ➔" at bounding box center [334, 226] width 29 height 11
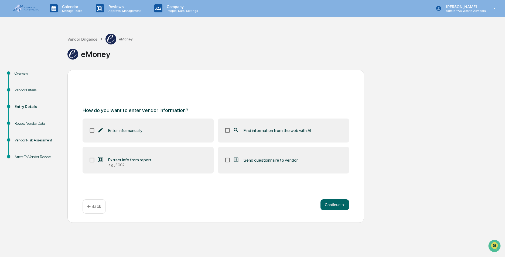
click at [248, 124] on label "Find information from the web with AI" at bounding box center [283, 131] width 131 height 24
click at [339, 206] on button "Continue ➔" at bounding box center [334, 204] width 29 height 11
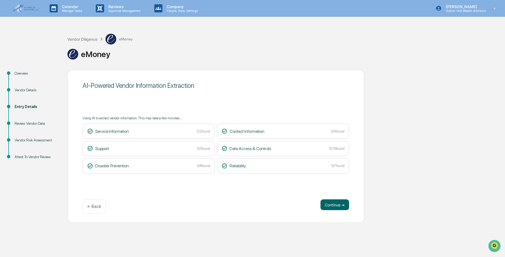
click at [348, 199] on div "Continue ➔" at bounding box center [334, 204] width 29 height 11
click at [333, 206] on button "Continue ➔" at bounding box center [334, 204] width 29 height 11
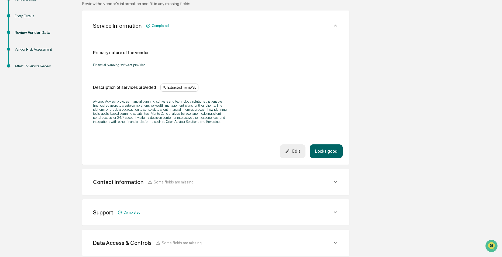
scroll to position [179, 0]
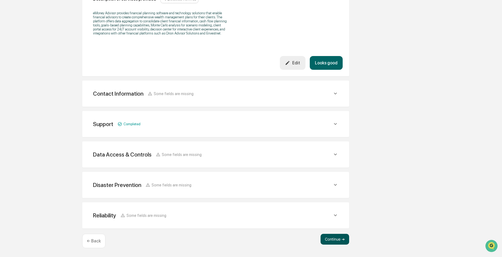
click at [337, 239] on button "Continue ➔" at bounding box center [335, 239] width 29 height 11
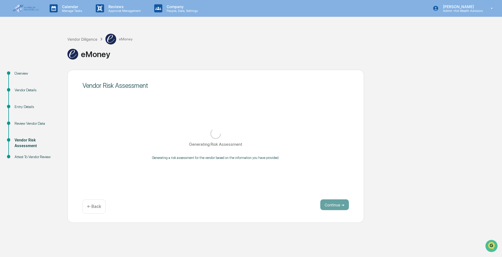
scroll to position [0, 0]
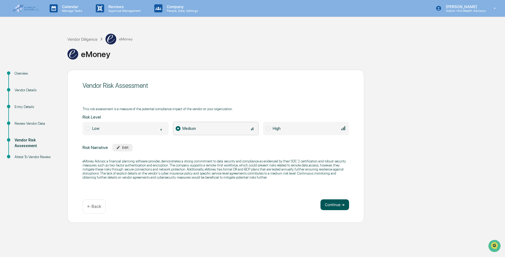
click at [333, 206] on button "Continue ➔" at bounding box center [334, 204] width 29 height 11
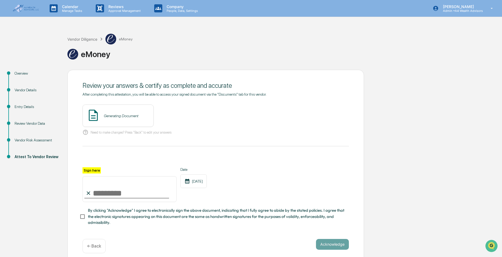
click at [122, 195] on input "Sign here" at bounding box center [129, 189] width 94 height 26
type input "**********"
click at [85, 212] on label "By clicking "Acknowledge" I agree to electronically sign the above document, in…" at bounding box center [212, 217] width 265 height 18
click at [175, 113] on button "View" at bounding box center [180, 116] width 14 height 9
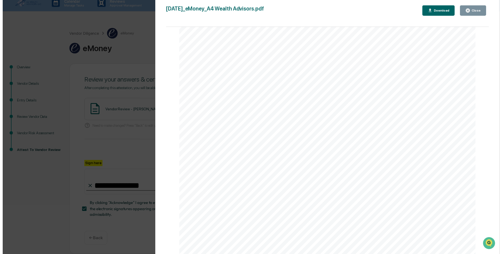
scroll to position [7, 0]
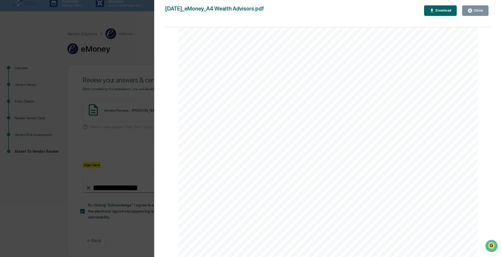
click at [472, 11] on icon "button" at bounding box center [470, 11] width 4 height 4
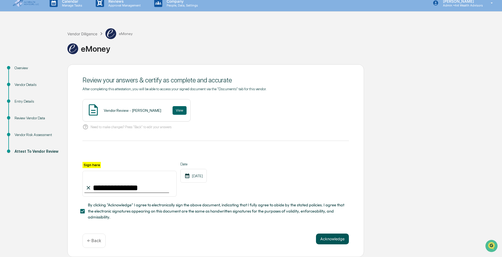
click at [328, 239] on button "Acknowledge" at bounding box center [332, 239] width 33 height 11
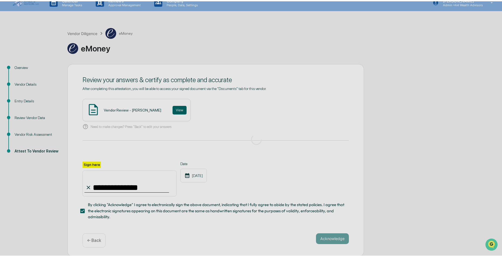
scroll to position [0, 0]
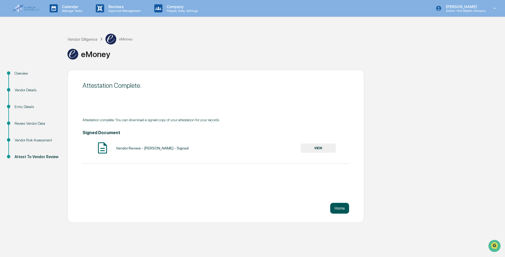
click at [334, 208] on button "Home" at bounding box center [339, 208] width 19 height 11
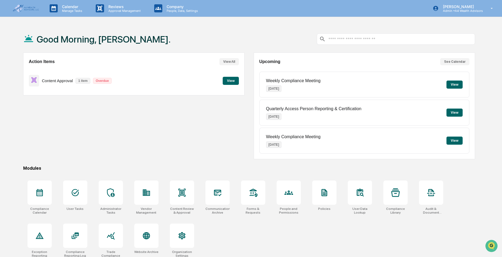
scroll to position [26, 0]
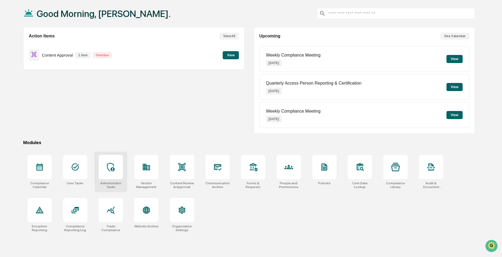
click at [113, 173] on div at bounding box center [111, 167] width 24 height 24
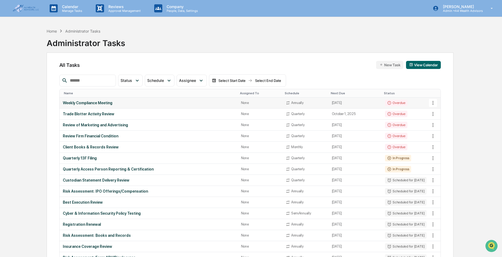
click at [392, 102] on div "Overdue" at bounding box center [396, 103] width 22 height 6
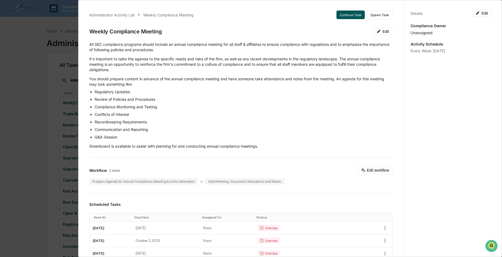
click at [348, 15] on button "Continue Task" at bounding box center [350, 15] width 28 height 9
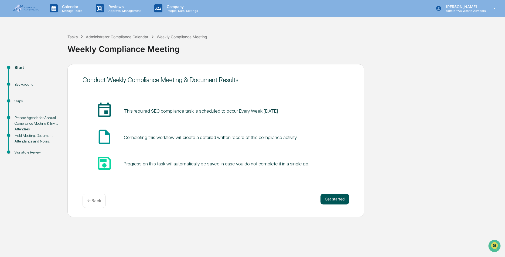
click at [330, 204] on button "Get started" at bounding box center [334, 199] width 29 height 11
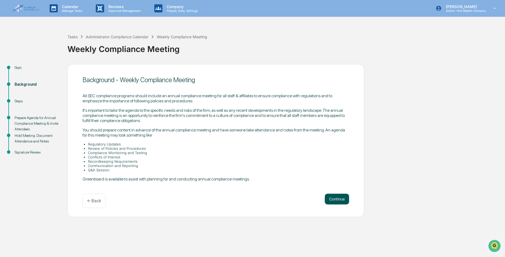
click at [331, 204] on button "Continue" at bounding box center [337, 199] width 24 height 11
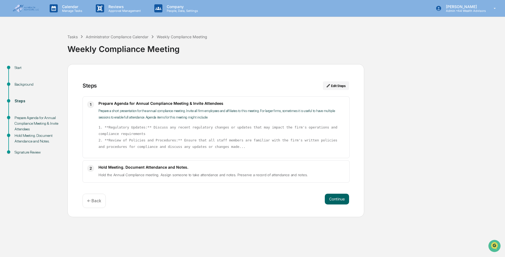
click at [336, 201] on button "Continue" at bounding box center [337, 199] width 24 height 11
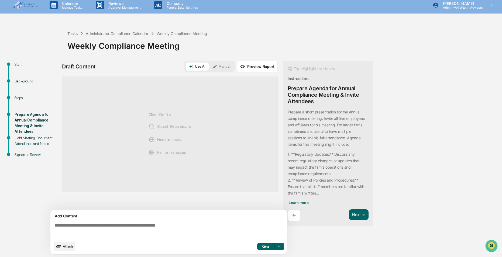
scroll to position [4, 0]
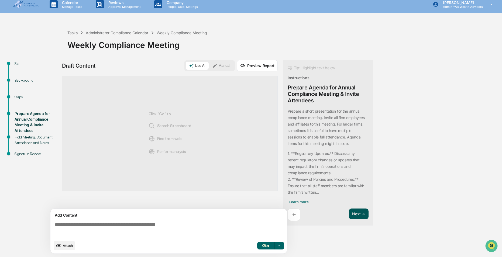
click at [357, 214] on button "Next ➔" at bounding box center [359, 214] width 20 height 11
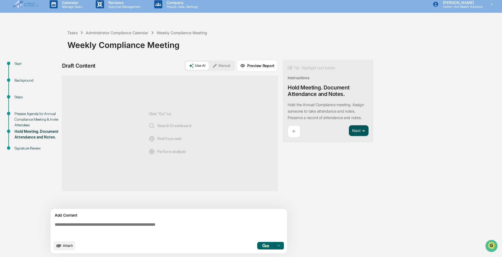
click at [363, 128] on button "Next ➔" at bounding box center [359, 130] width 20 height 11
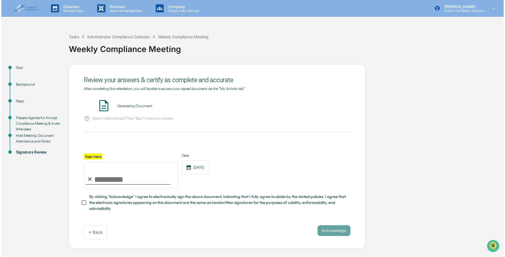
scroll to position [0, 0]
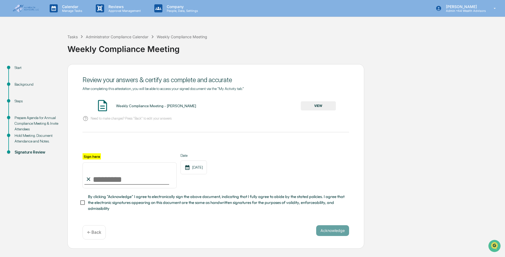
click at [110, 177] on input "Sign here" at bounding box center [129, 176] width 94 height 26
type input "**********"
click at [333, 235] on button "Acknowledge" at bounding box center [332, 230] width 33 height 11
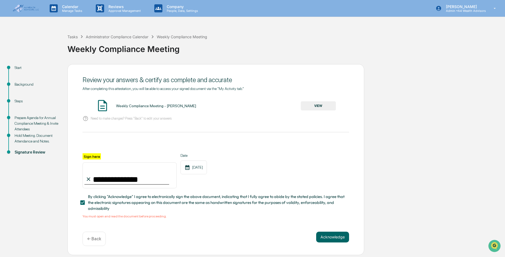
click at [339, 109] on div "Weekly Compliance Meeting - Heather Fowler VIEW" at bounding box center [215, 106] width 266 height 14
click at [327, 108] on button "VIEW" at bounding box center [318, 105] width 35 height 9
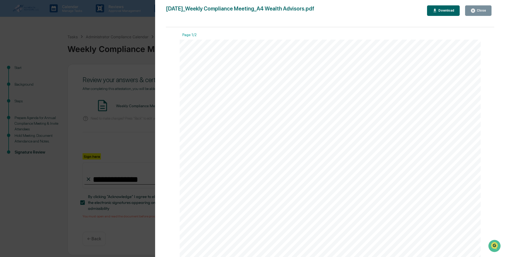
click at [477, 10] on div "Close" at bounding box center [480, 11] width 11 height 4
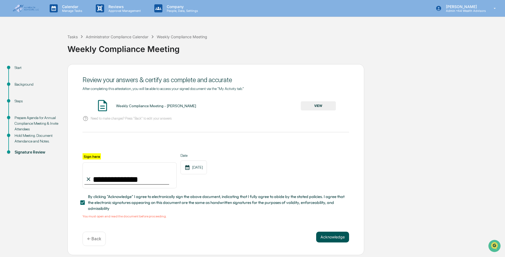
click at [332, 237] on button "Acknowledge" at bounding box center [332, 237] width 33 height 11
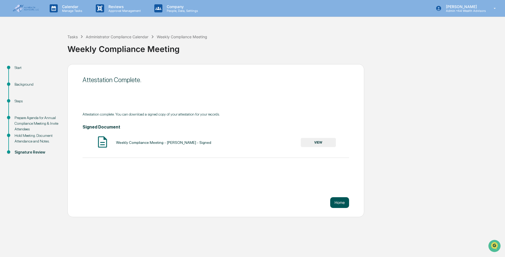
click at [340, 202] on button "Home" at bounding box center [339, 202] width 19 height 11
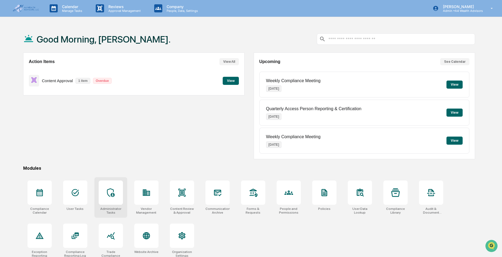
click at [106, 194] on icon at bounding box center [110, 192] width 9 height 9
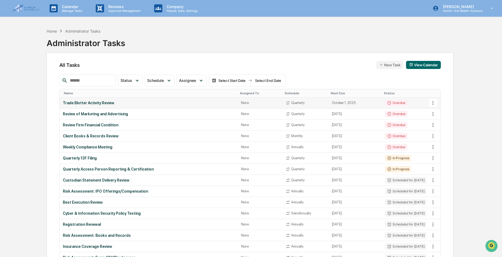
click at [106, 105] on div "Trade Blotter Activity Review" at bounding box center [149, 103] width 172 height 4
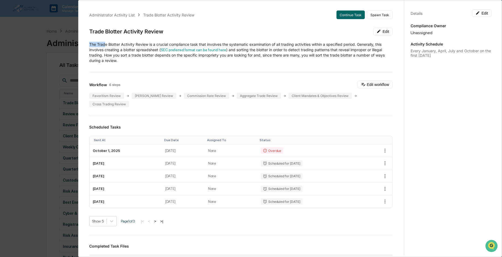
drag, startPoint x: 106, startPoint y: 43, endPoint x: 165, endPoint y: 64, distance: 63.0
click at [165, 64] on div "Administrator Activity List Trade Blotter Activity Review Continue Task Spawn T…" at bounding box center [241, 206] width 316 height 405
click at [344, 16] on button "Continue Task" at bounding box center [350, 15] width 28 height 9
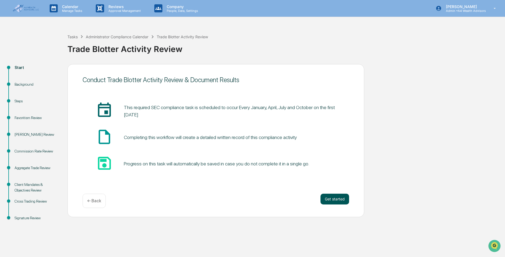
click at [330, 200] on button "Get started" at bounding box center [334, 199] width 29 height 11
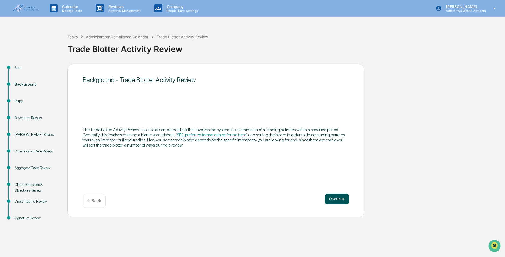
click at [340, 200] on button "Continue" at bounding box center [337, 199] width 24 height 11
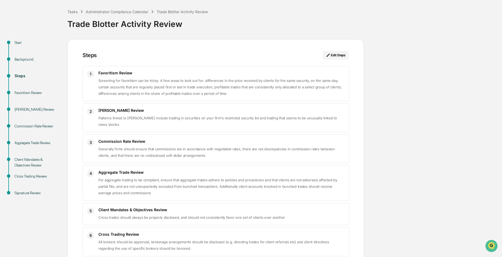
scroll to position [53, 0]
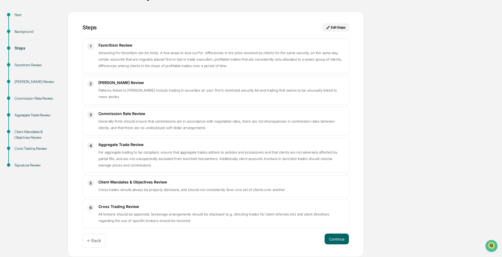
click at [171, 53] on span "Screening for favoritism can be tricky. A few areas to look out for: difference…" at bounding box center [219, 59] width 243 height 17
click at [336, 245] on div "Continue ← Back" at bounding box center [215, 241] width 266 height 14
click at [335, 243] on button "Continue" at bounding box center [337, 239] width 24 height 11
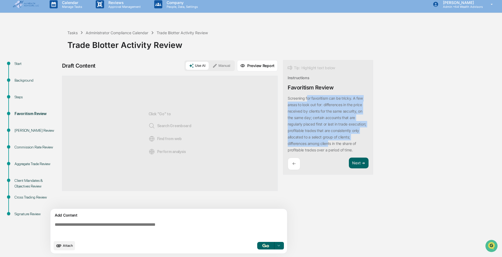
drag, startPoint x: 307, startPoint y: 99, endPoint x: 346, endPoint y: 147, distance: 61.1
click at [346, 147] on div "Screening for favoritism can be tricky. A few areas to look out for: difference…" at bounding box center [328, 124] width 81 height 58
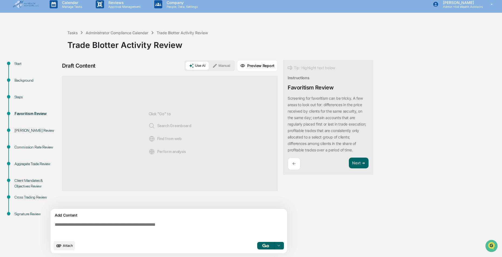
click at [345, 147] on div "Screening for favoritism can be tricky. A few areas to look out for: difference…" at bounding box center [328, 124] width 81 height 58
click at [87, 224] on textarea at bounding box center [170, 229] width 235 height 19
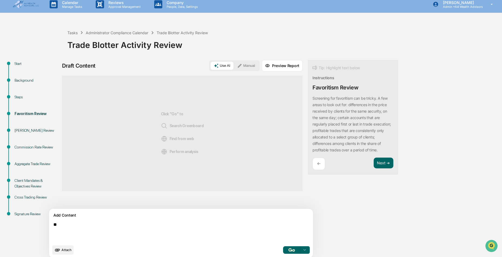
type textarea "*"
drag, startPoint x: 91, startPoint y: 224, endPoint x: -1, endPoint y: 215, distance: 92.6
click at [0, 215] on html "**********" at bounding box center [251, 124] width 502 height 257
type textarea "**********"
click at [283, 251] on button "button" at bounding box center [291, 250] width 17 height 8
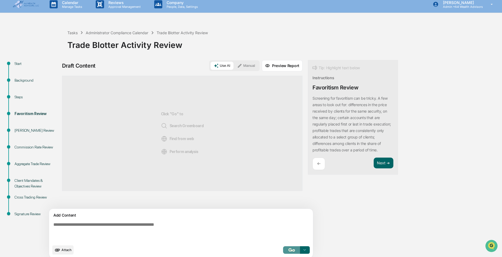
scroll to position [8, 0]
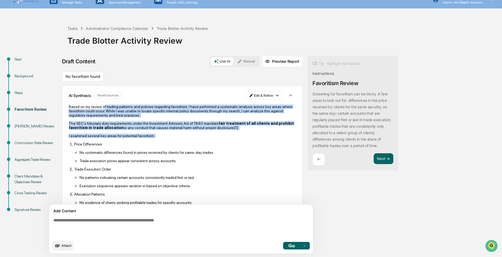
drag, startPoint x: 103, startPoint y: 108, endPoint x: 164, endPoint y: 139, distance: 68.5
click at [164, 139] on div "Based on my review of trading patterns and policies regarding favoritism, I hav…" at bounding box center [182, 197] width 227 height 184
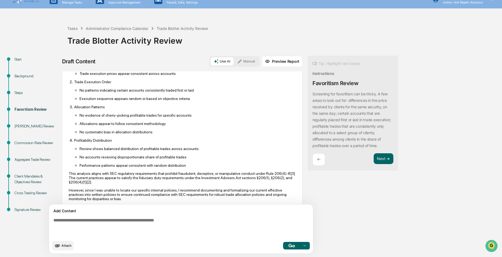
scroll to position [97, 0]
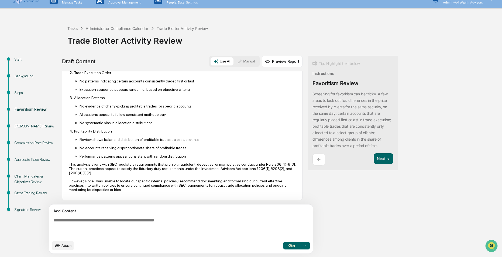
click at [79, 229] on textarea at bounding box center [168, 228] width 235 height 24
click at [374, 164] on button "Next ➔" at bounding box center [384, 158] width 20 height 11
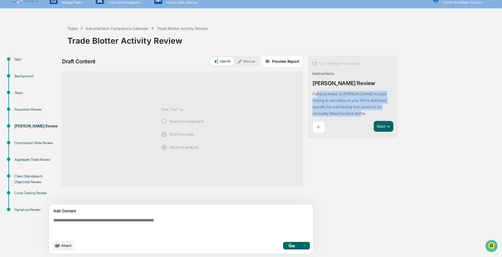
drag, startPoint x: 292, startPoint y: 95, endPoint x: 335, endPoint y: 114, distance: 46.7
click at [335, 114] on p "Patterns linked to [PERSON_NAME] include trading in securities on your firm's r…" at bounding box center [349, 104] width 74 height 24
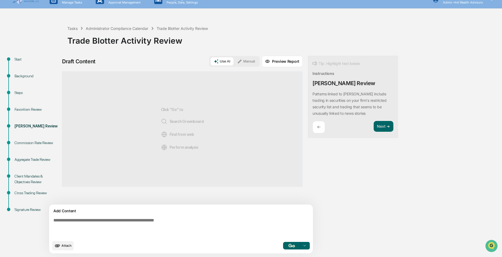
click at [317, 127] on p "←" at bounding box center [319, 127] width 4 height 5
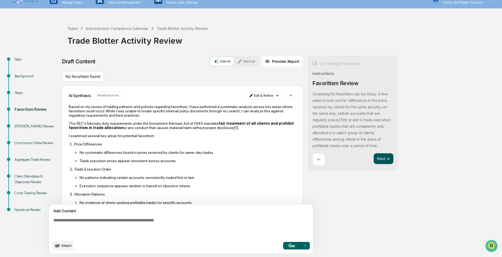
click at [374, 164] on button "Next ➔" at bounding box center [384, 158] width 20 height 11
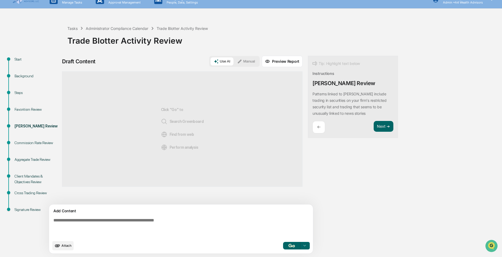
click at [211, 61] on button "Use AI" at bounding box center [222, 61] width 23 height 8
drag, startPoint x: 264, startPoint y: 247, endPoint x: 298, endPoint y: 228, distance: 39.6
click at [288, 246] on img "button" at bounding box center [291, 246] width 6 height 4
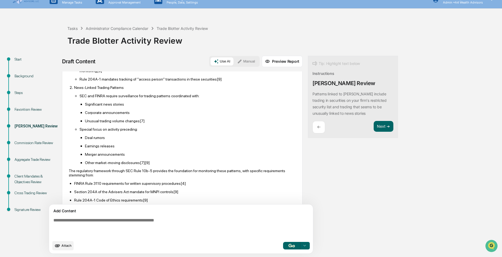
scroll to position [149, 0]
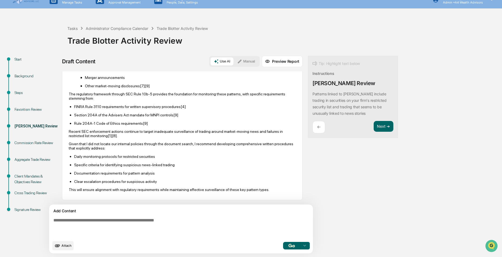
click at [84, 225] on textarea at bounding box center [168, 228] width 235 height 24
type textarea "**********"
click at [67, 247] on span "Attach" at bounding box center [66, 246] width 10 height 4
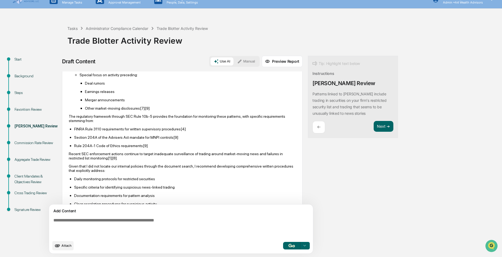
scroll to position [197, 0]
